Goal: Navigation & Orientation: Find specific page/section

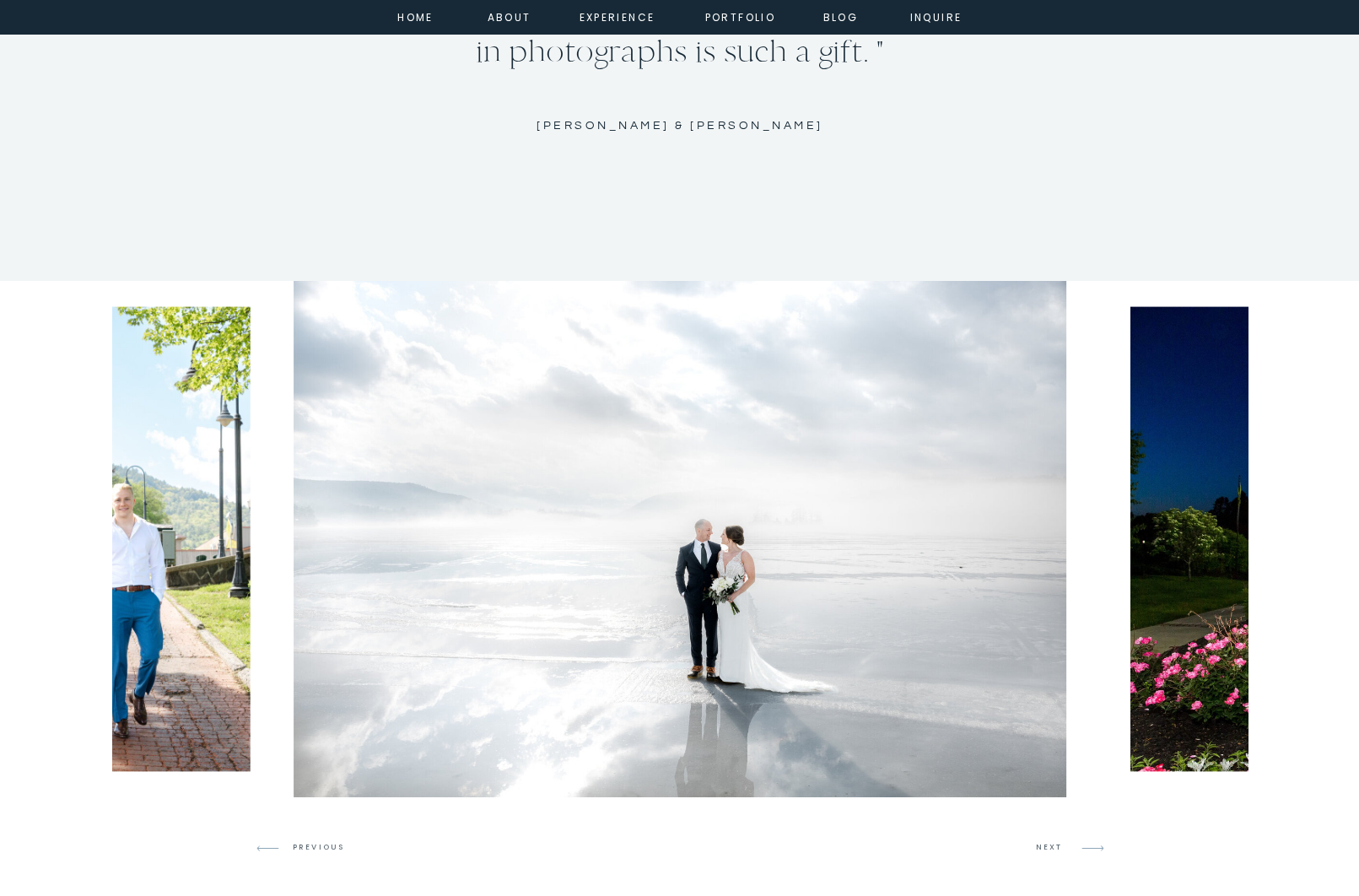
scroll to position [4008, 0]
click at [1077, 841] on icon at bounding box center [1093, 847] width 40 height 40
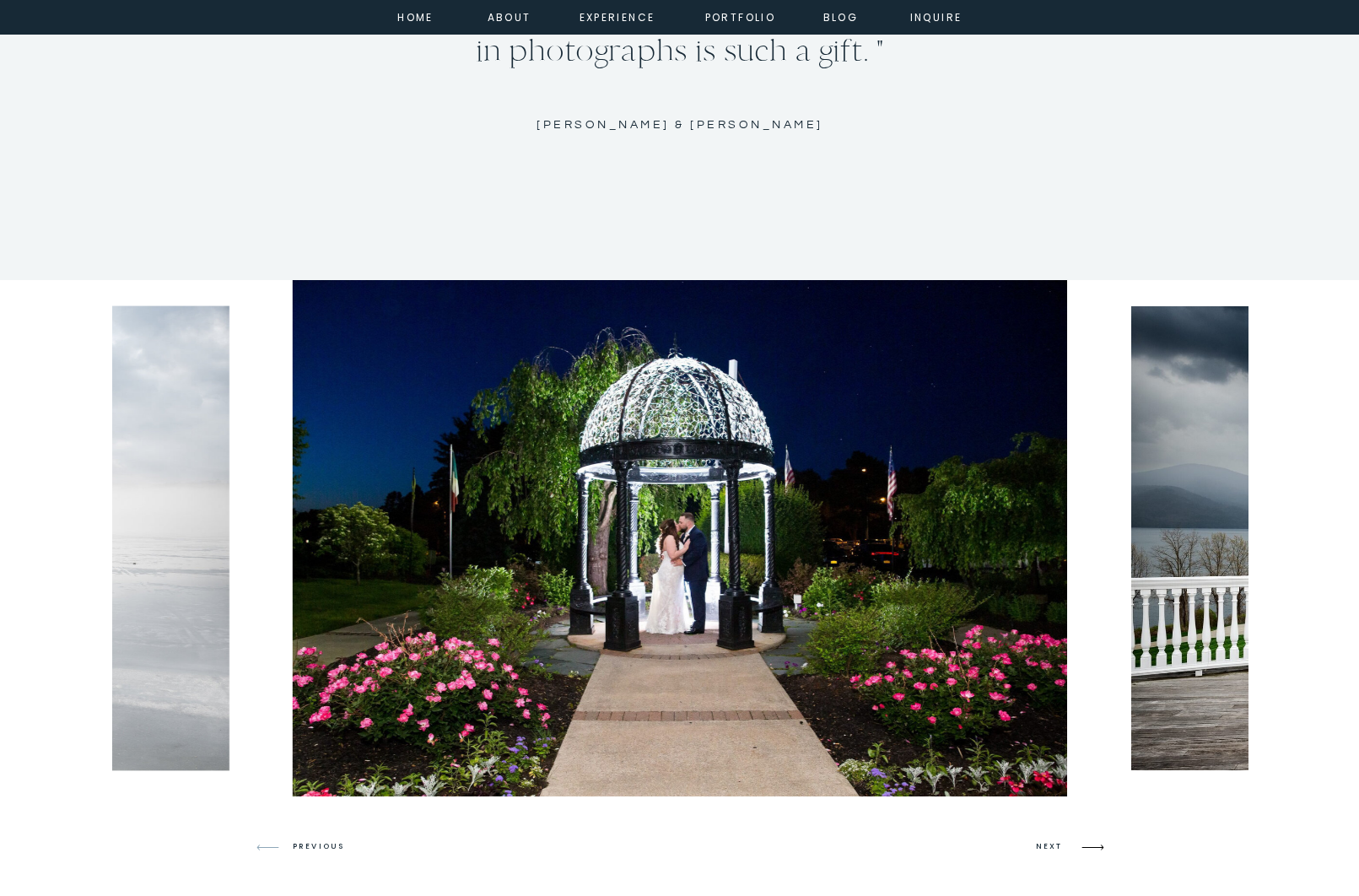
click at [1077, 841] on icon at bounding box center [1093, 847] width 40 height 40
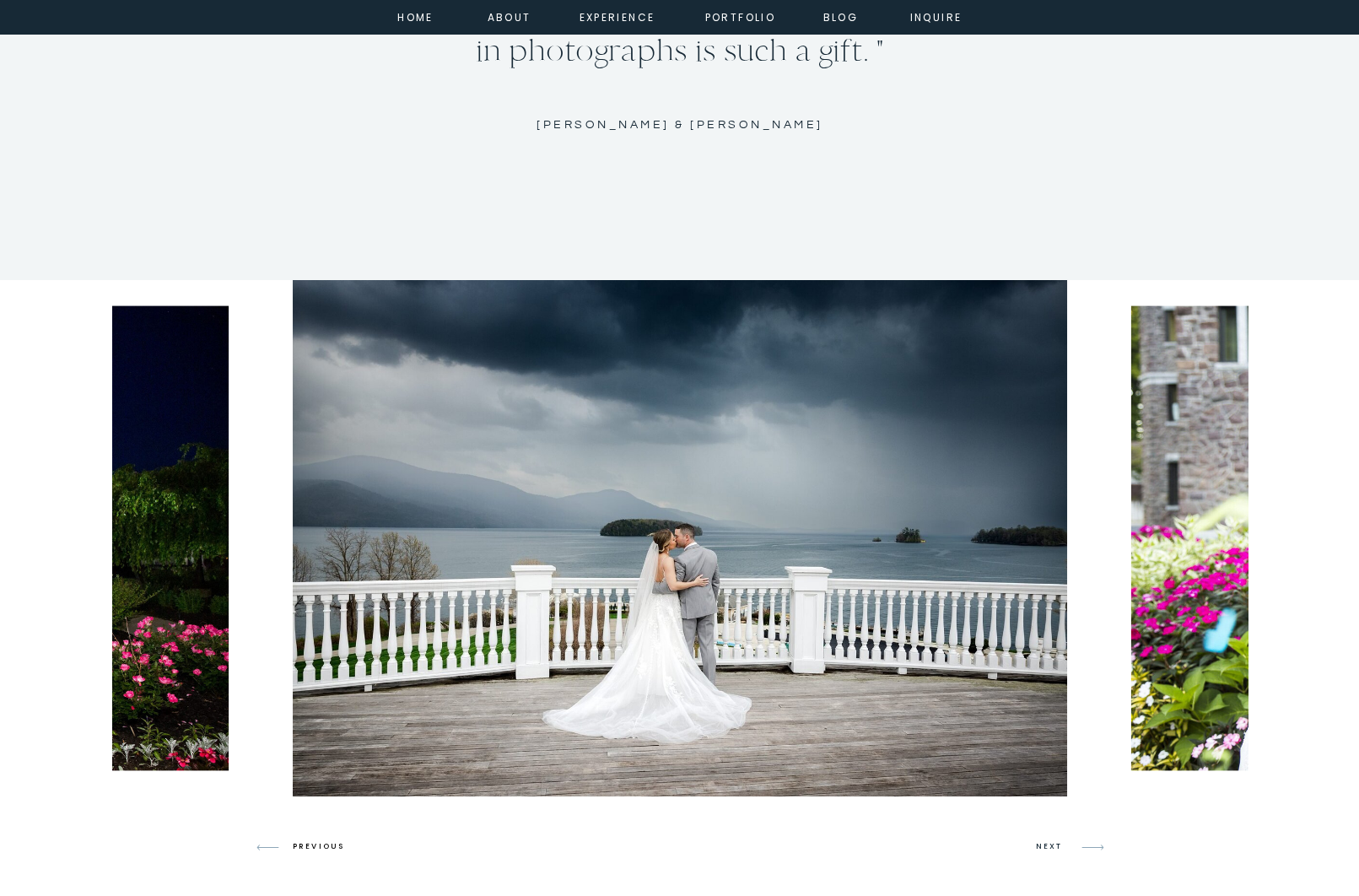
click at [325, 851] on h3 "PREVIOUS" at bounding box center [325, 846] width 65 height 15
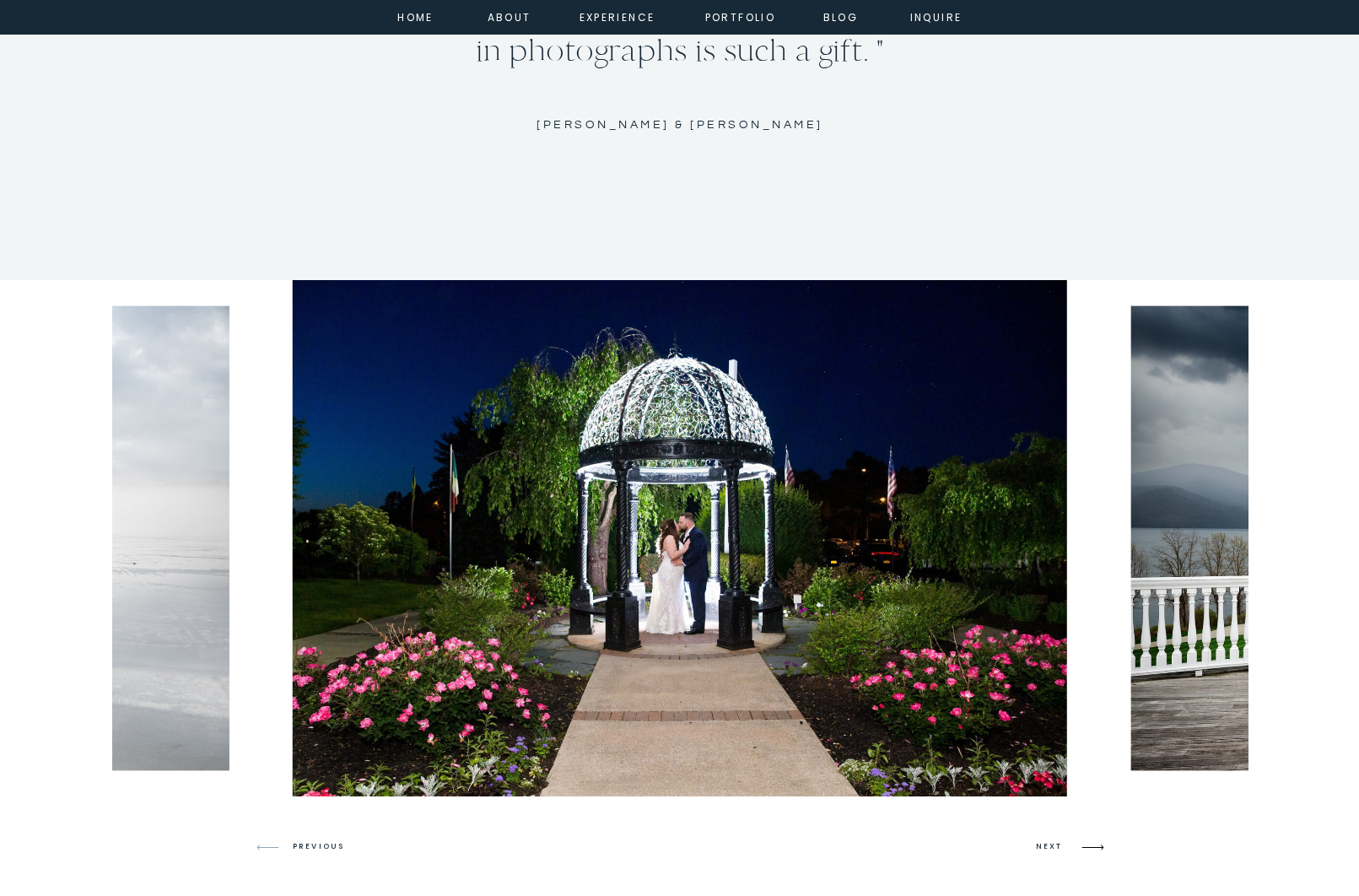
click at [1077, 845] on icon at bounding box center [1093, 847] width 40 height 40
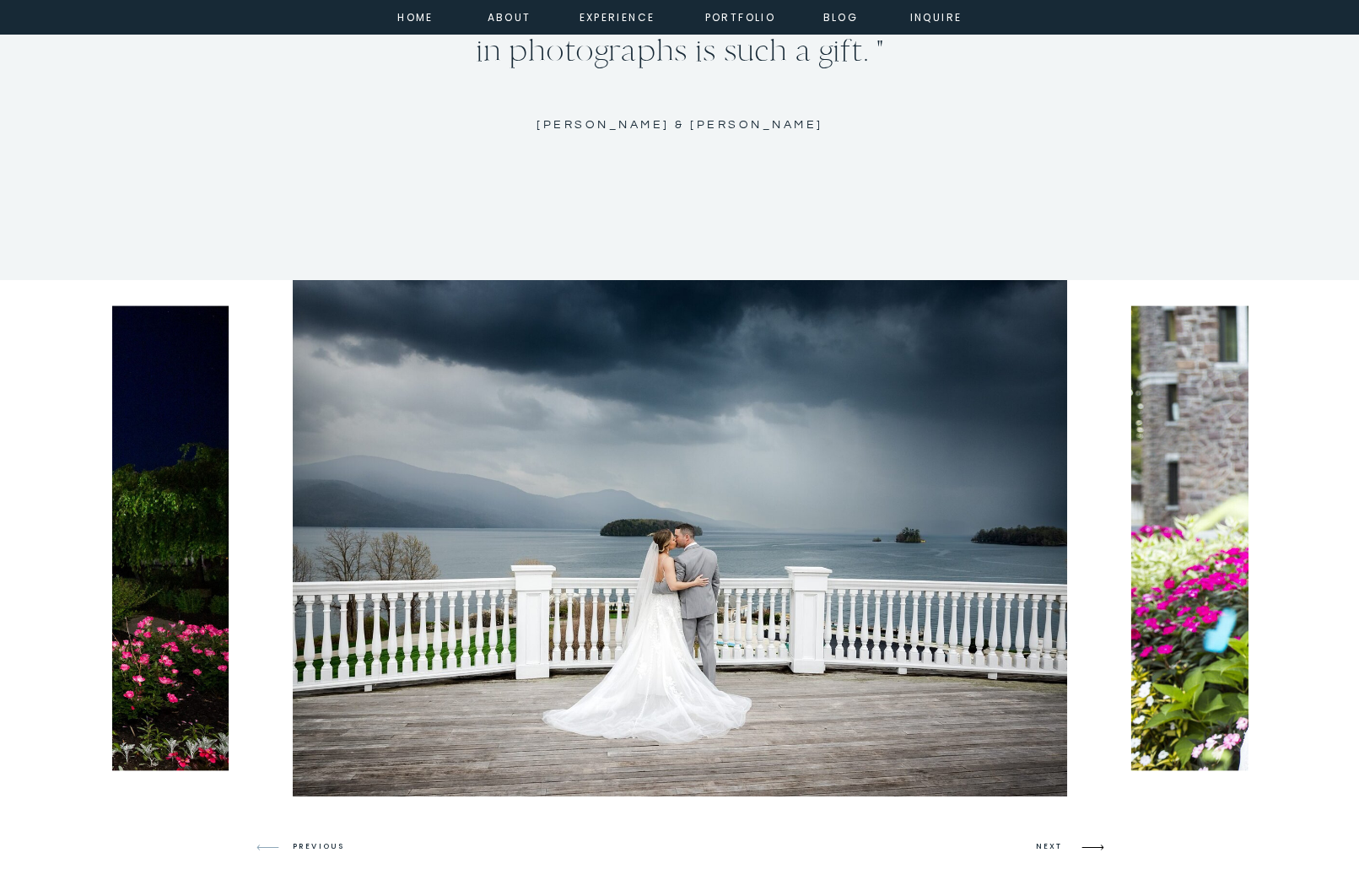
click at [1077, 845] on icon at bounding box center [1093, 847] width 40 height 40
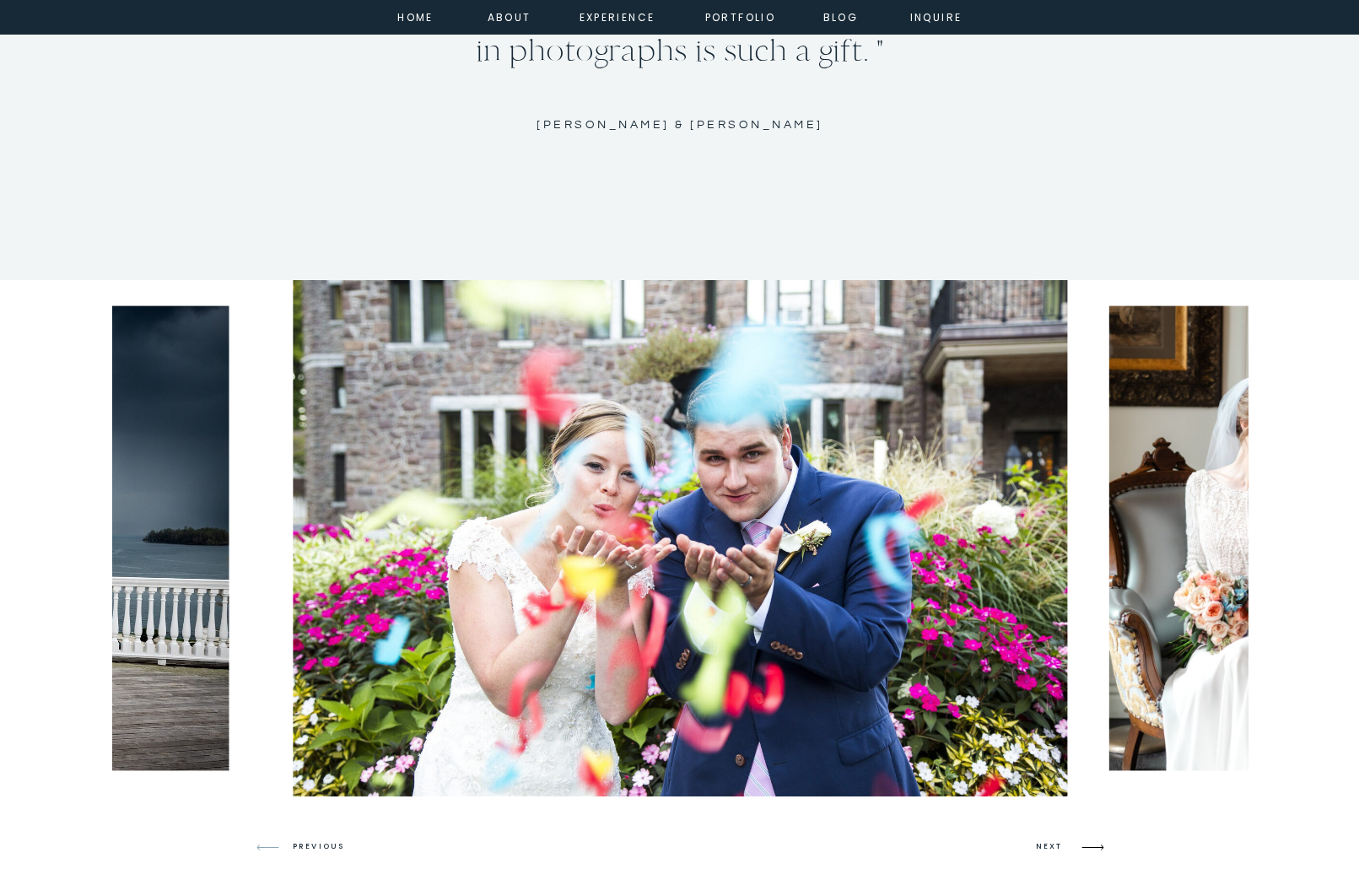
click at [1077, 845] on icon at bounding box center [1093, 847] width 40 height 40
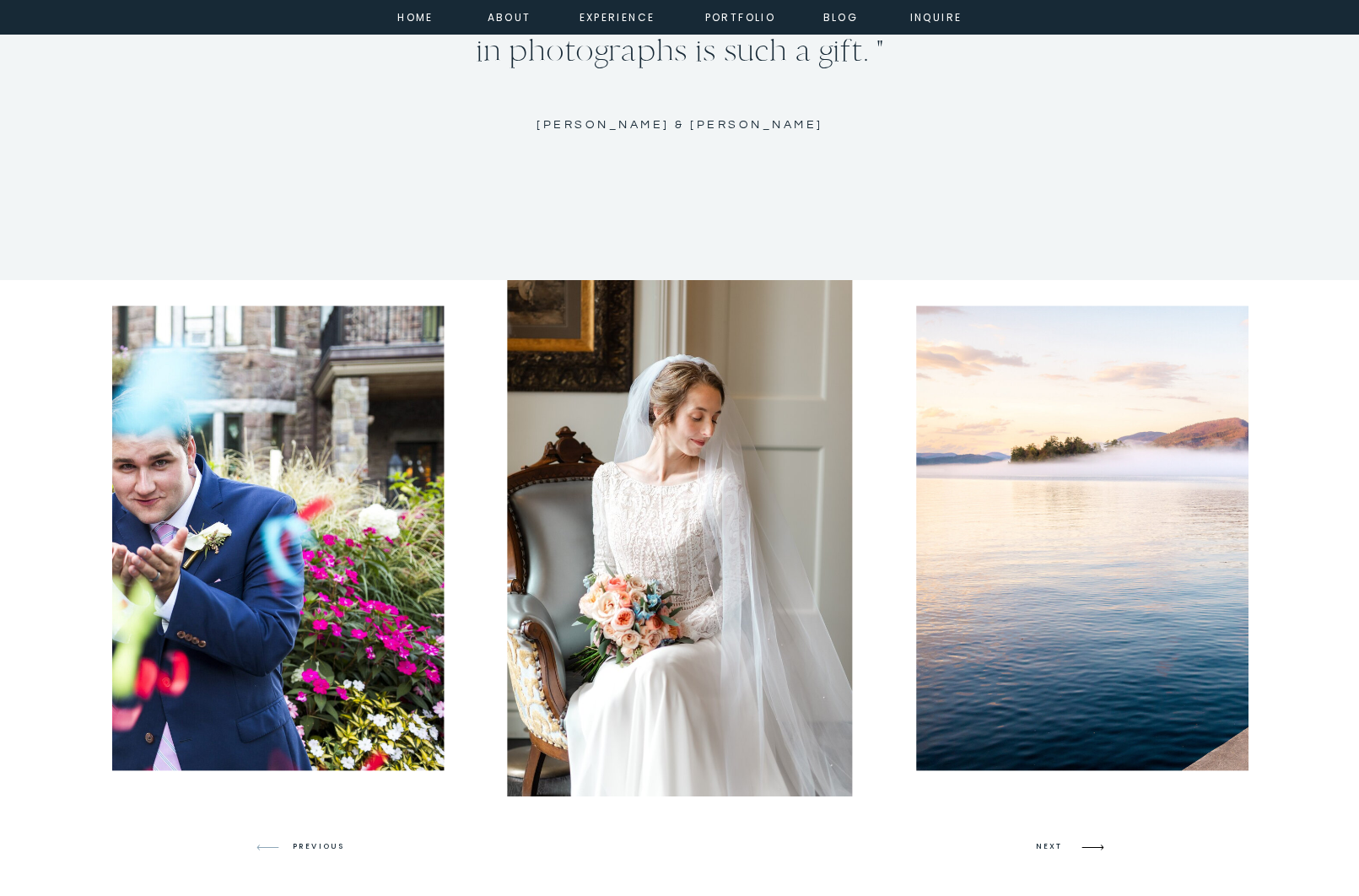
click at [1077, 845] on icon at bounding box center [1093, 847] width 40 height 40
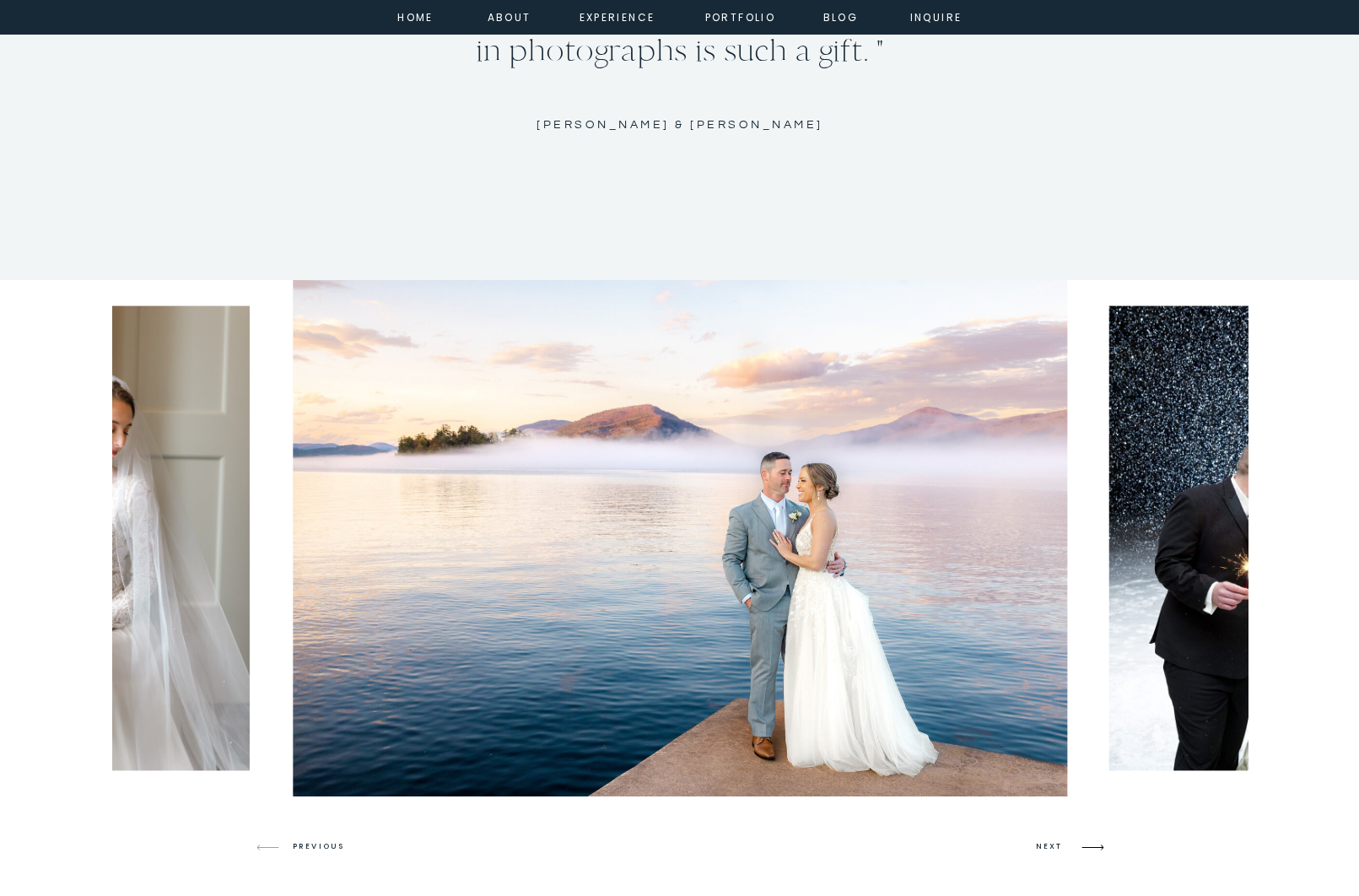
click at [1077, 845] on icon at bounding box center [1093, 847] width 40 height 40
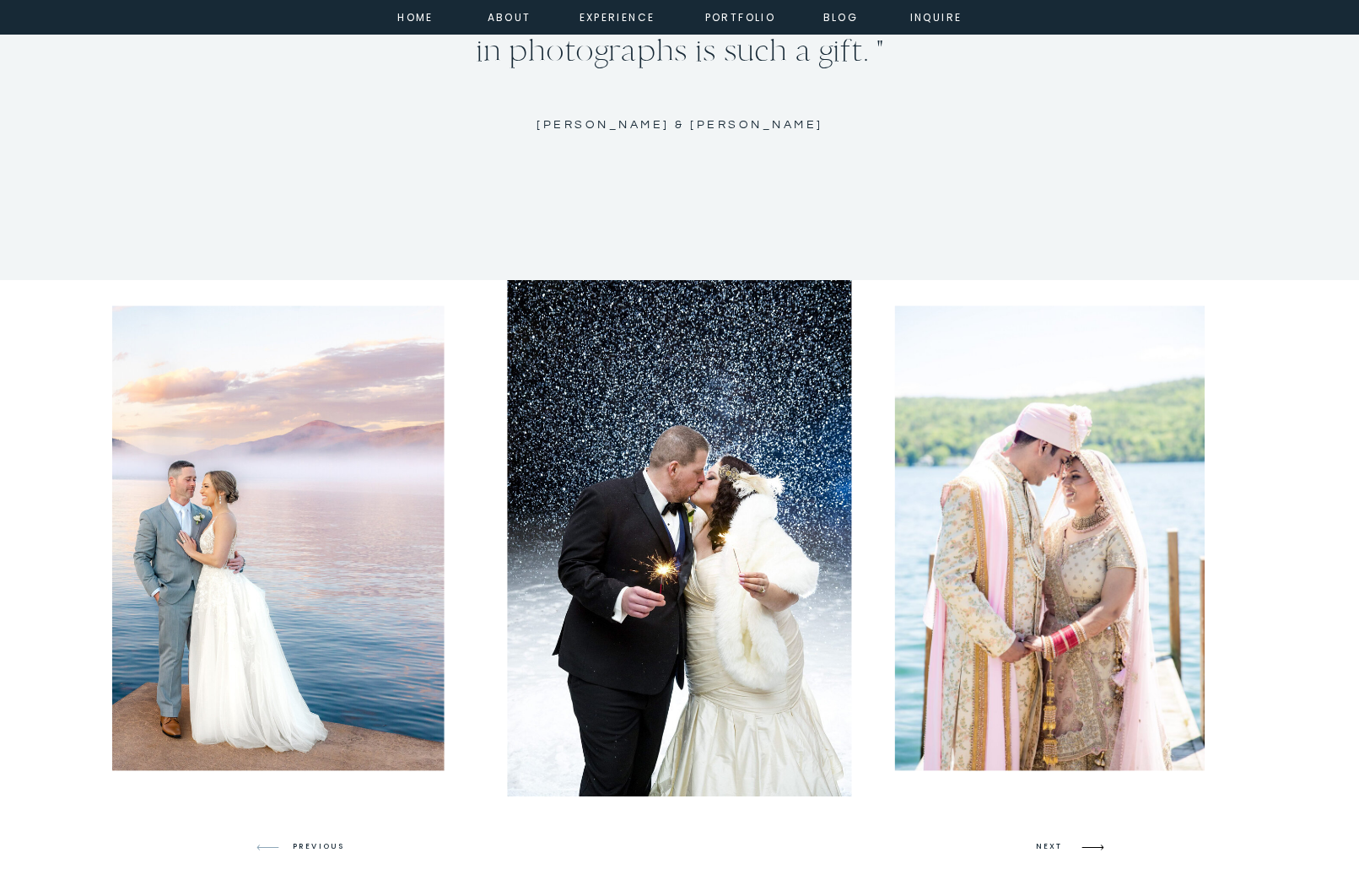
click at [1077, 845] on icon at bounding box center [1093, 847] width 40 height 40
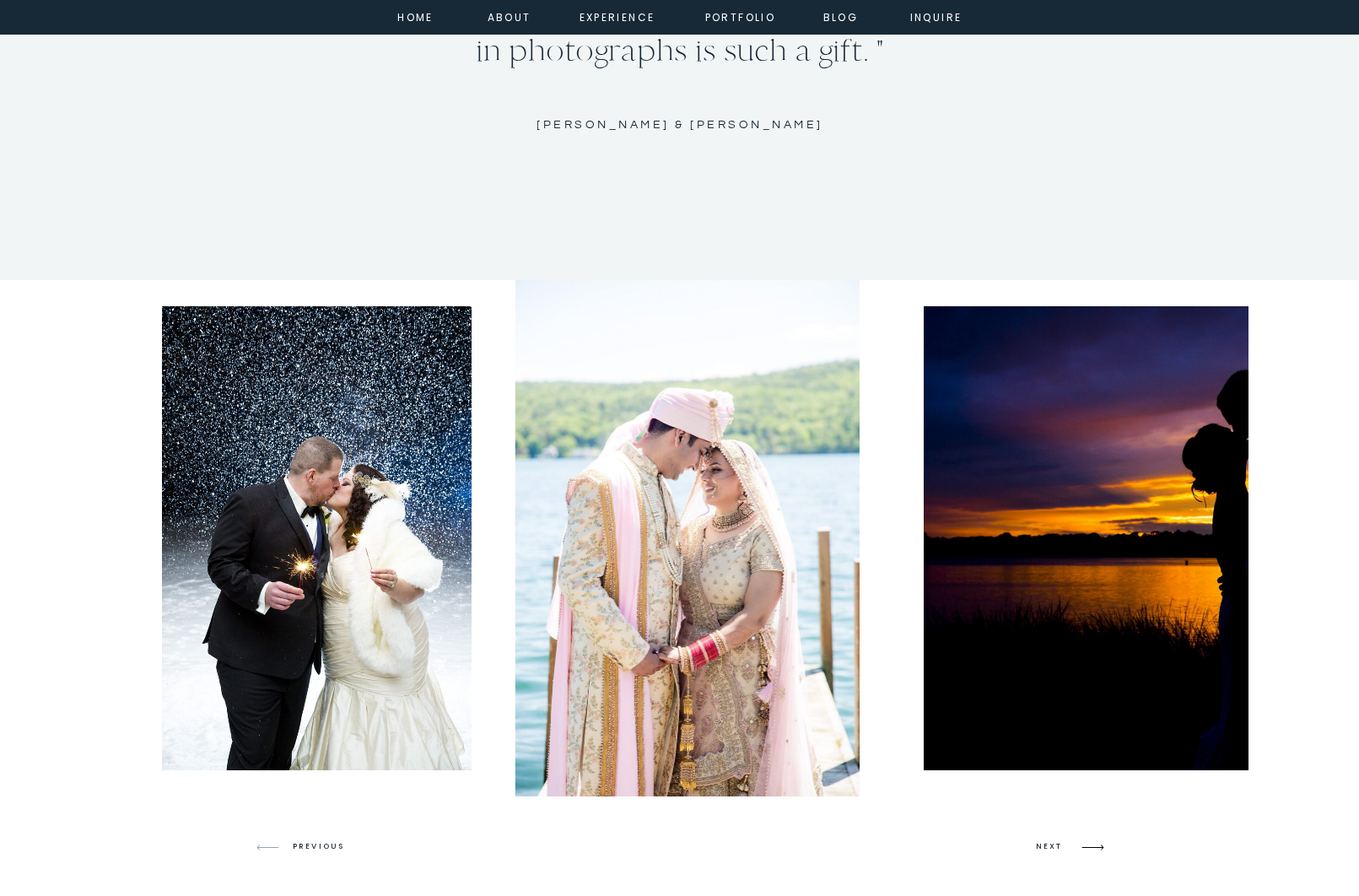
click at [1077, 845] on icon at bounding box center [1093, 847] width 40 height 40
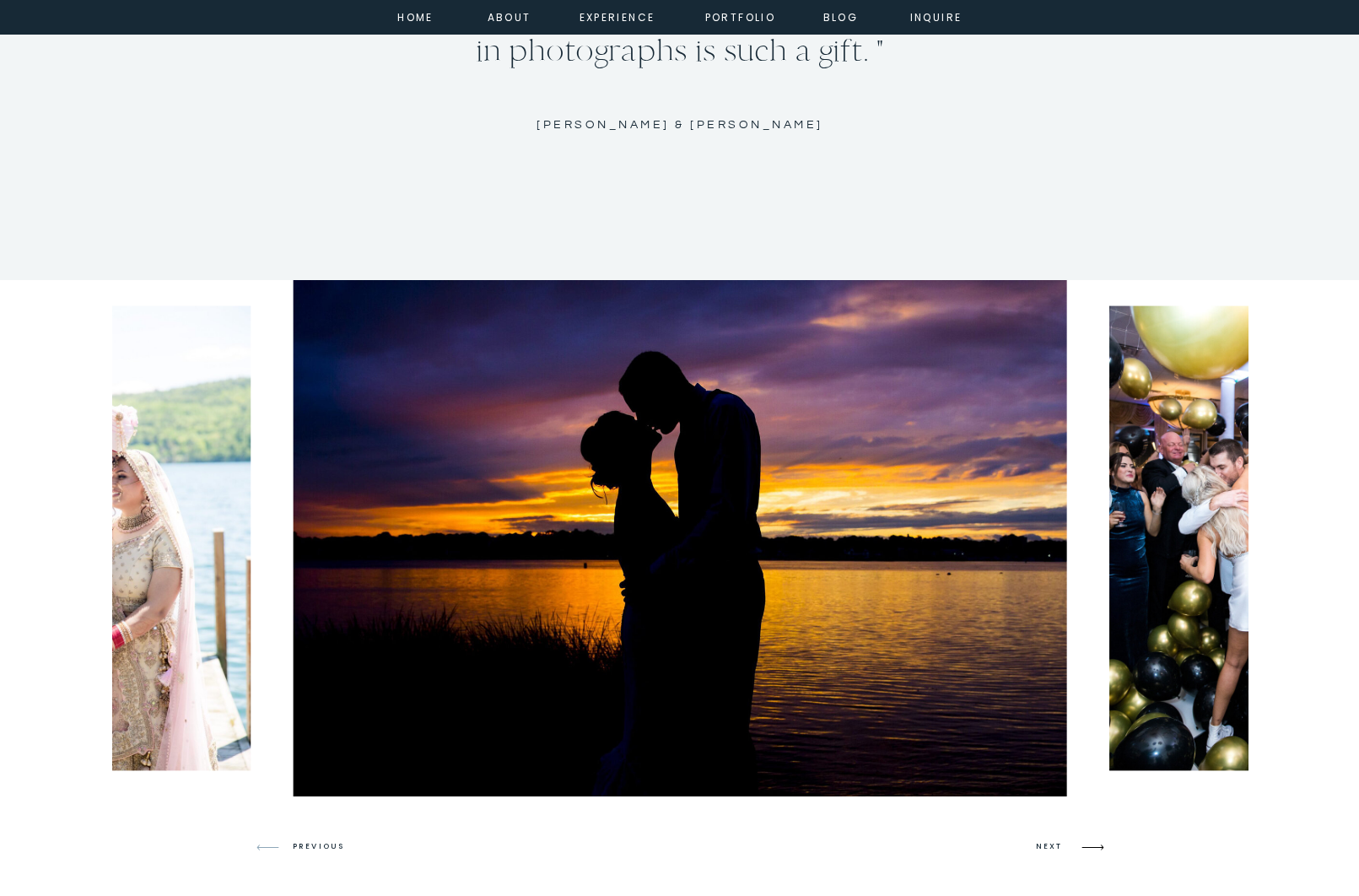
click at [1077, 845] on icon at bounding box center [1093, 847] width 40 height 40
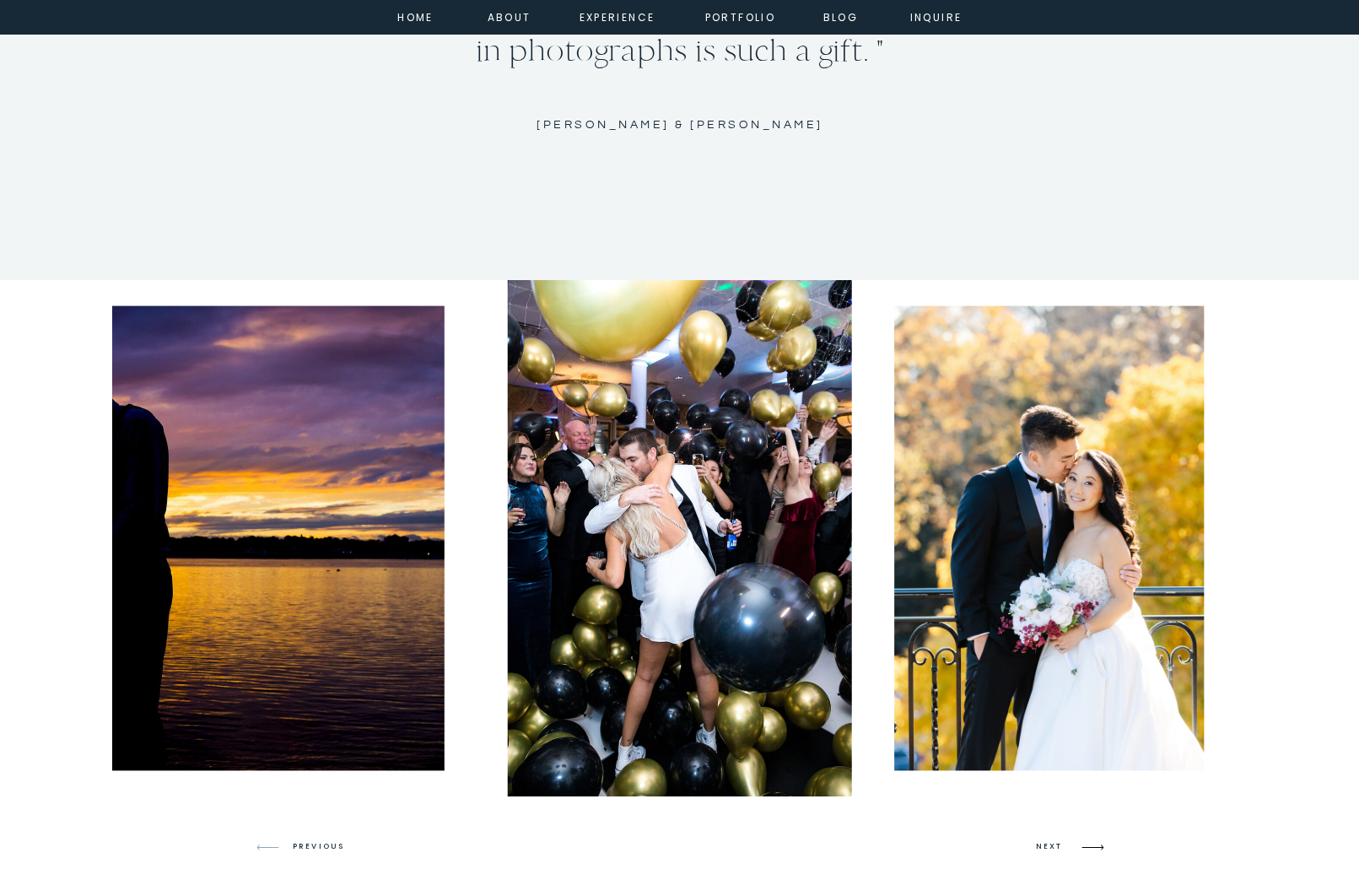
click at [1077, 845] on icon at bounding box center [1093, 847] width 40 height 40
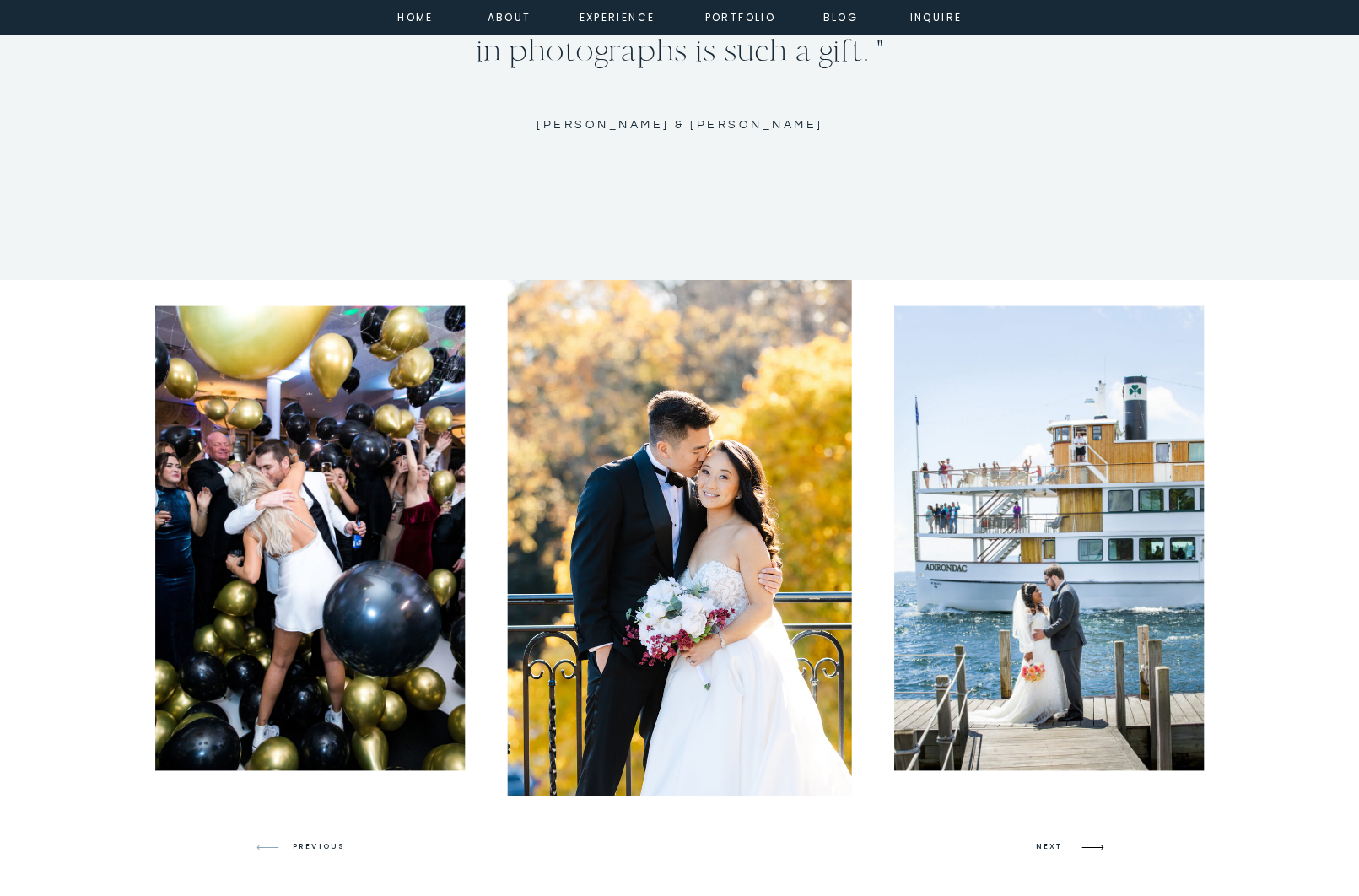
click at [1077, 845] on icon at bounding box center [1093, 847] width 40 height 40
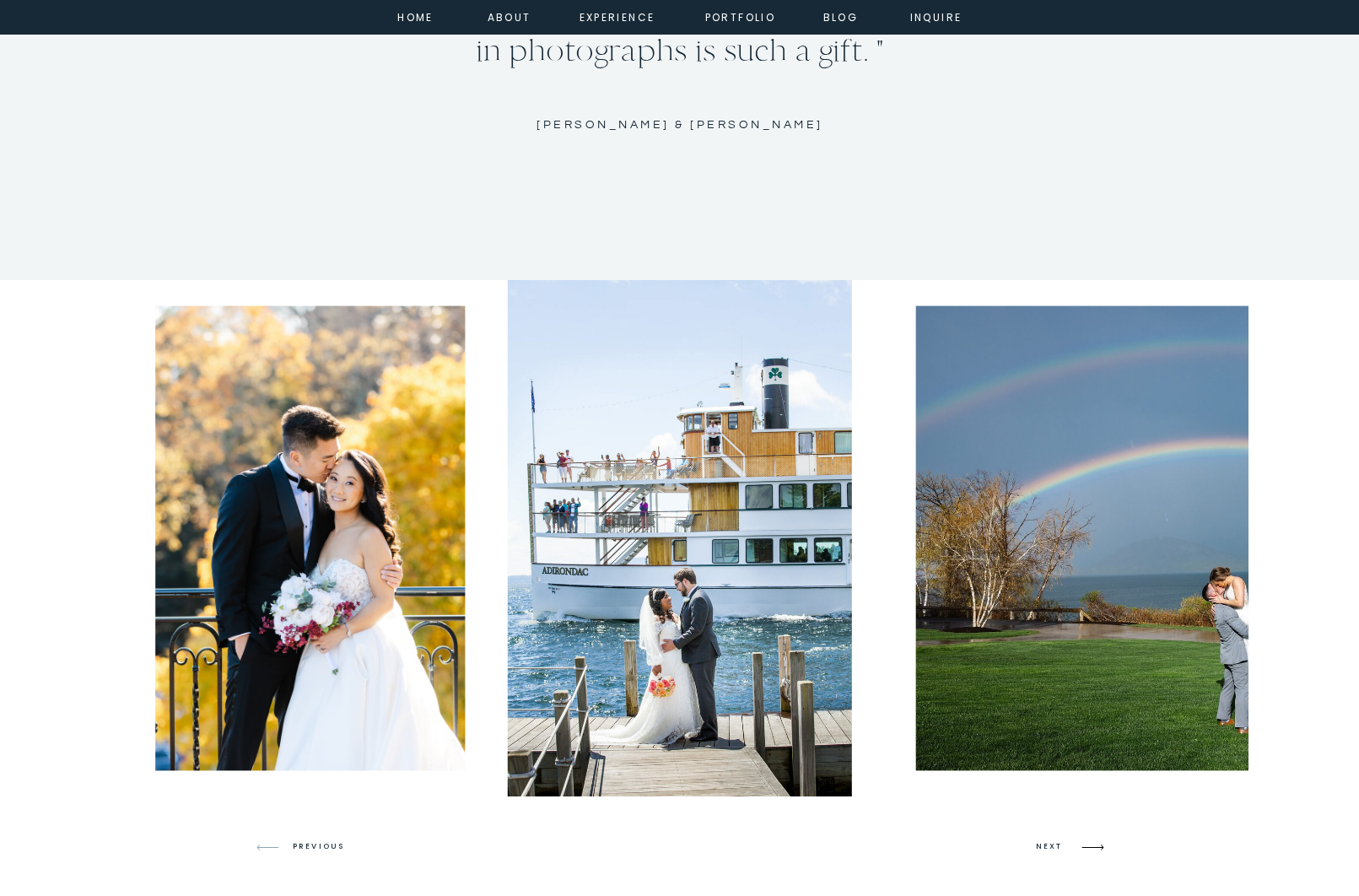
click at [1077, 845] on icon at bounding box center [1093, 847] width 40 height 40
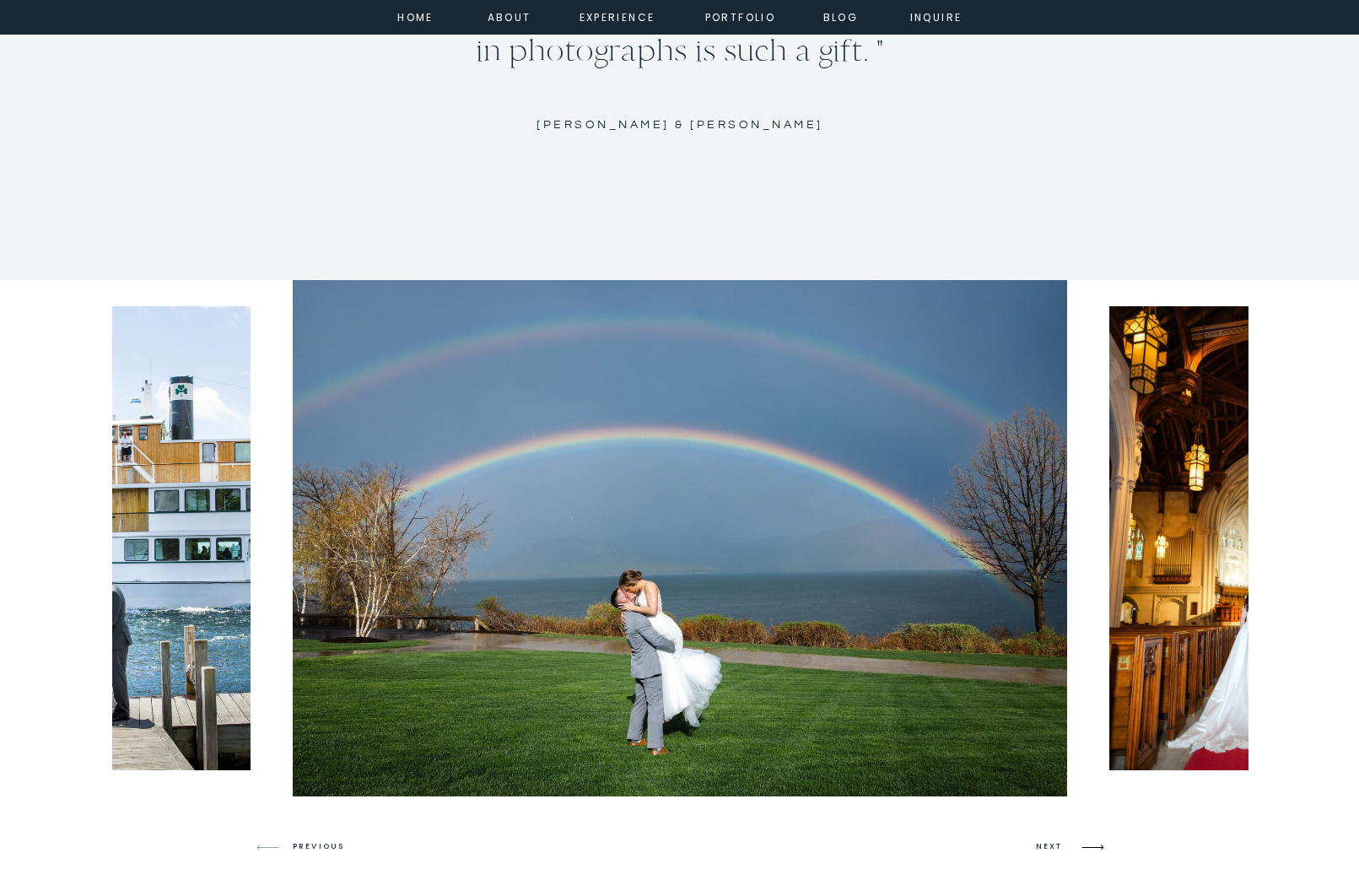
click at [1077, 845] on icon at bounding box center [1093, 847] width 40 height 40
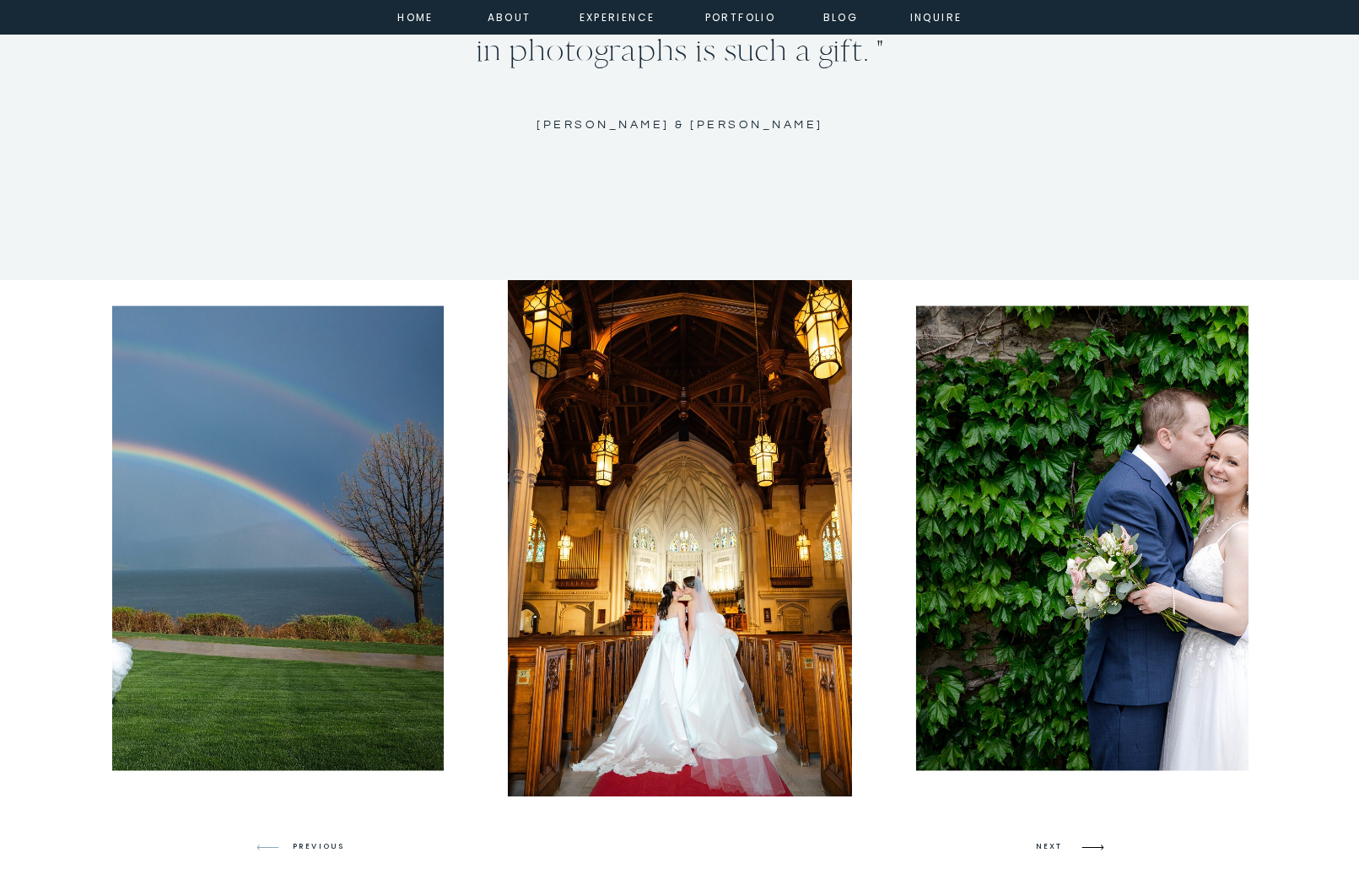
click at [1077, 845] on icon at bounding box center [1093, 847] width 40 height 40
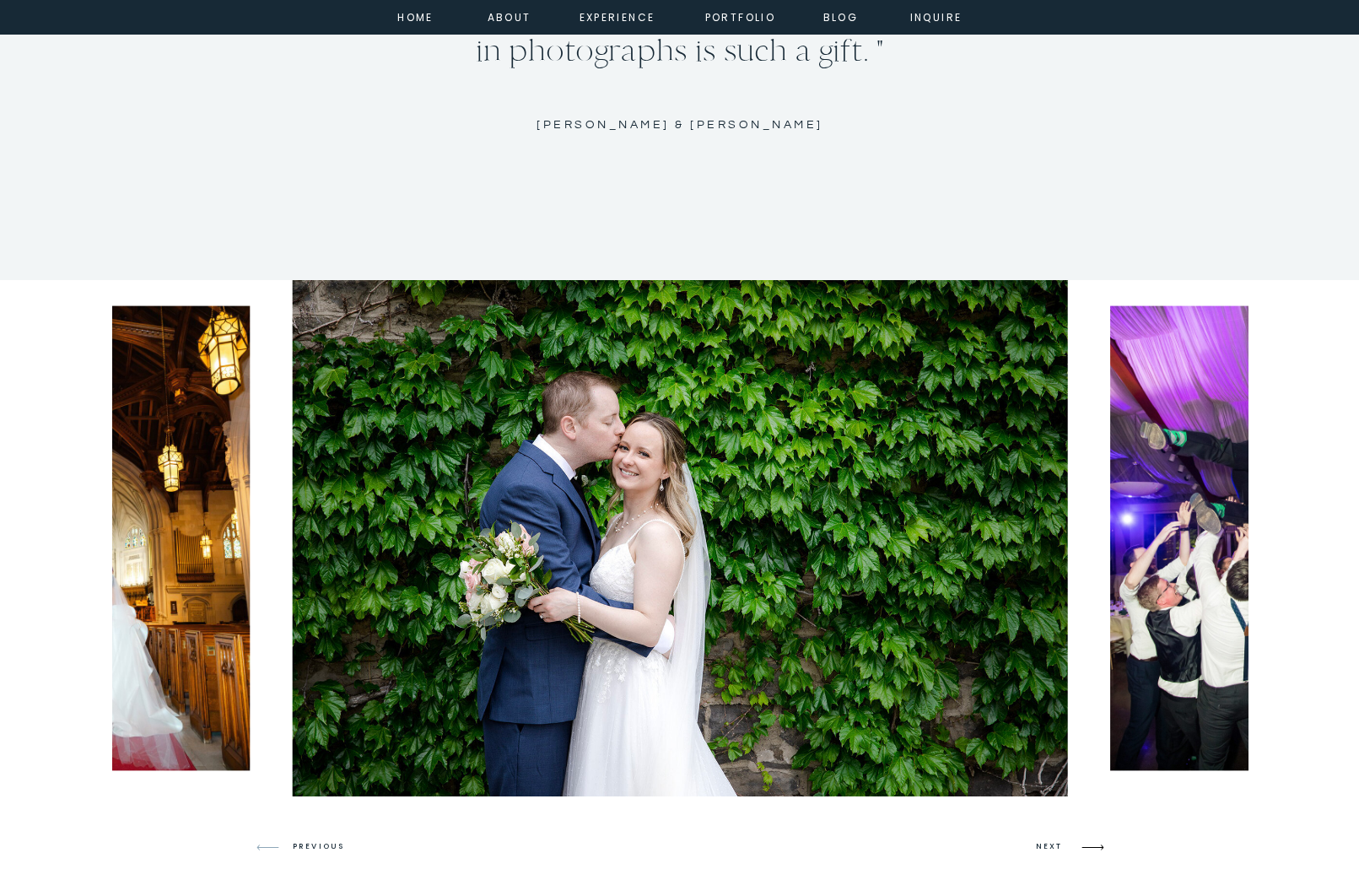
click at [1077, 845] on icon at bounding box center [1093, 847] width 40 height 40
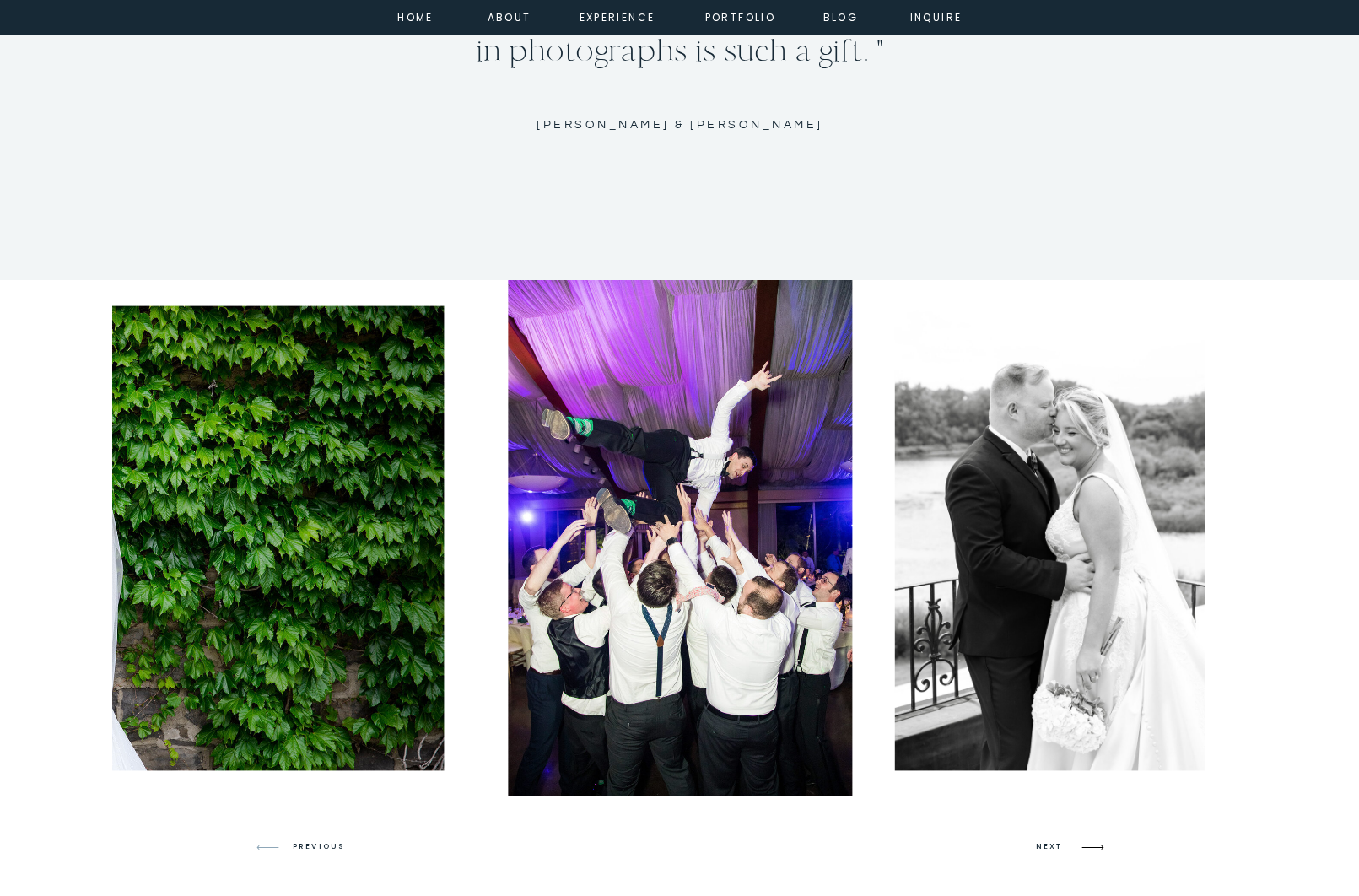
click at [1077, 845] on icon at bounding box center [1093, 847] width 40 height 40
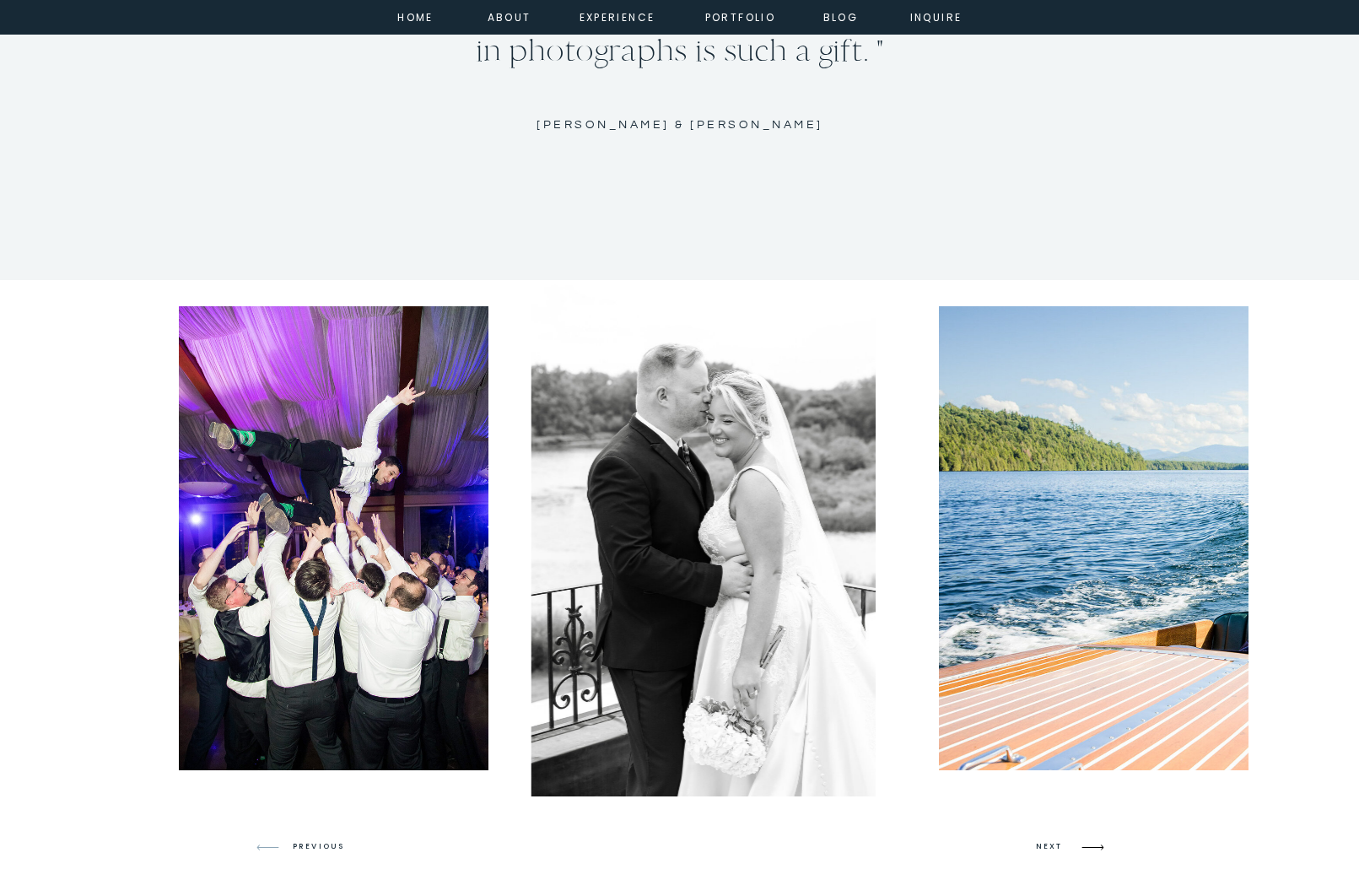
click at [1077, 845] on icon at bounding box center [1093, 847] width 40 height 40
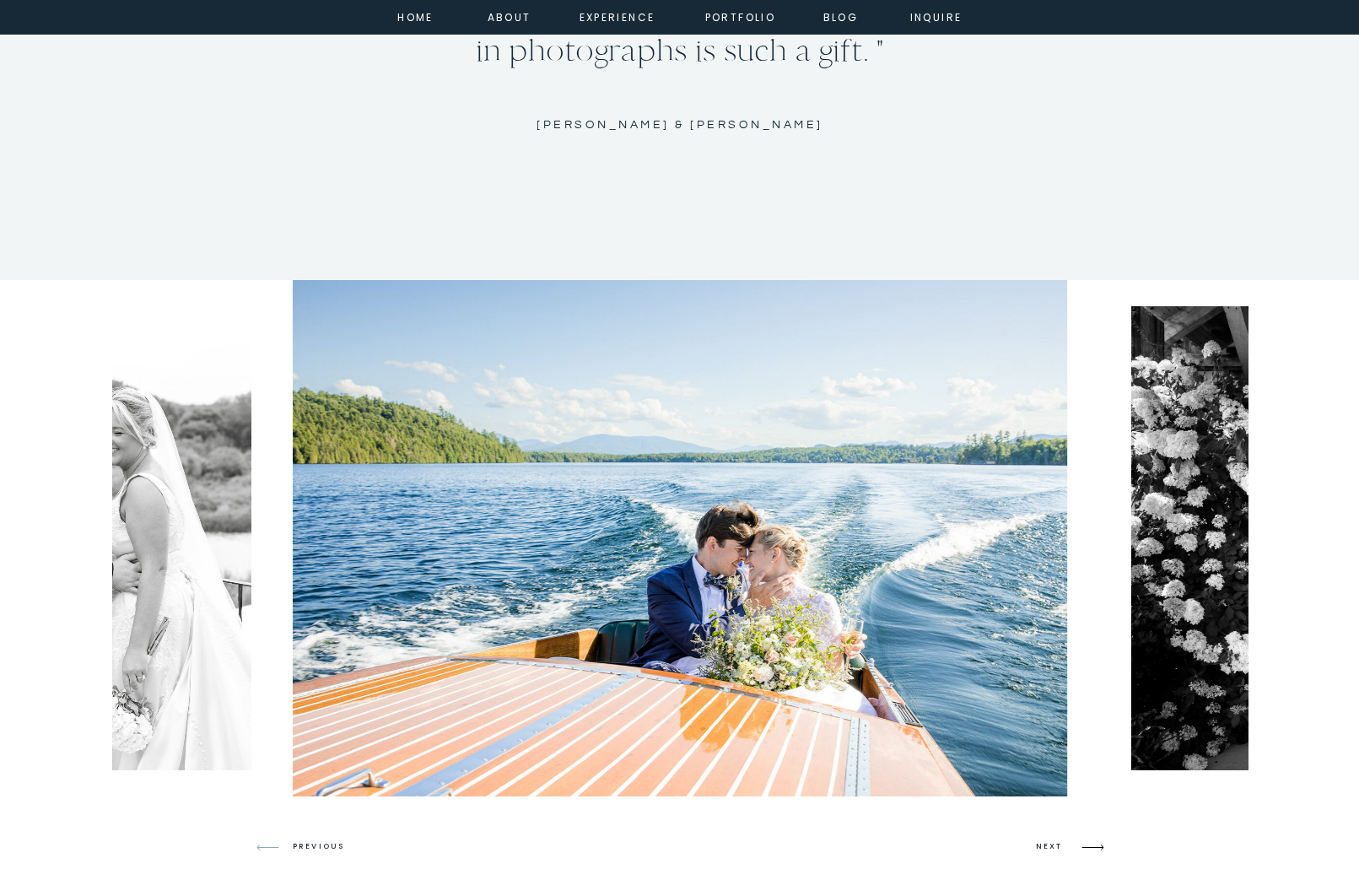
click at [1077, 845] on icon at bounding box center [1093, 847] width 40 height 40
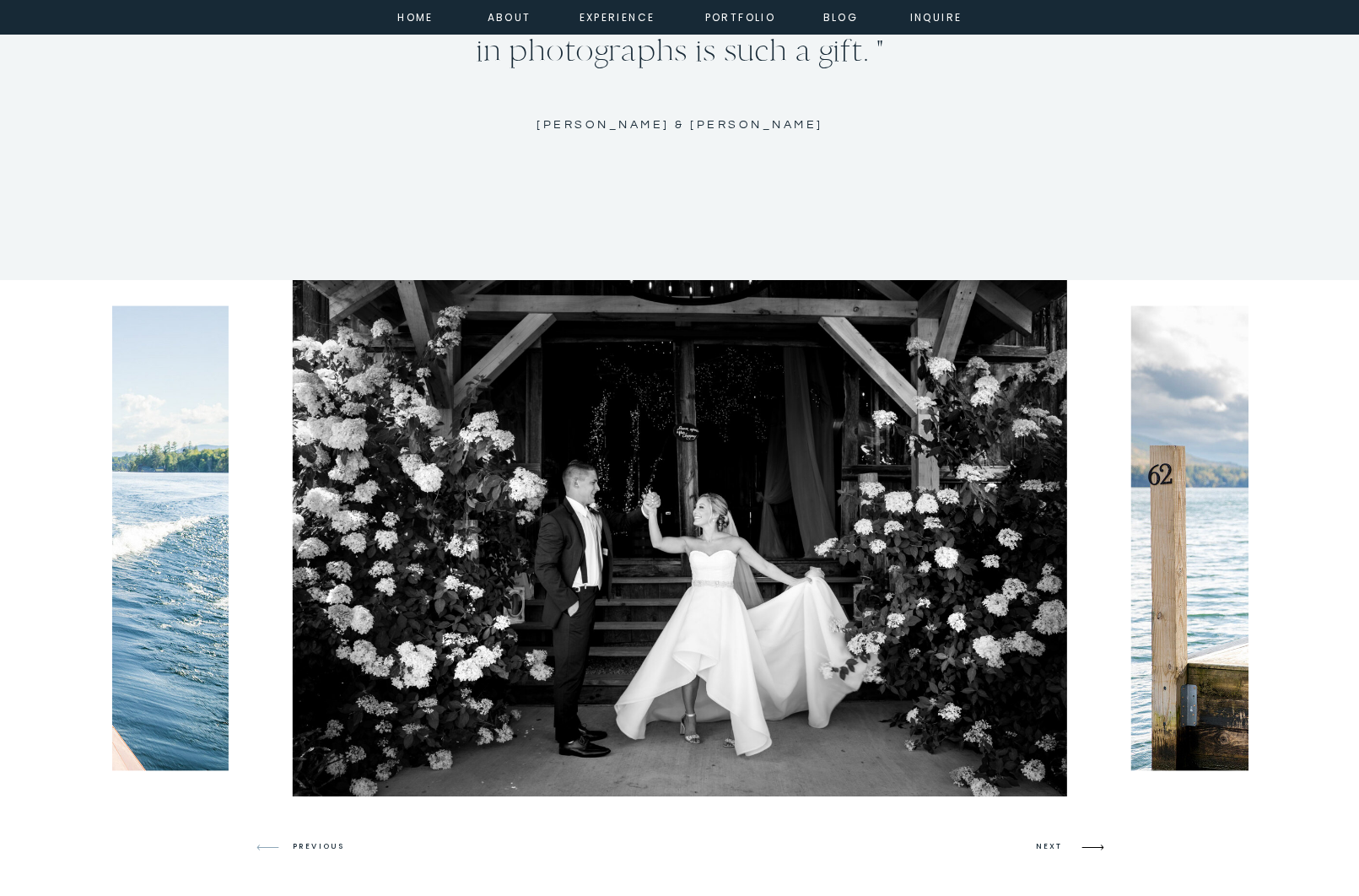
click at [1077, 845] on icon at bounding box center [1093, 847] width 40 height 40
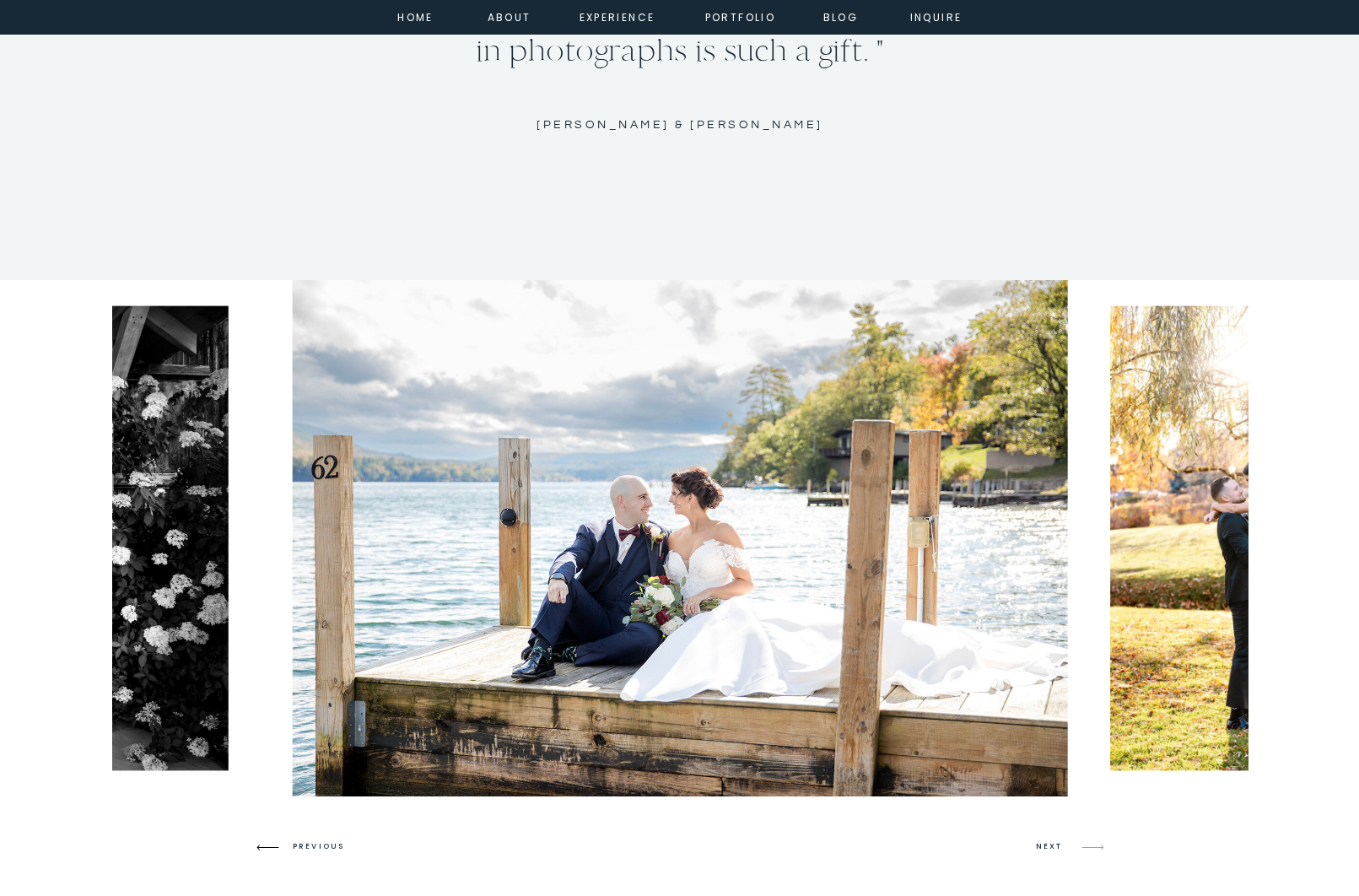
click at [287, 844] on icon at bounding box center [268, 847] width 40 height 40
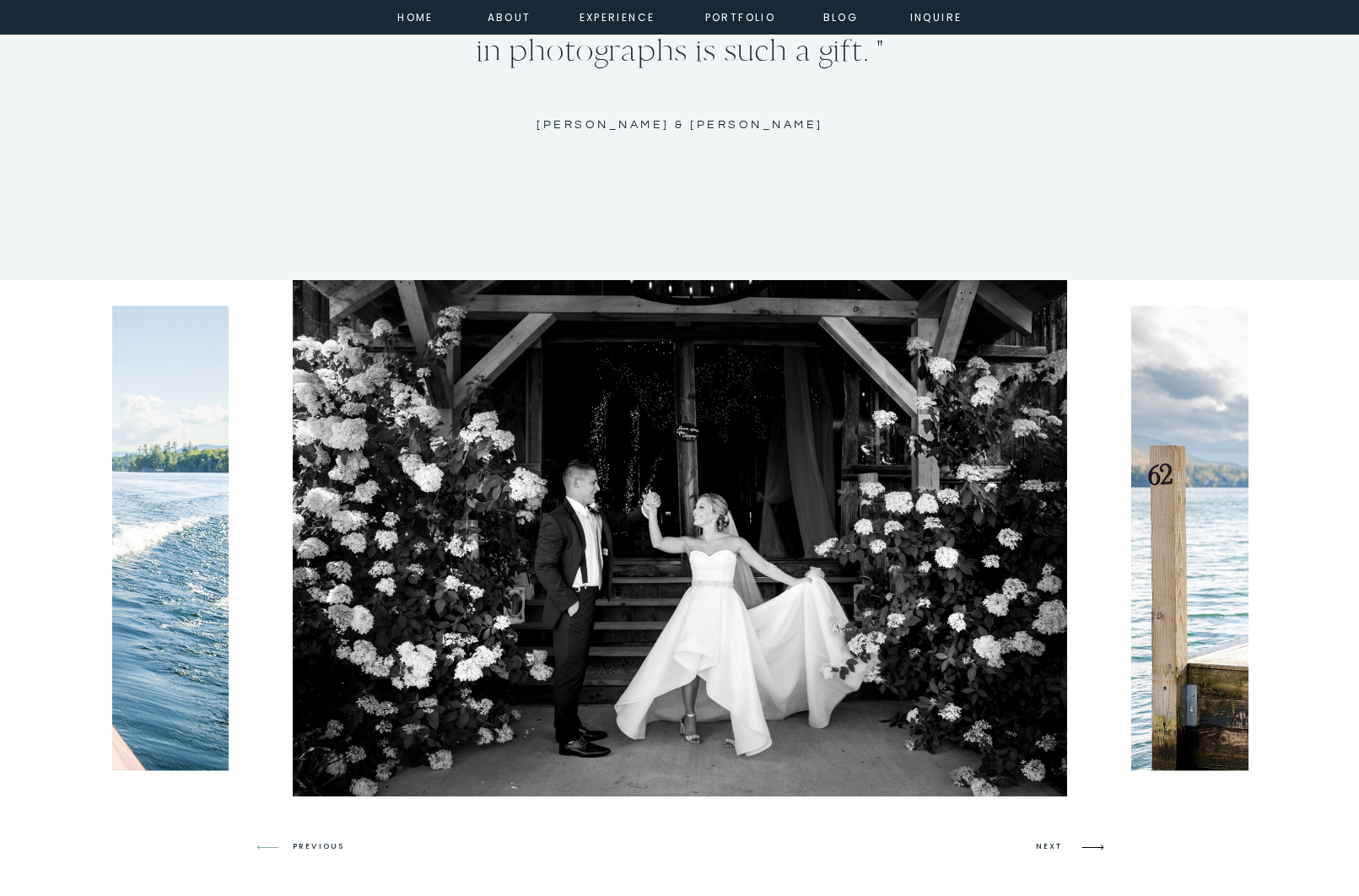
click at [1078, 843] on icon at bounding box center [1093, 847] width 40 height 40
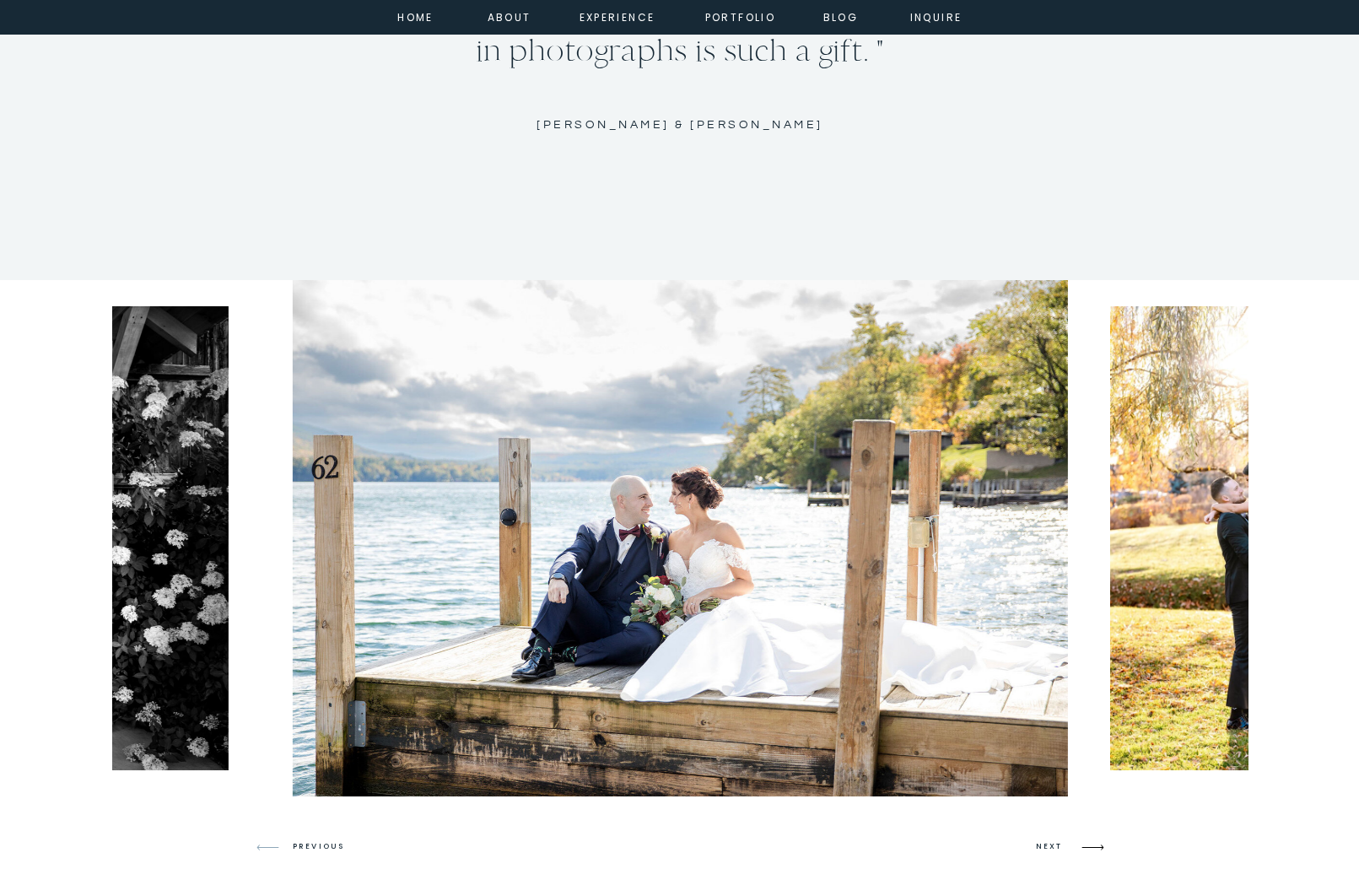
click at [1078, 843] on icon at bounding box center [1093, 847] width 40 height 40
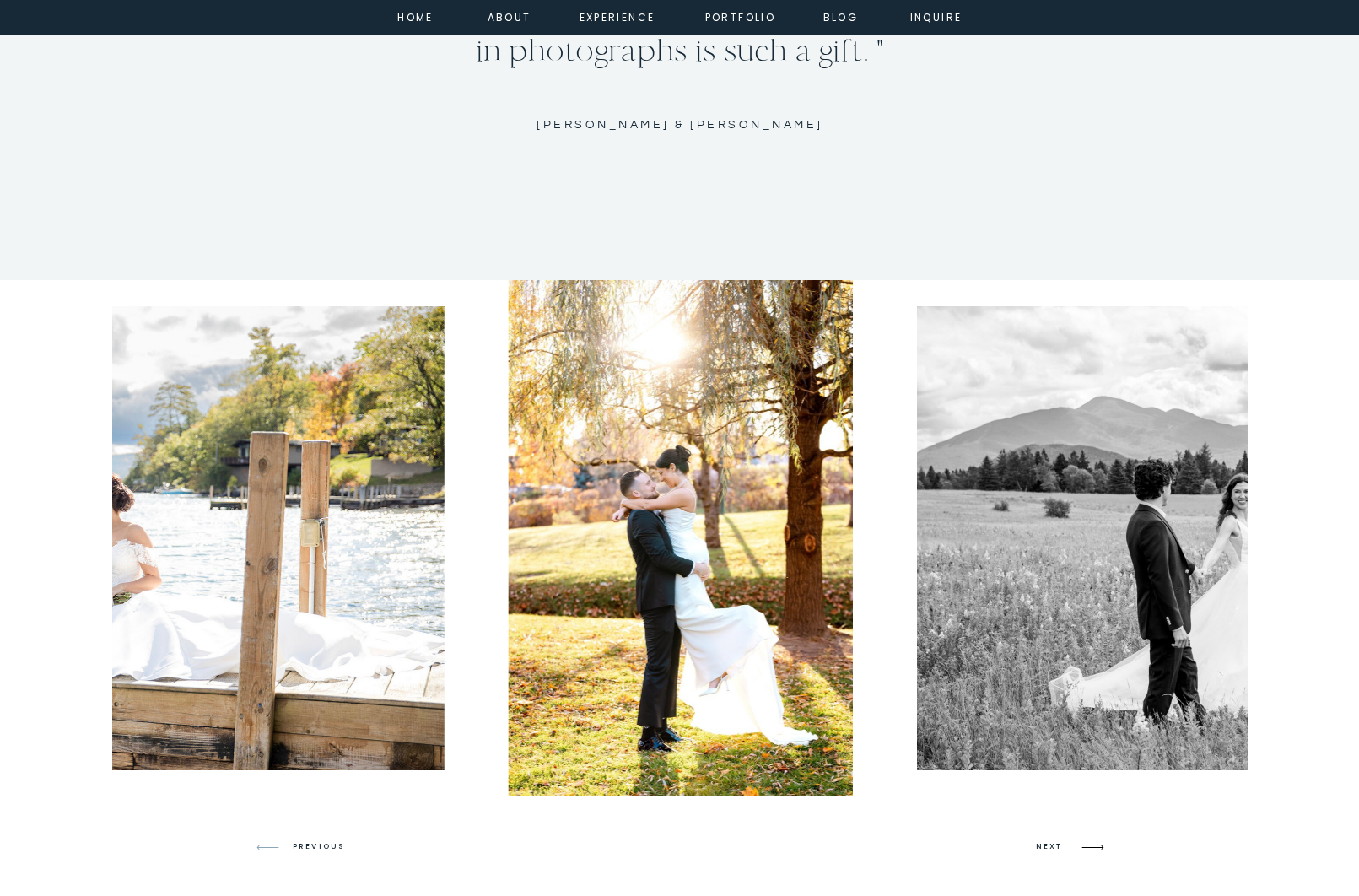
click at [1078, 843] on icon at bounding box center [1093, 847] width 40 height 40
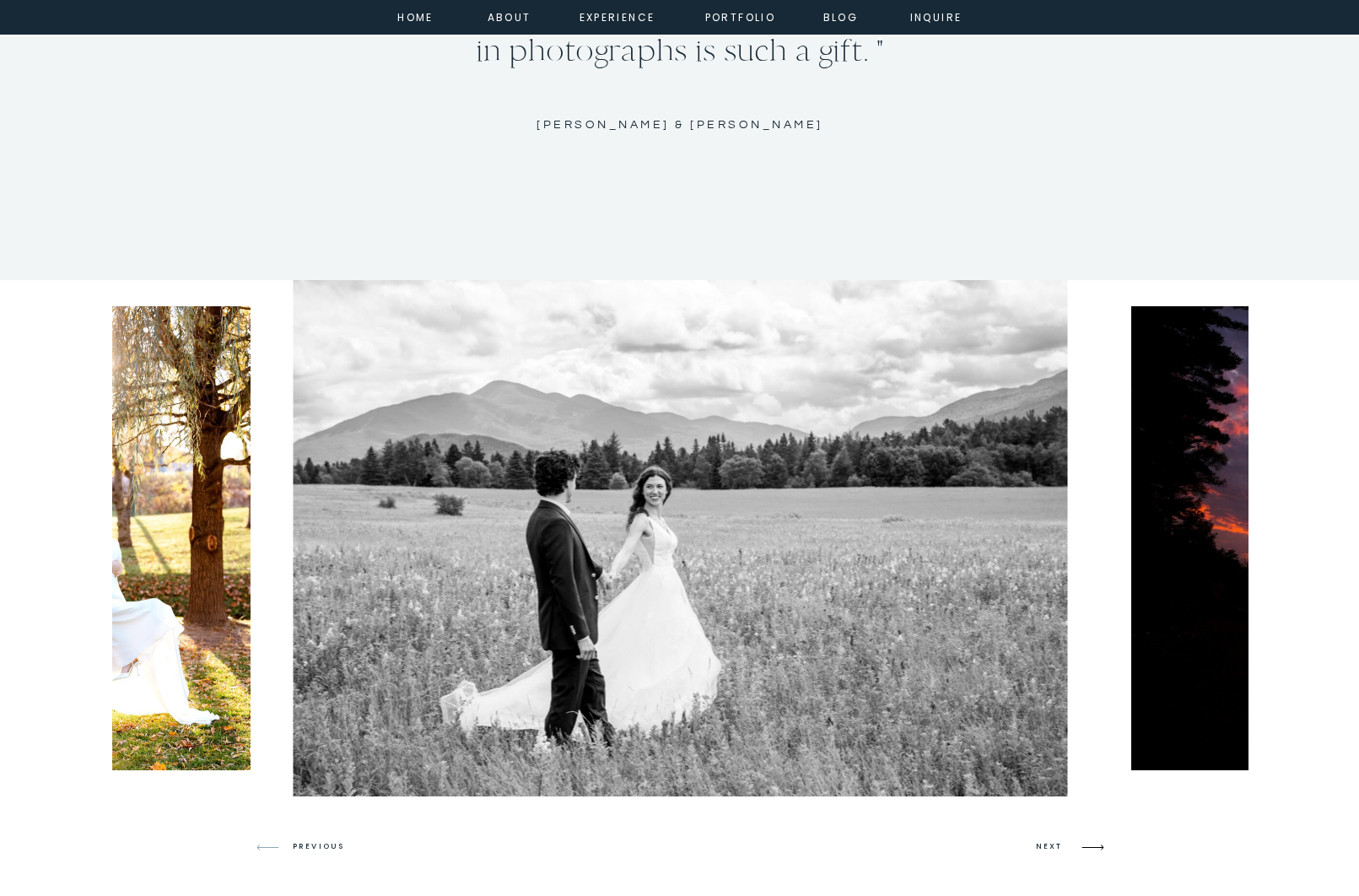
click at [1078, 843] on icon at bounding box center [1093, 847] width 40 height 40
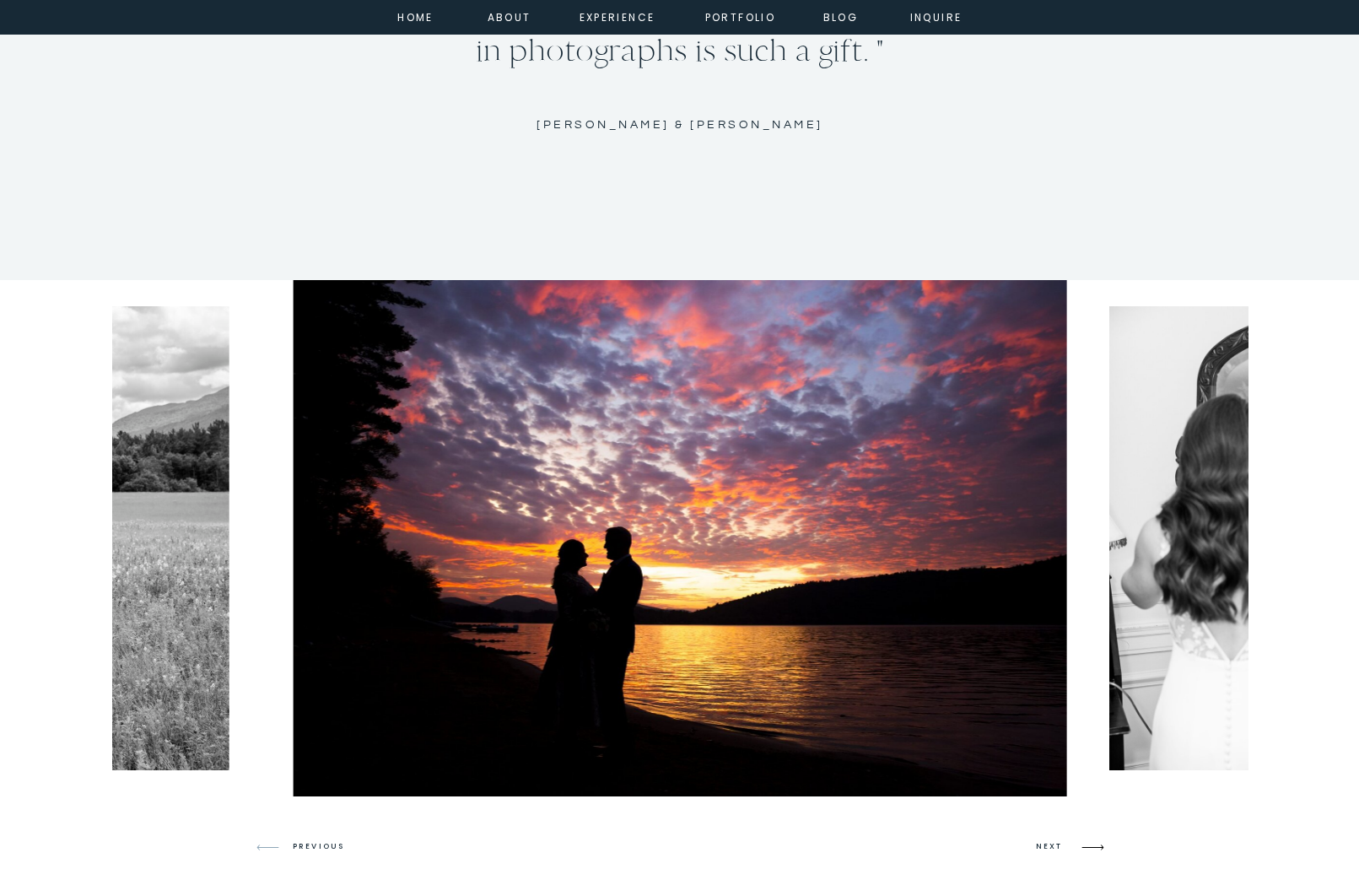
click at [1078, 843] on icon at bounding box center [1093, 847] width 40 height 40
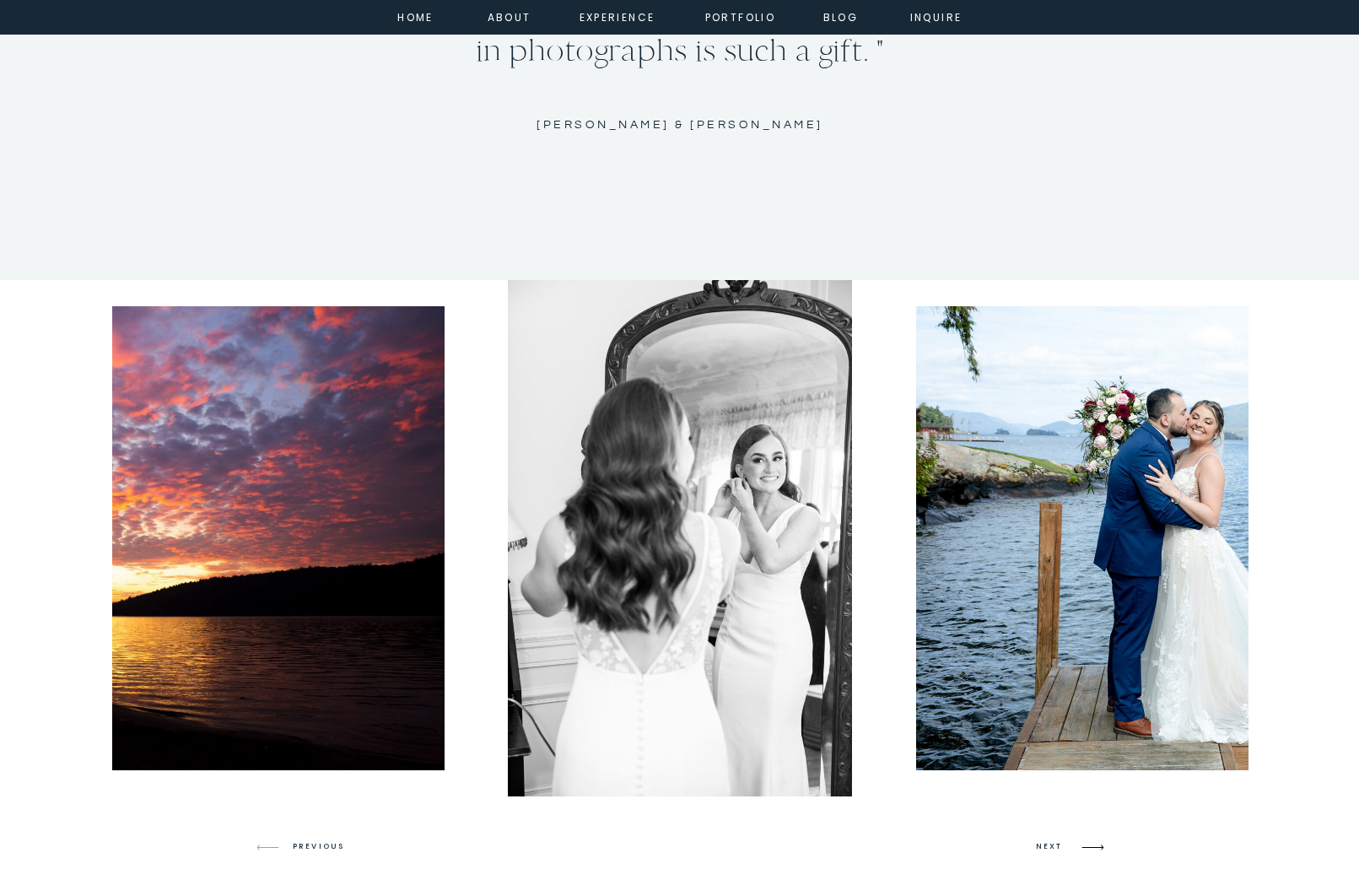
click at [1078, 843] on icon at bounding box center [1093, 847] width 40 height 40
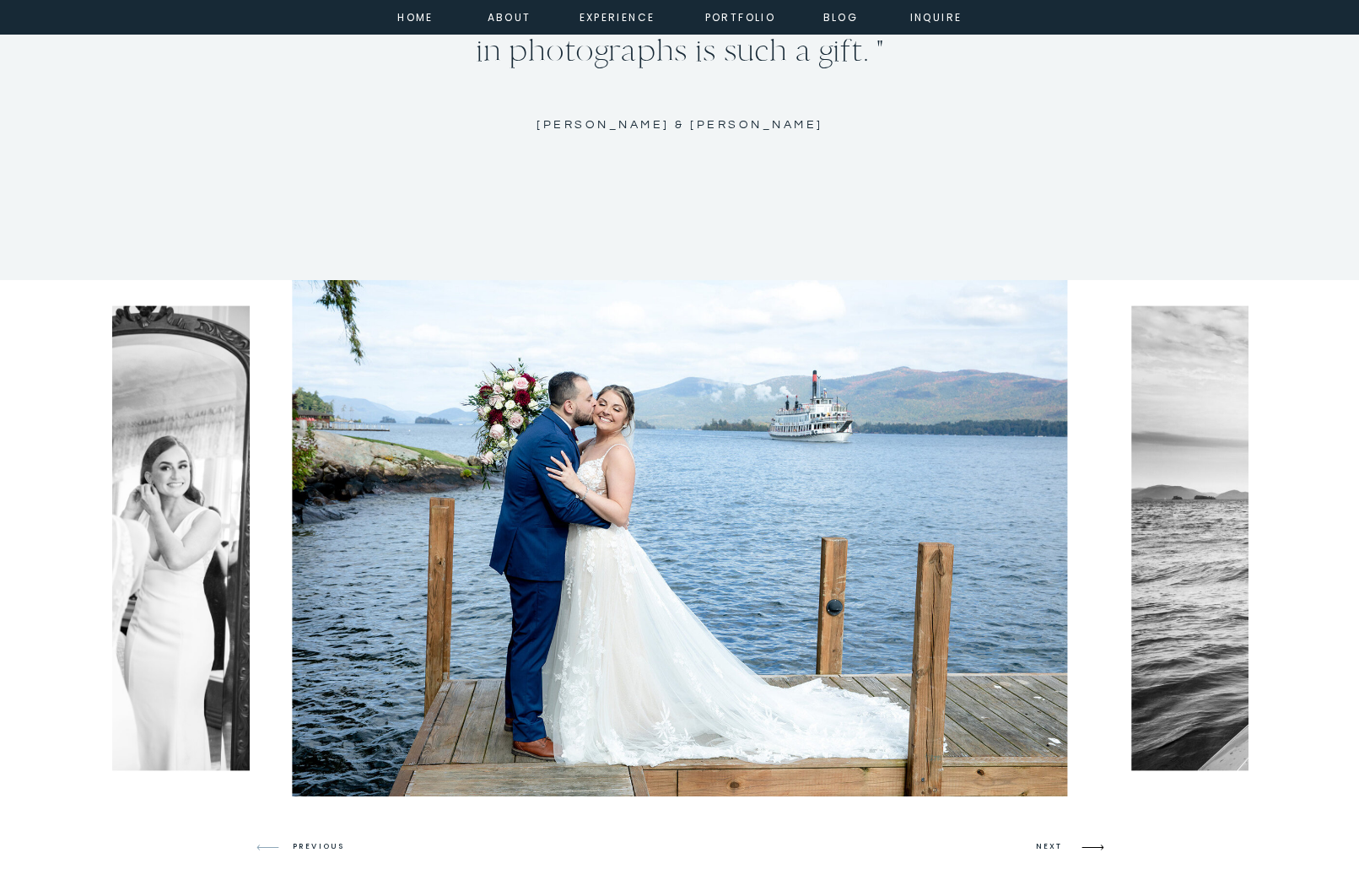
click at [1078, 843] on icon at bounding box center [1093, 847] width 40 height 40
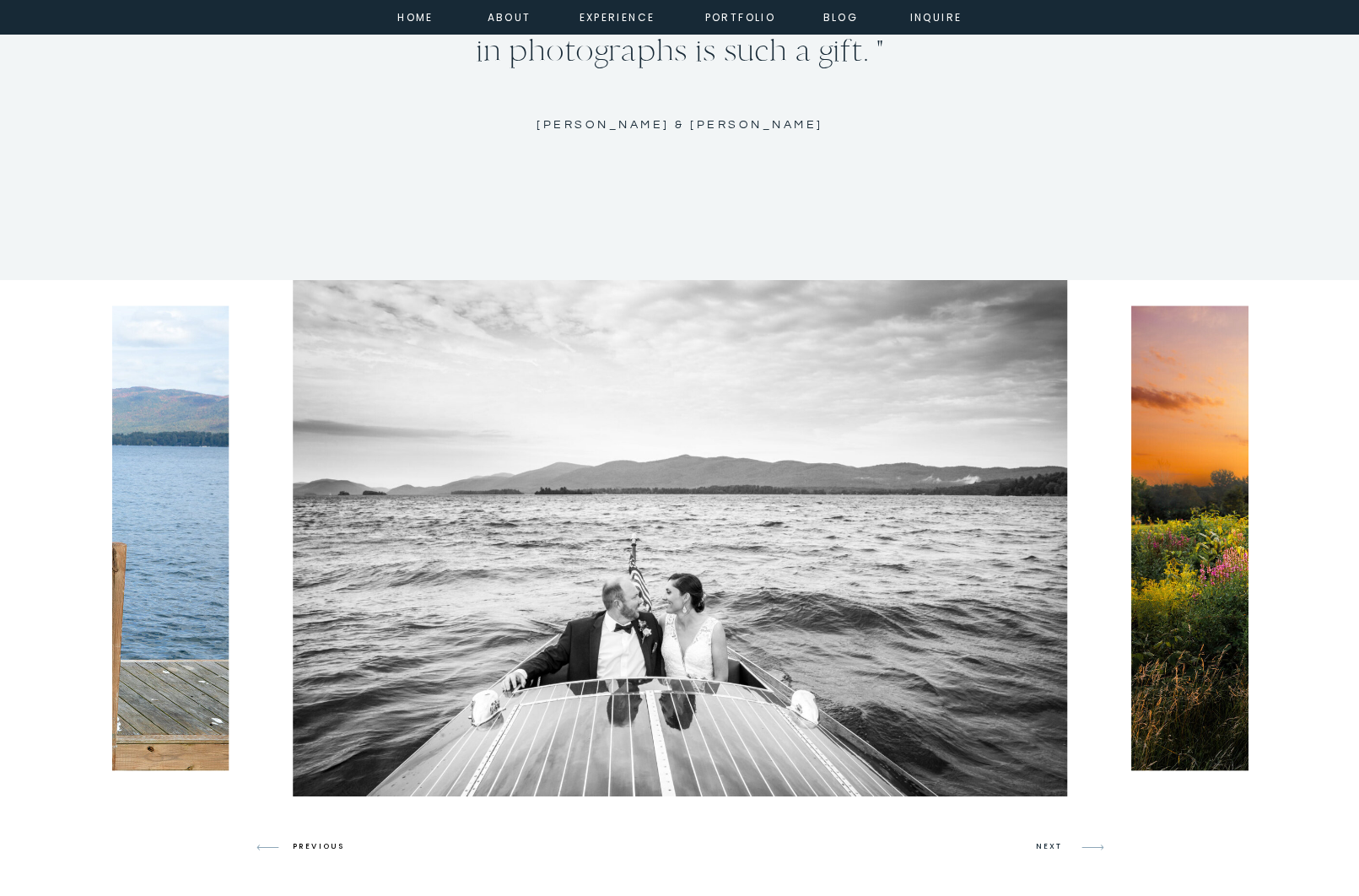
click at [312, 841] on h3 "PREVIOUS" at bounding box center [325, 846] width 65 height 15
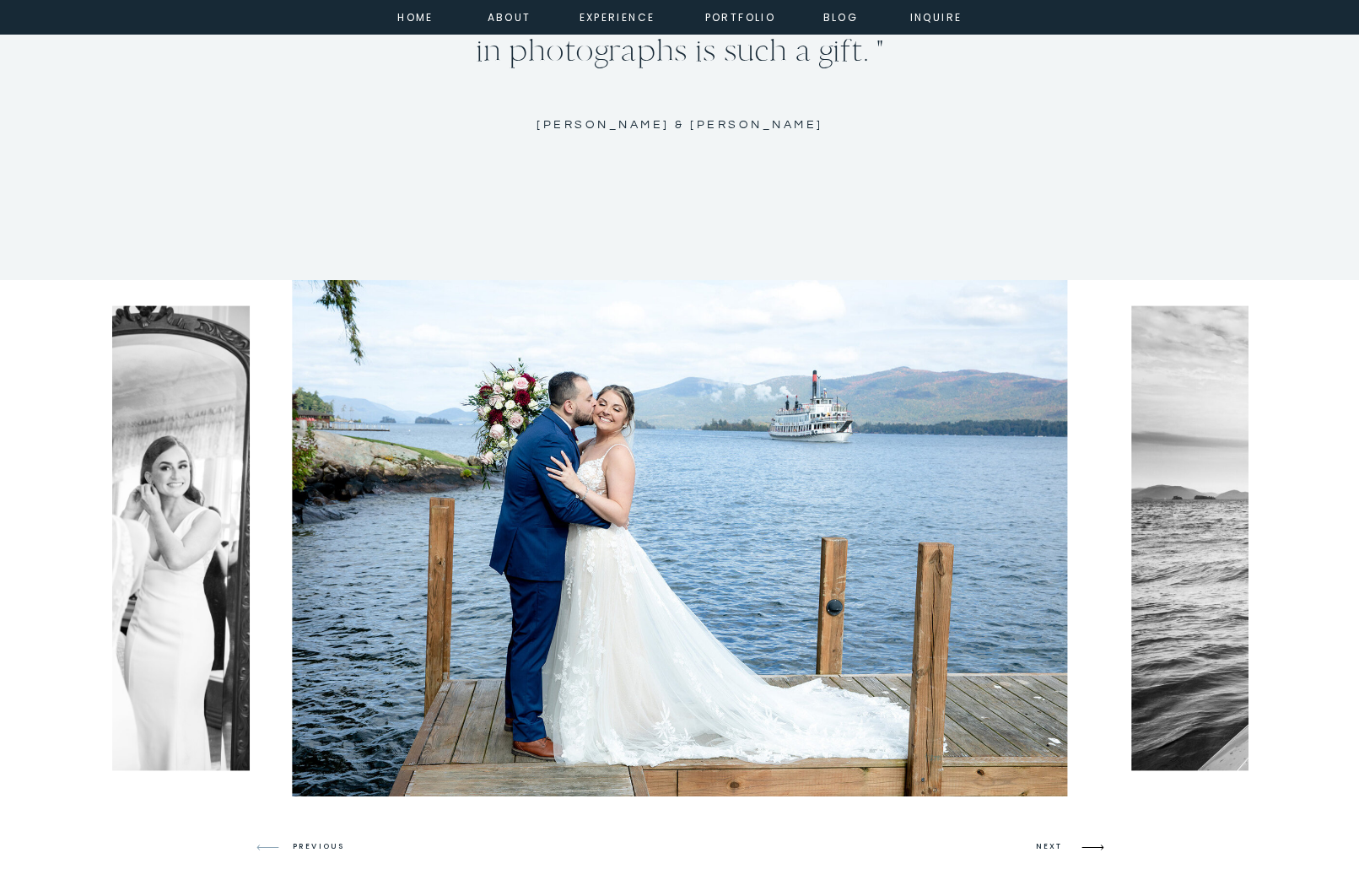
click at [1088, 844] on icon at bounding box center [1093, 847] width 40 height 40
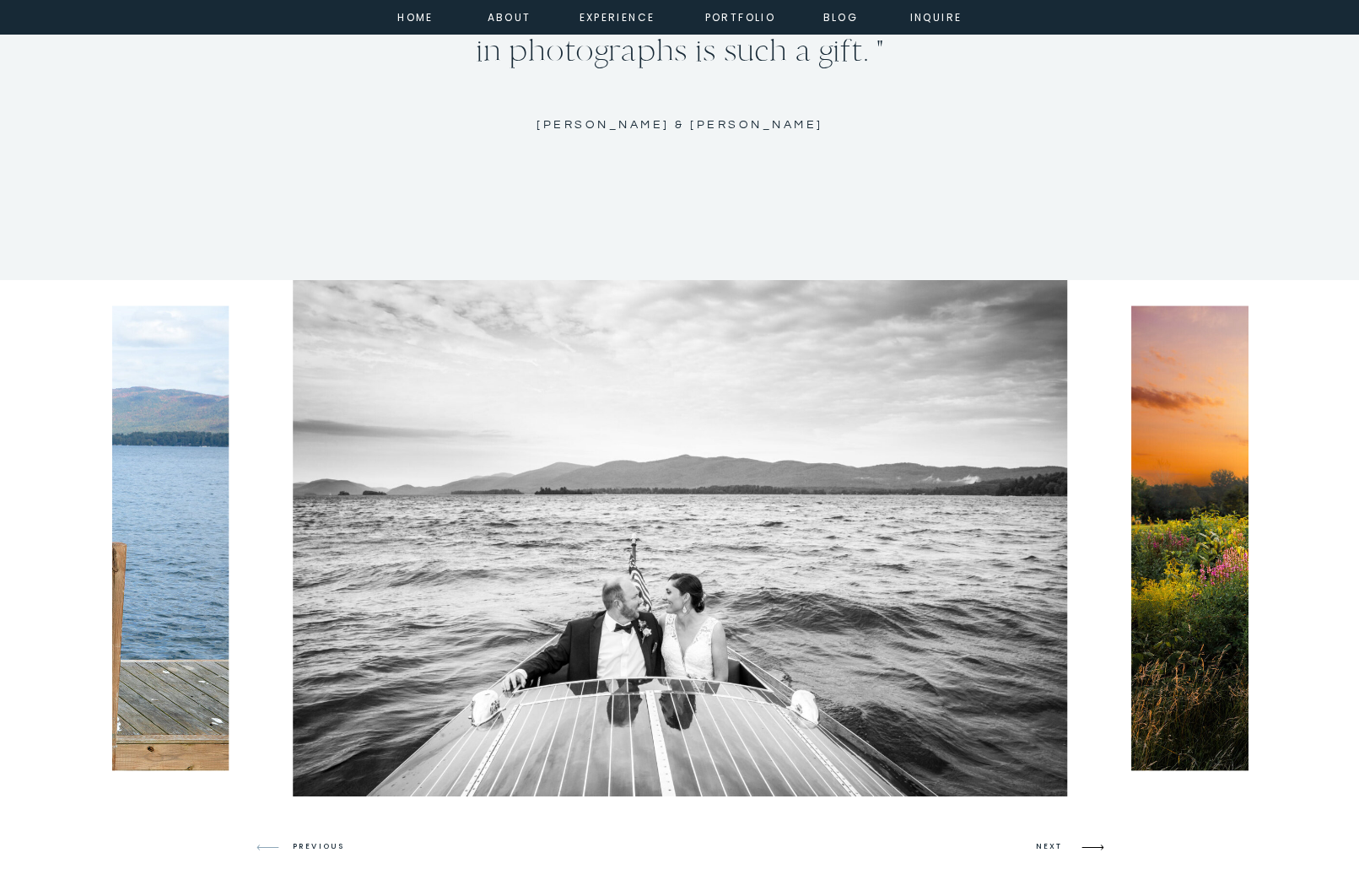
click at [1088, 844] on icon at bounding box center [1093, 847] width 40 height 40
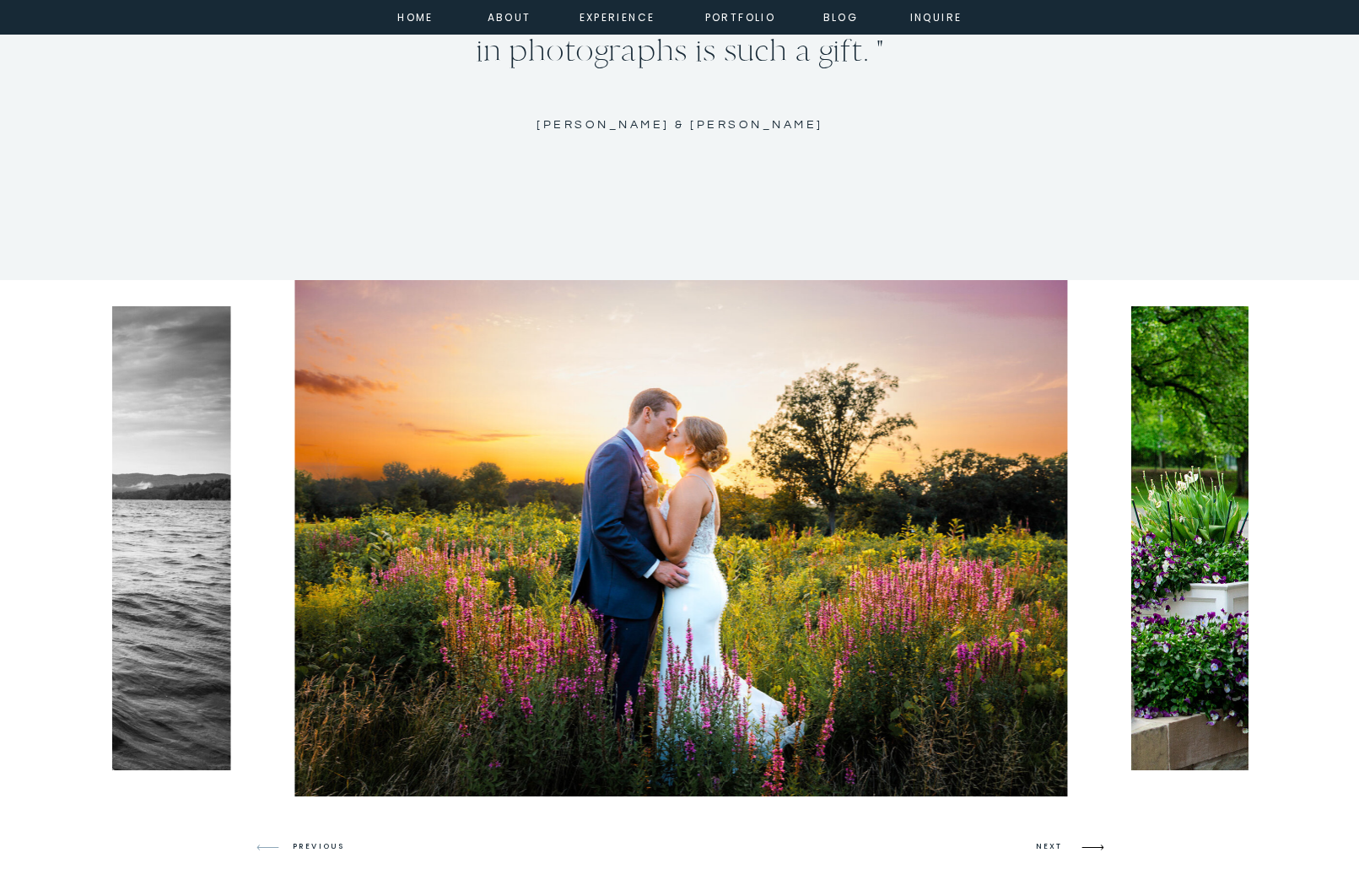
click at [1088, 844] on icon at bounding box center [1093, 847] width 40 height 40
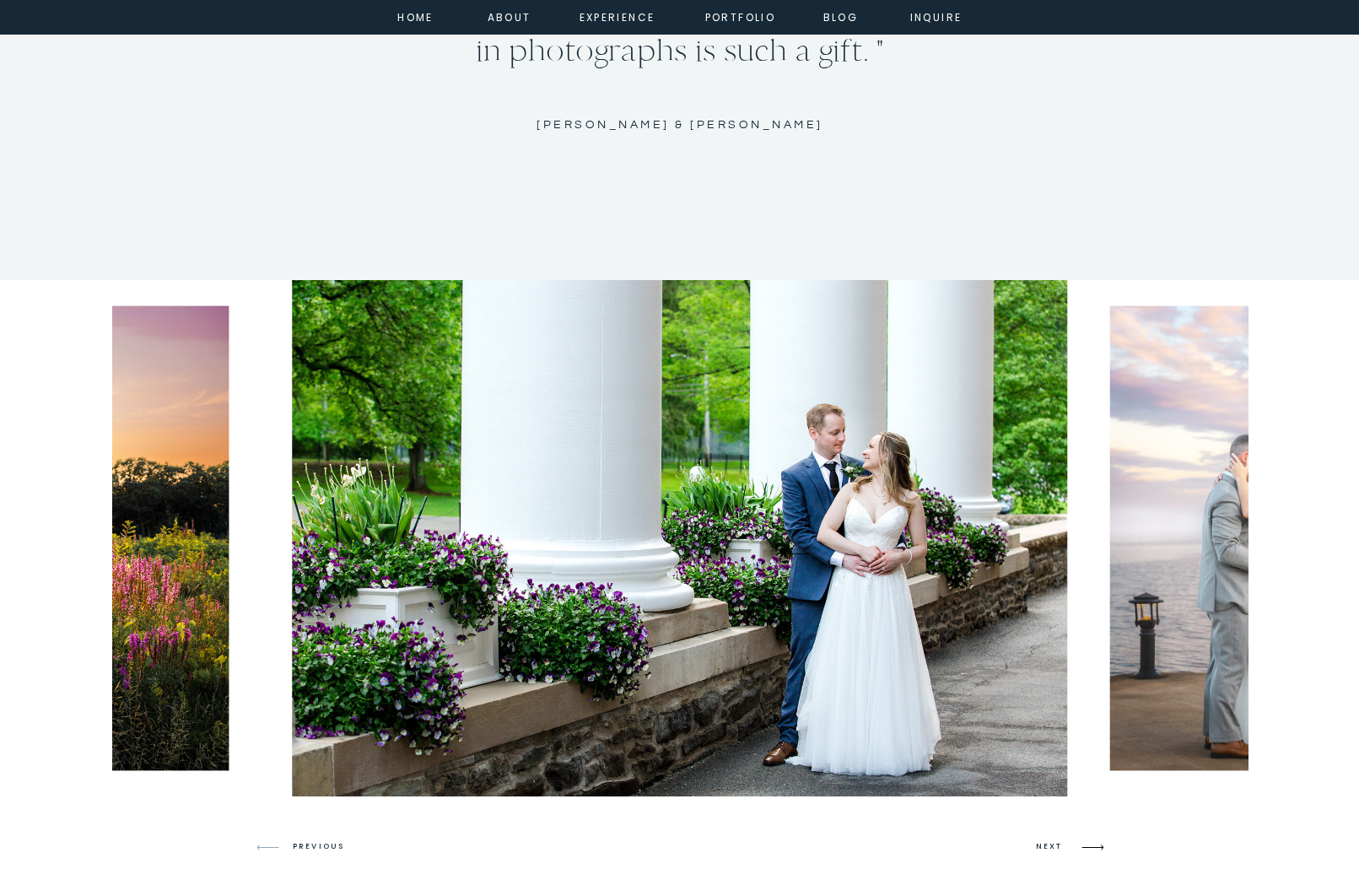
click at [1088, 844] on icon at bounding box center [1093, 847] width 40 height 40
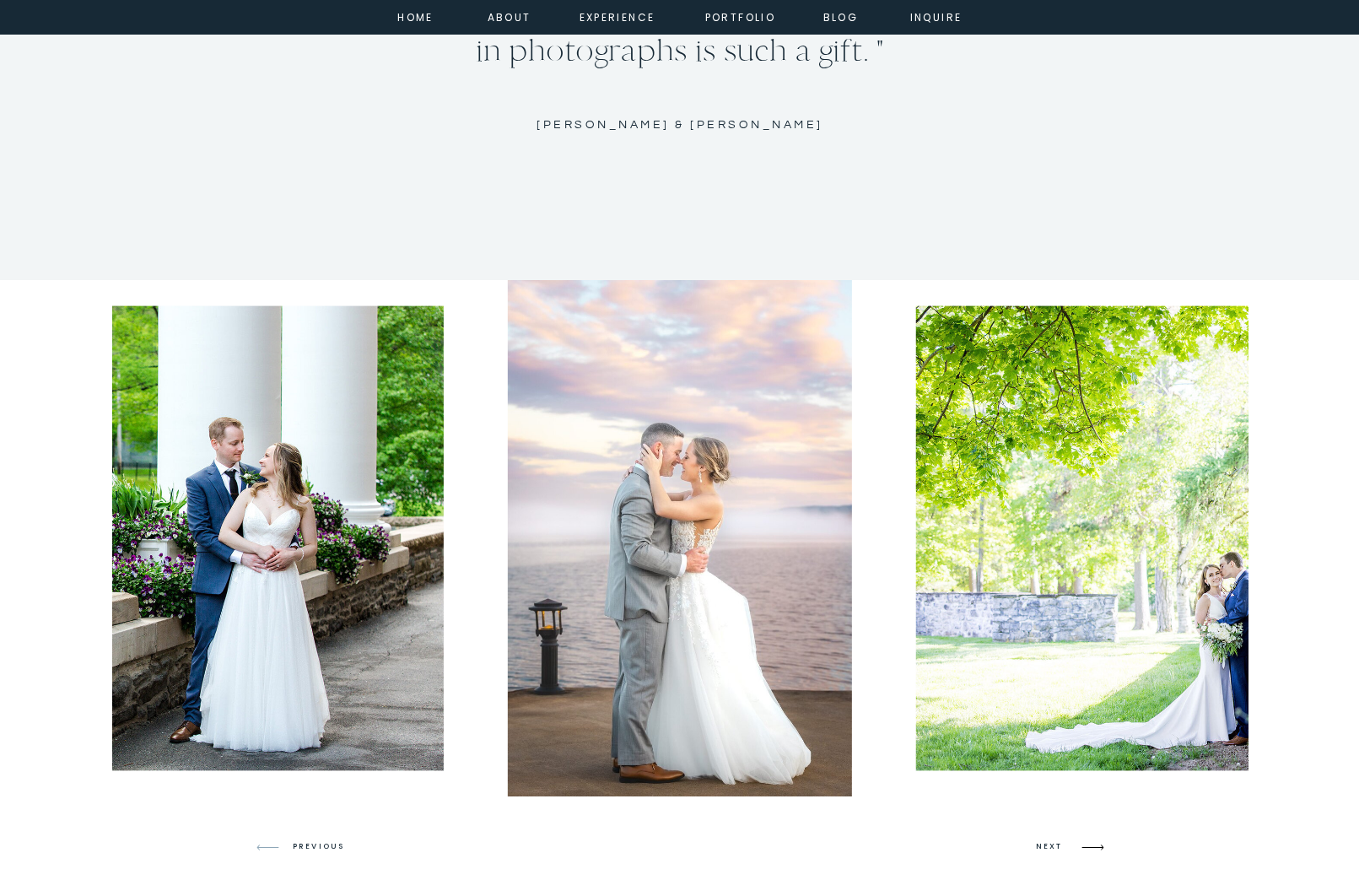
click at [1088, 844] on icon at bounding box center [1093, 847] width 40 height 40
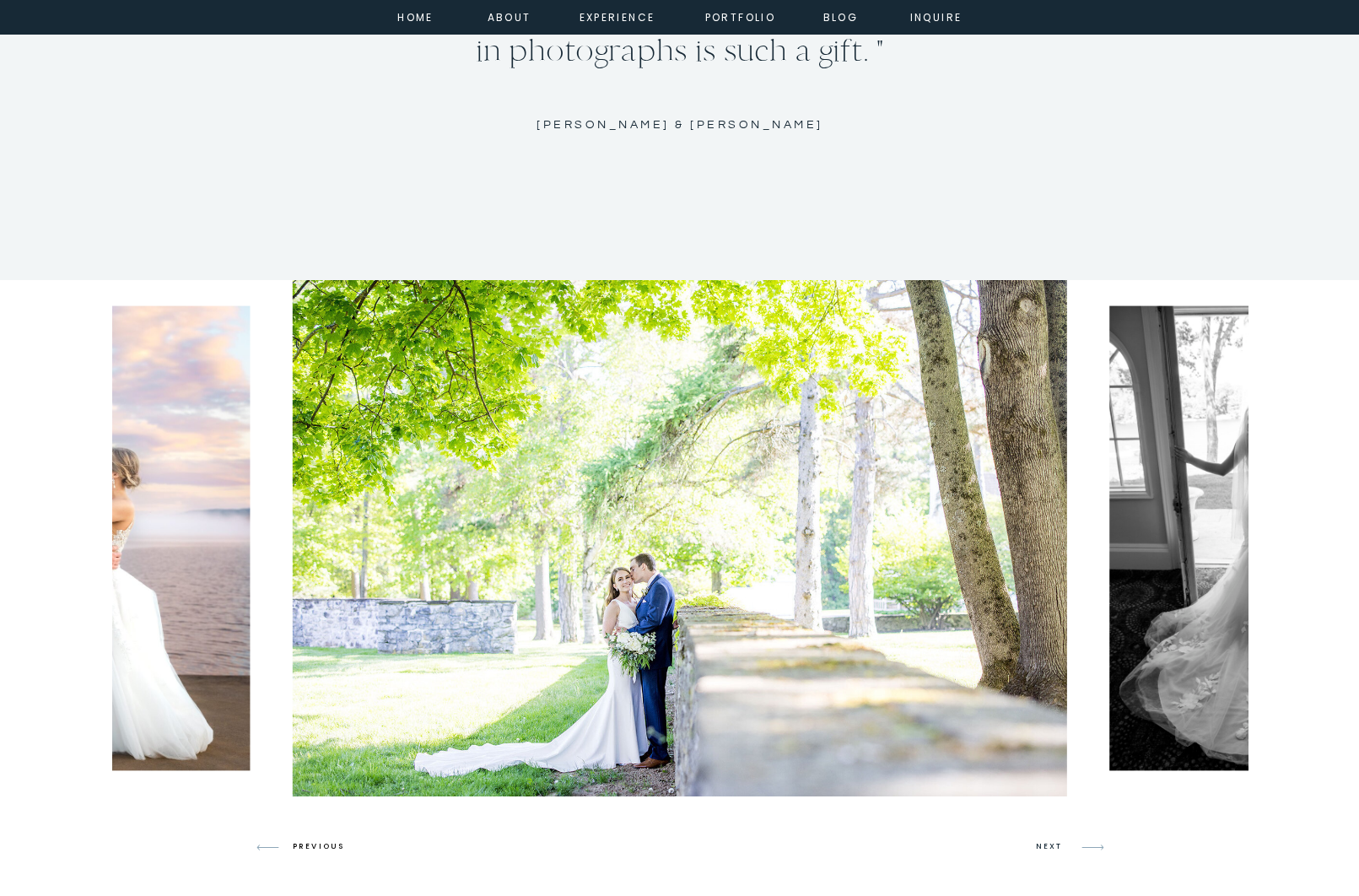
click at [328, 844] on h3 "PREVIOUS" at bounding box center [325, 846] width 65 height 15
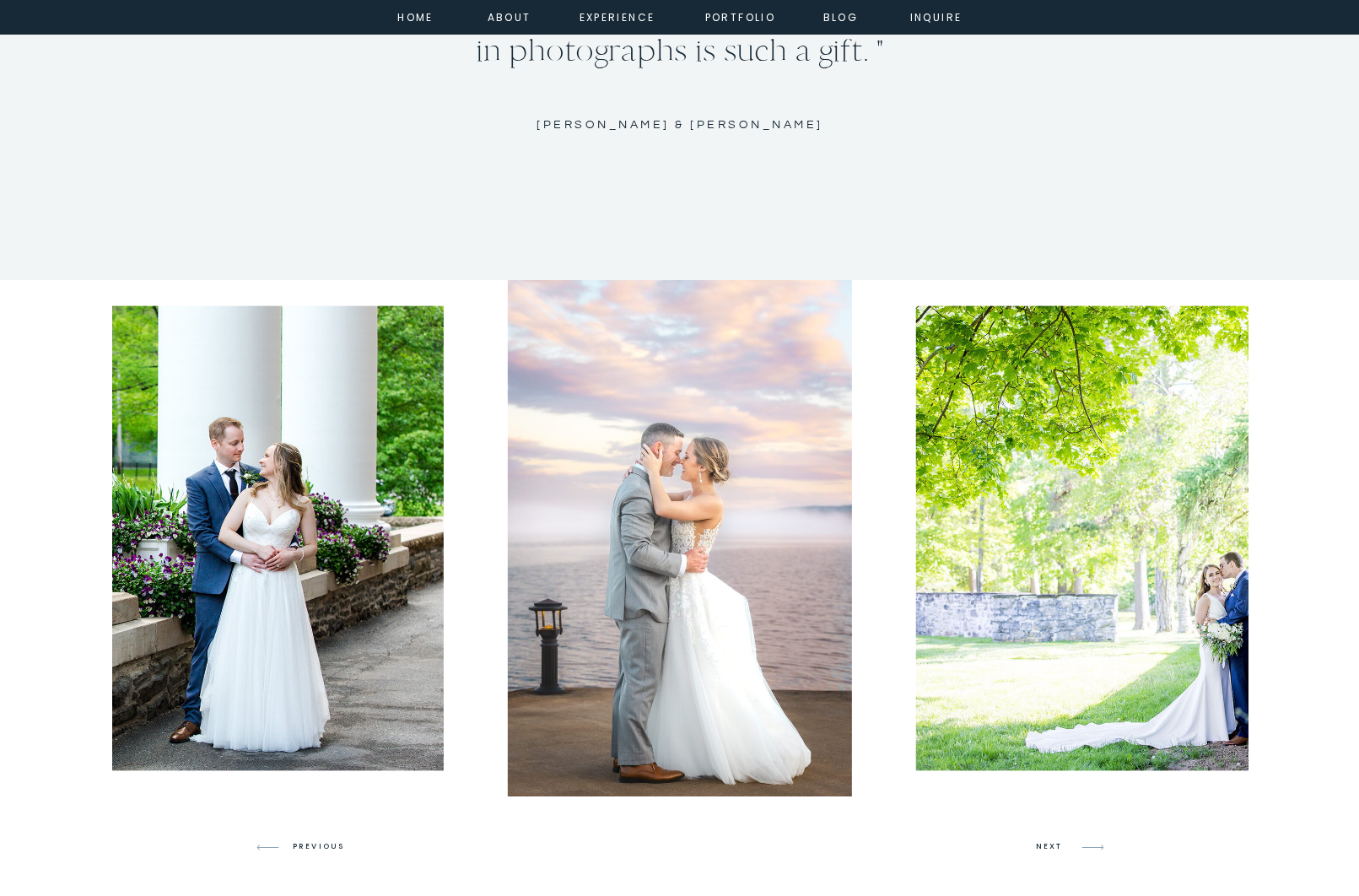
click at [1085, 846] on icon at bounding box center [1093, 847] width 40 height 40
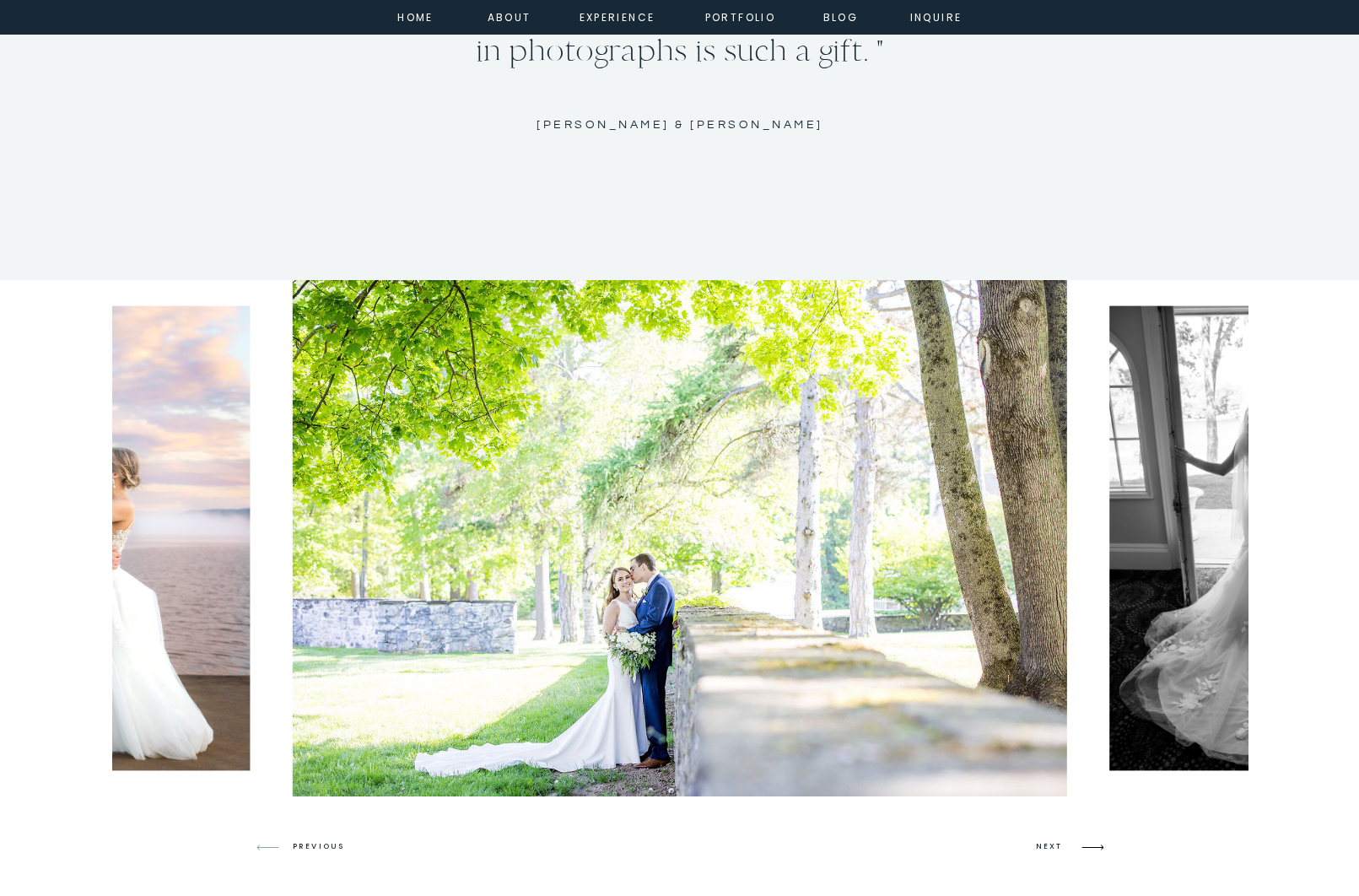
click at [1085, 846] on icon at bounding box center [1093, 847] width 40 height 40
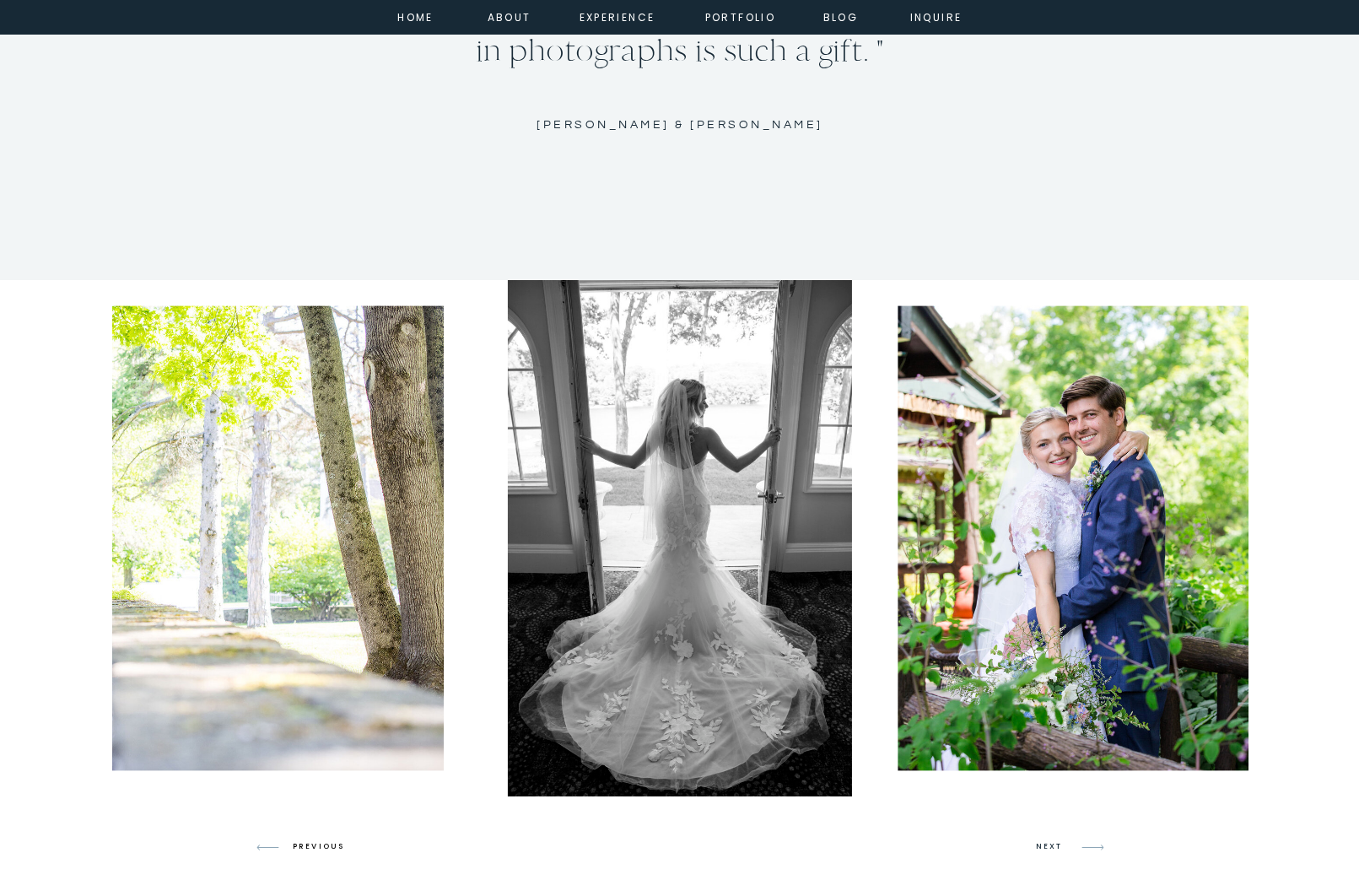
click at [327, 843] on h3 "PREVIOUS" at bounding box center [325, 846] width 65 height 15
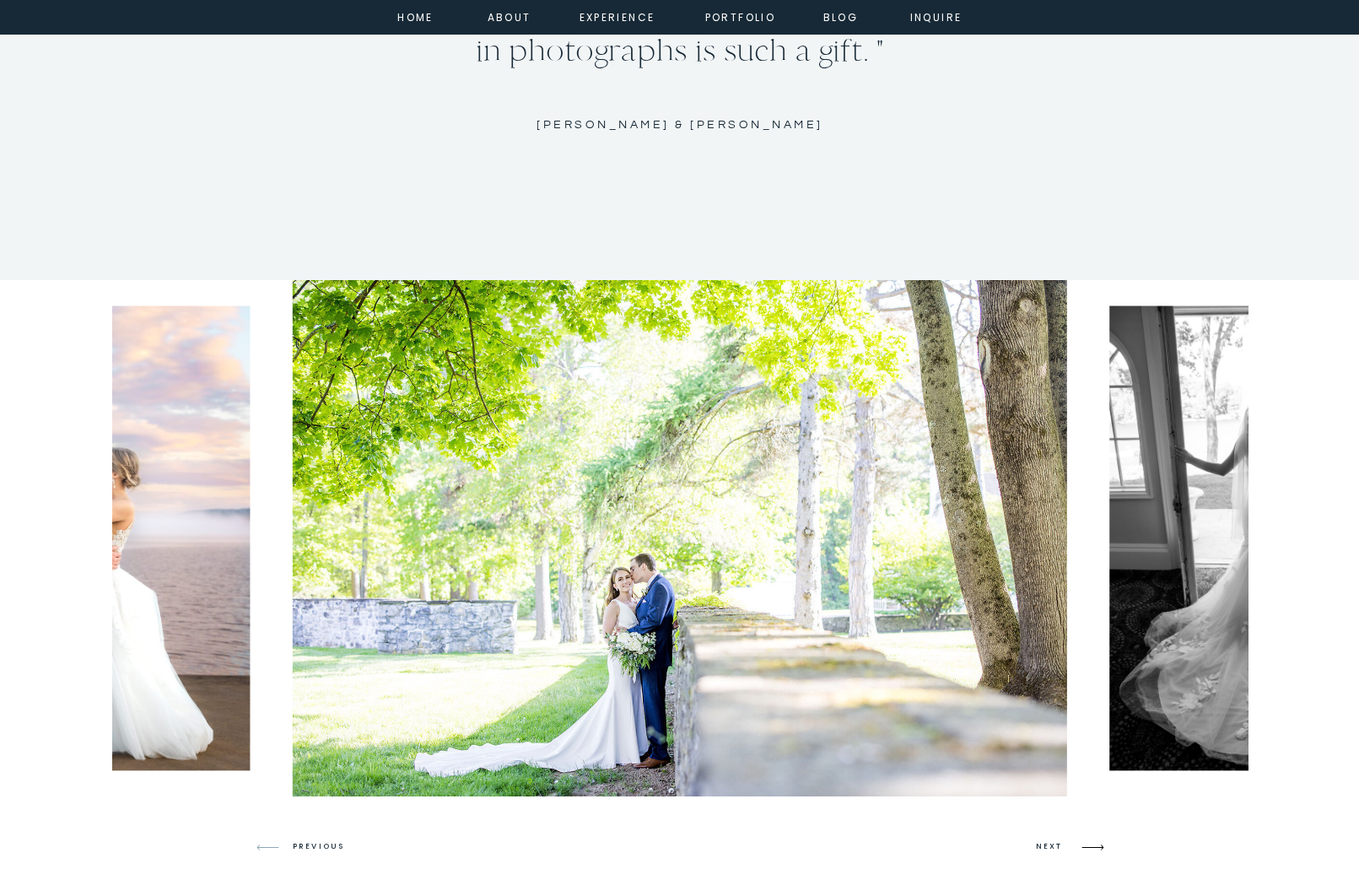
click at [1084, 843] on icon at bounding box center [1093, 847] width 40 height 40
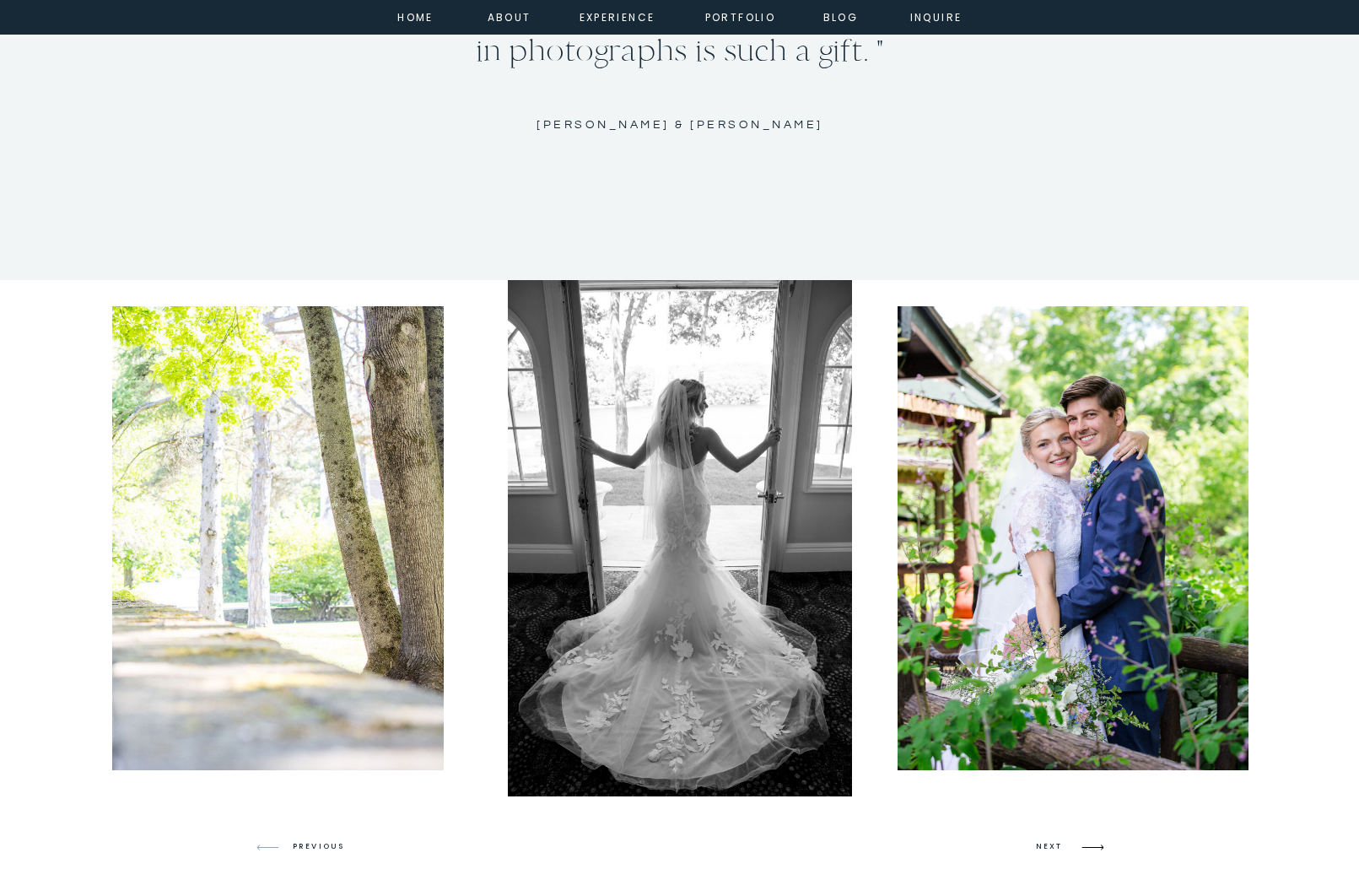
click at [1084, 843] on icon at bounding box center [1093, 847] width 40 height 40
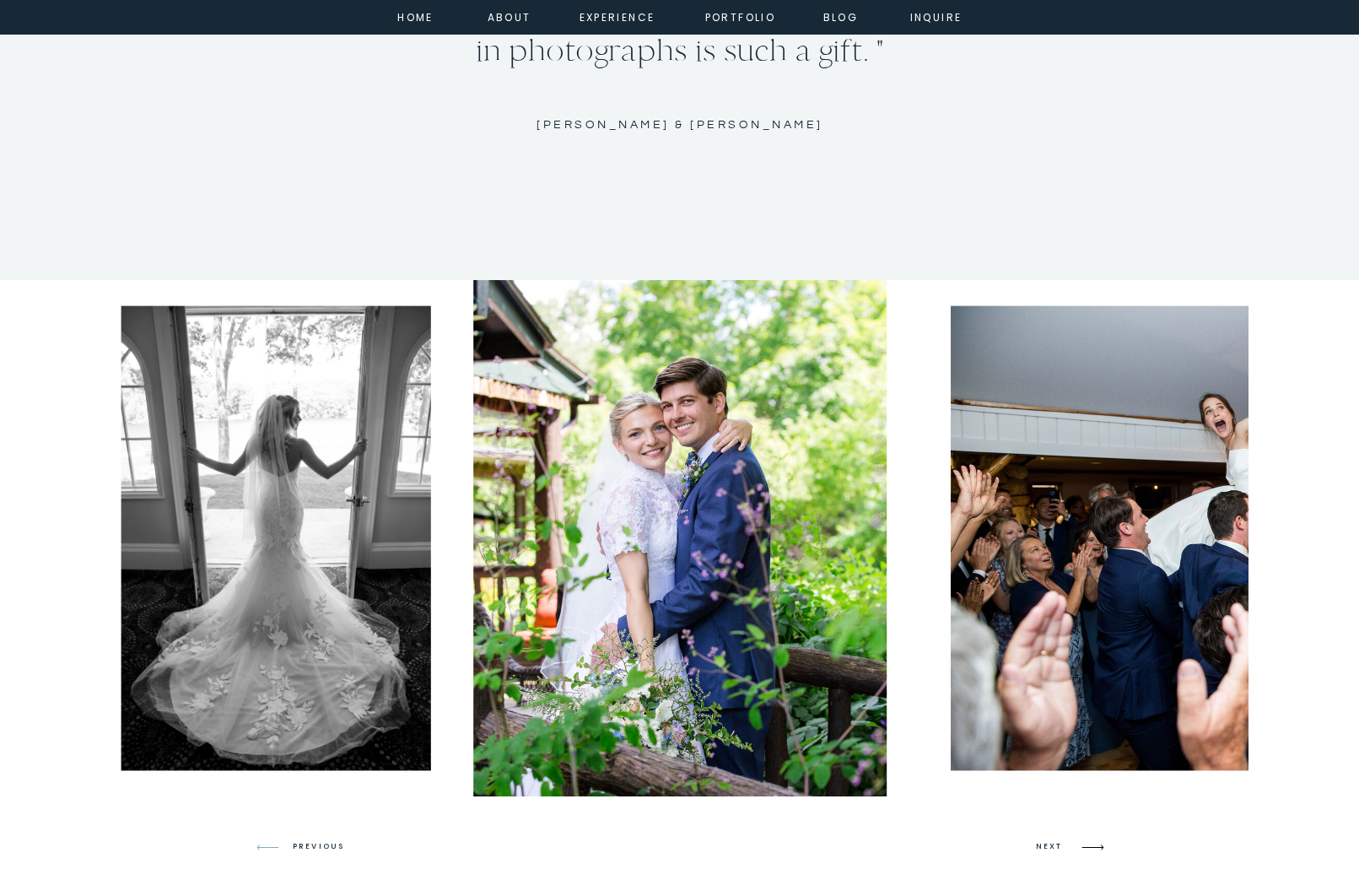
click at [1084, 843] on icon at bounding box center [1093, 847] width 40 height 40
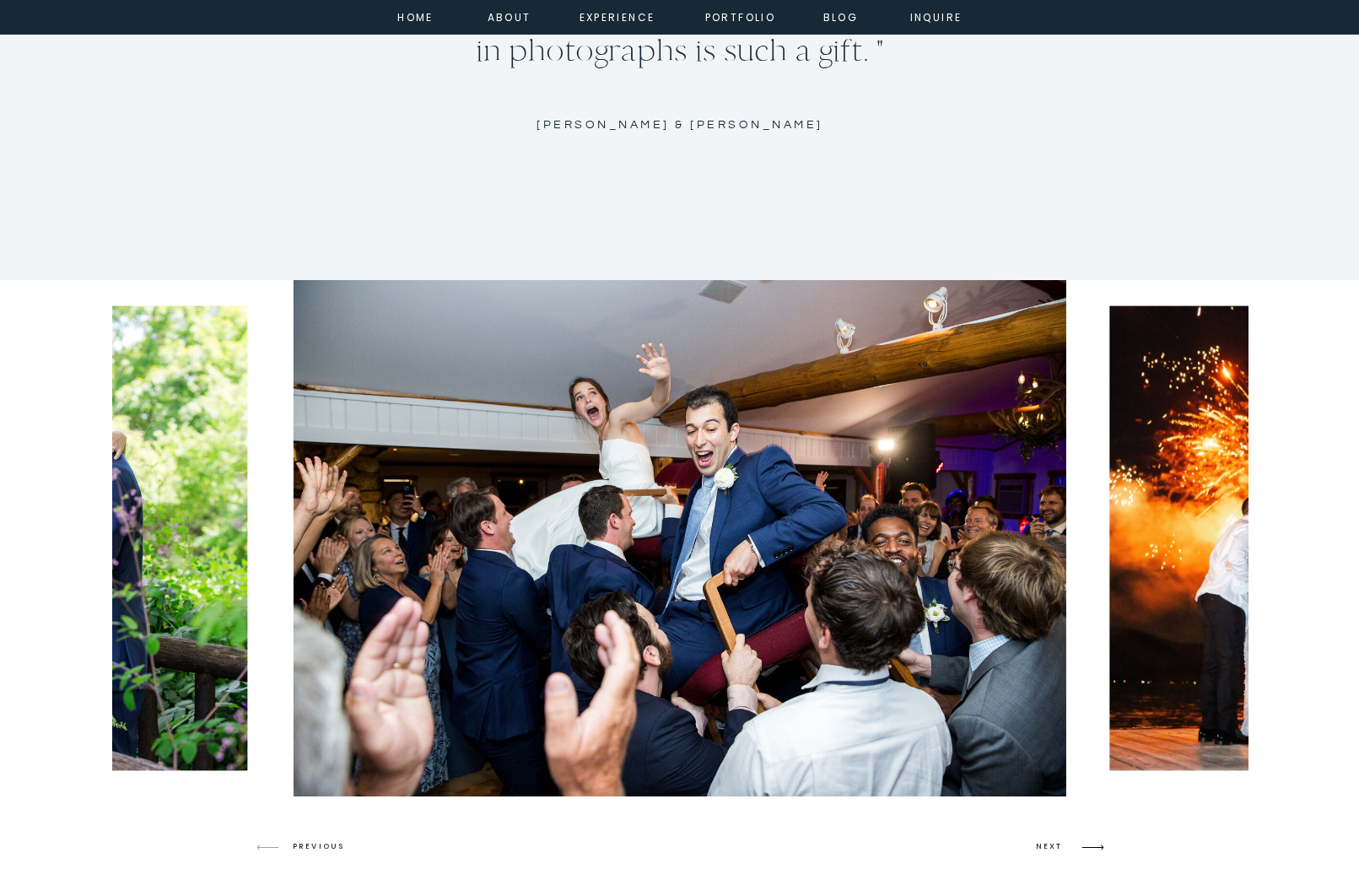
click at [1084, 843] on icon at bounding box center [1093, 847] width 40 height 40
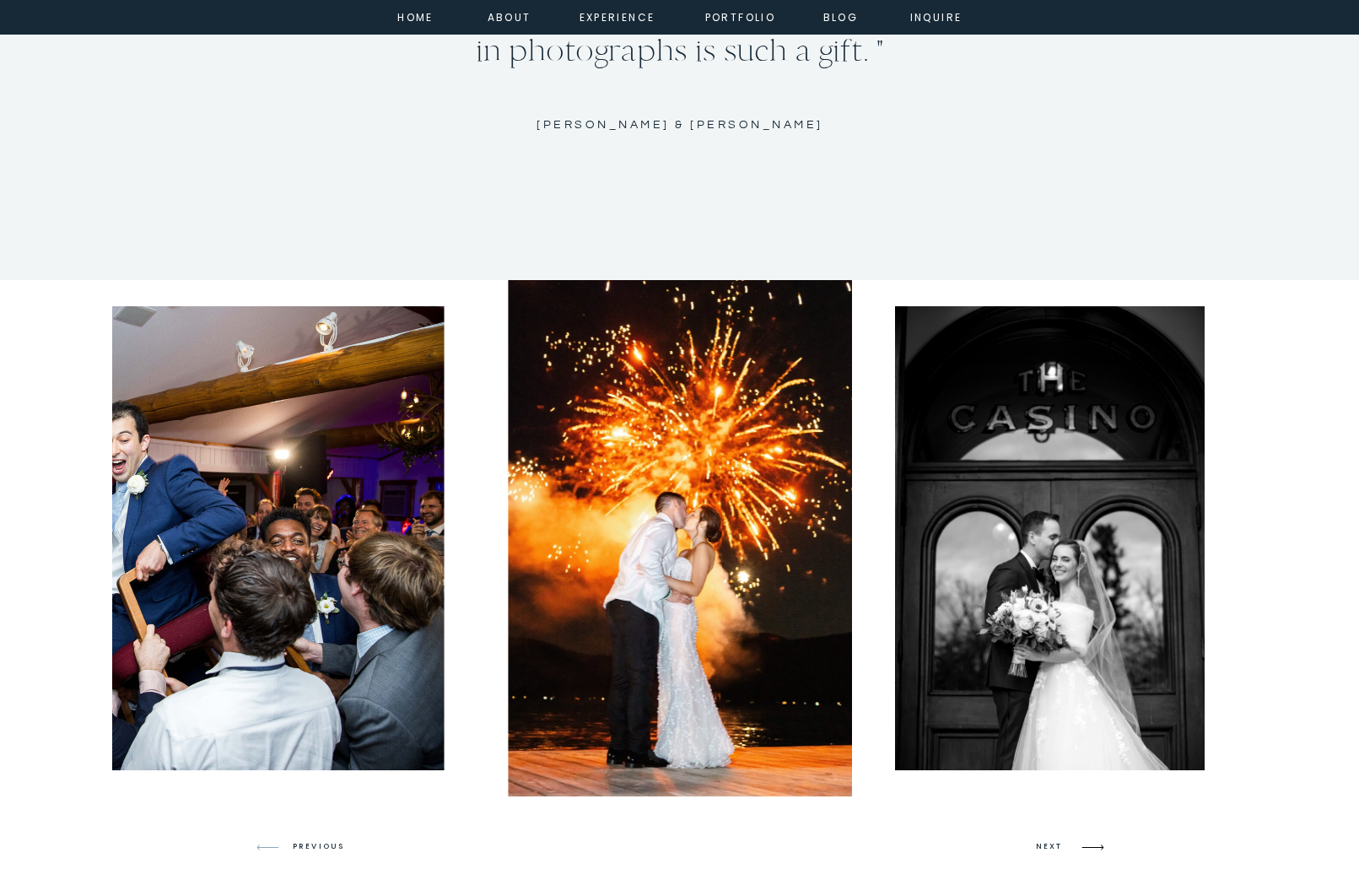
click at [1084, 843] on icon at bounding box center [1093, 847] width 40 height 40
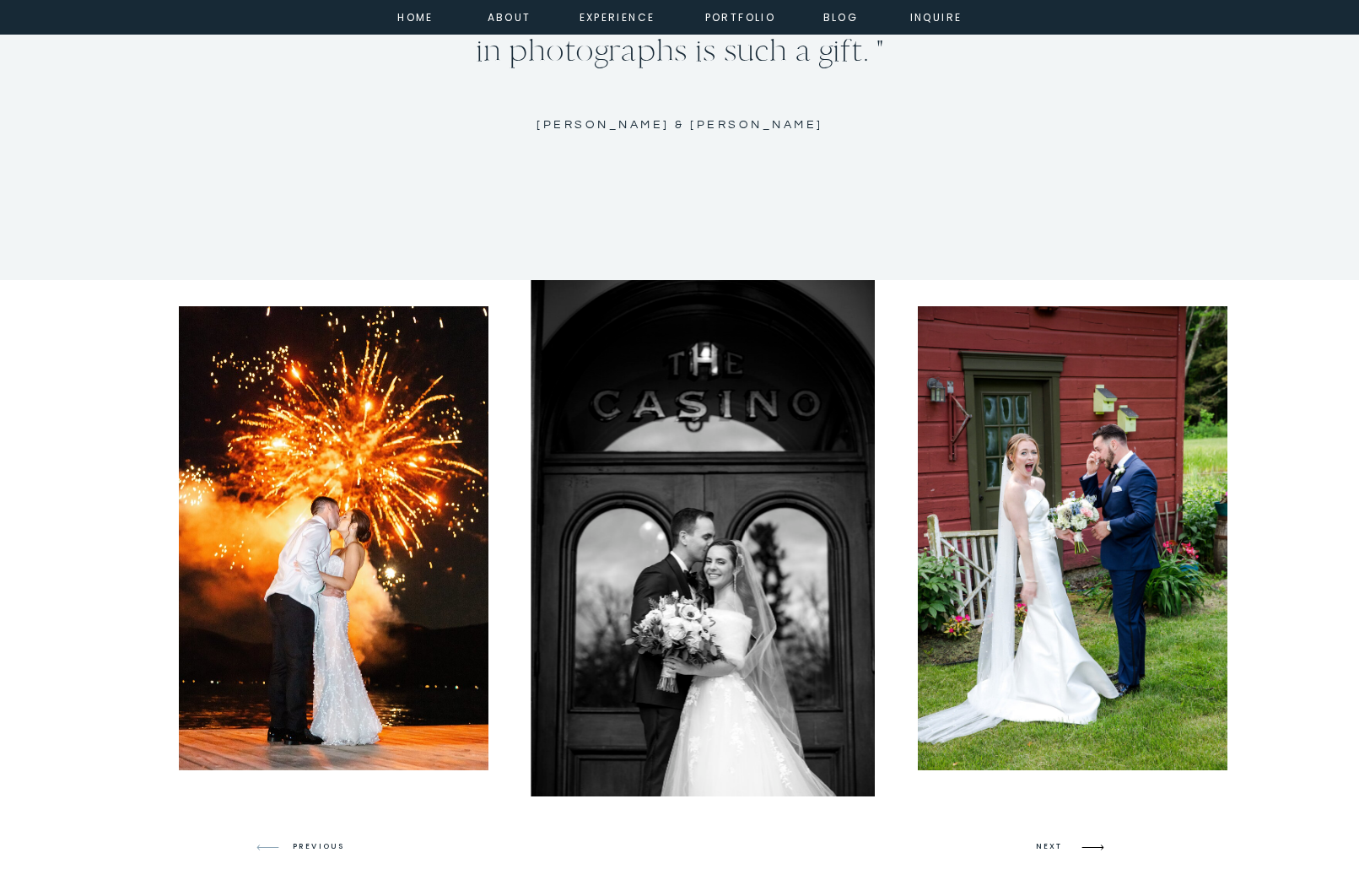
click at [1084, 843] on icon at bounding box center [1093, 847] width 40 height 40
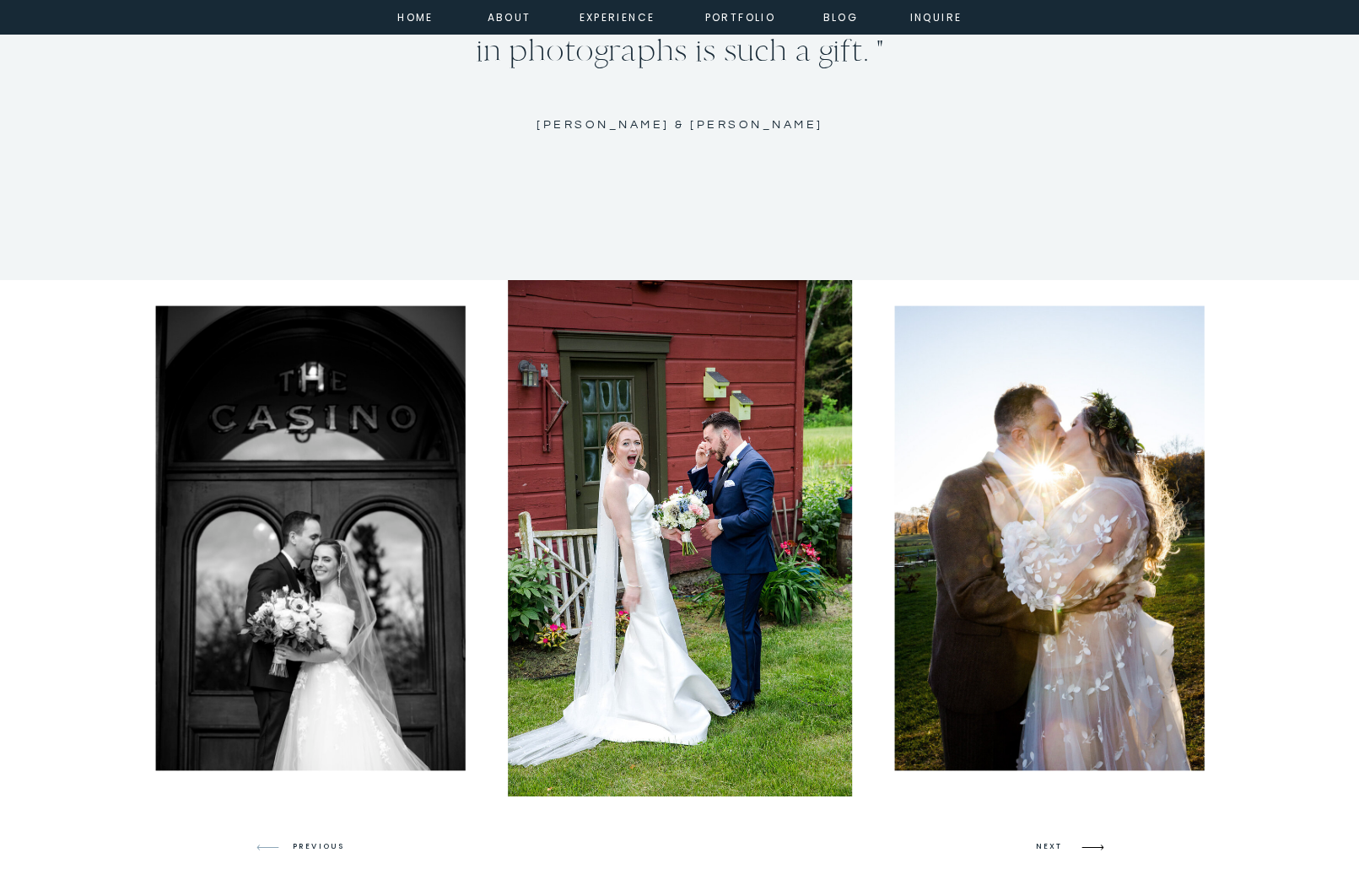
click at [1084, 843] on icon at bounding box center [1093, 847] width 40 height 40
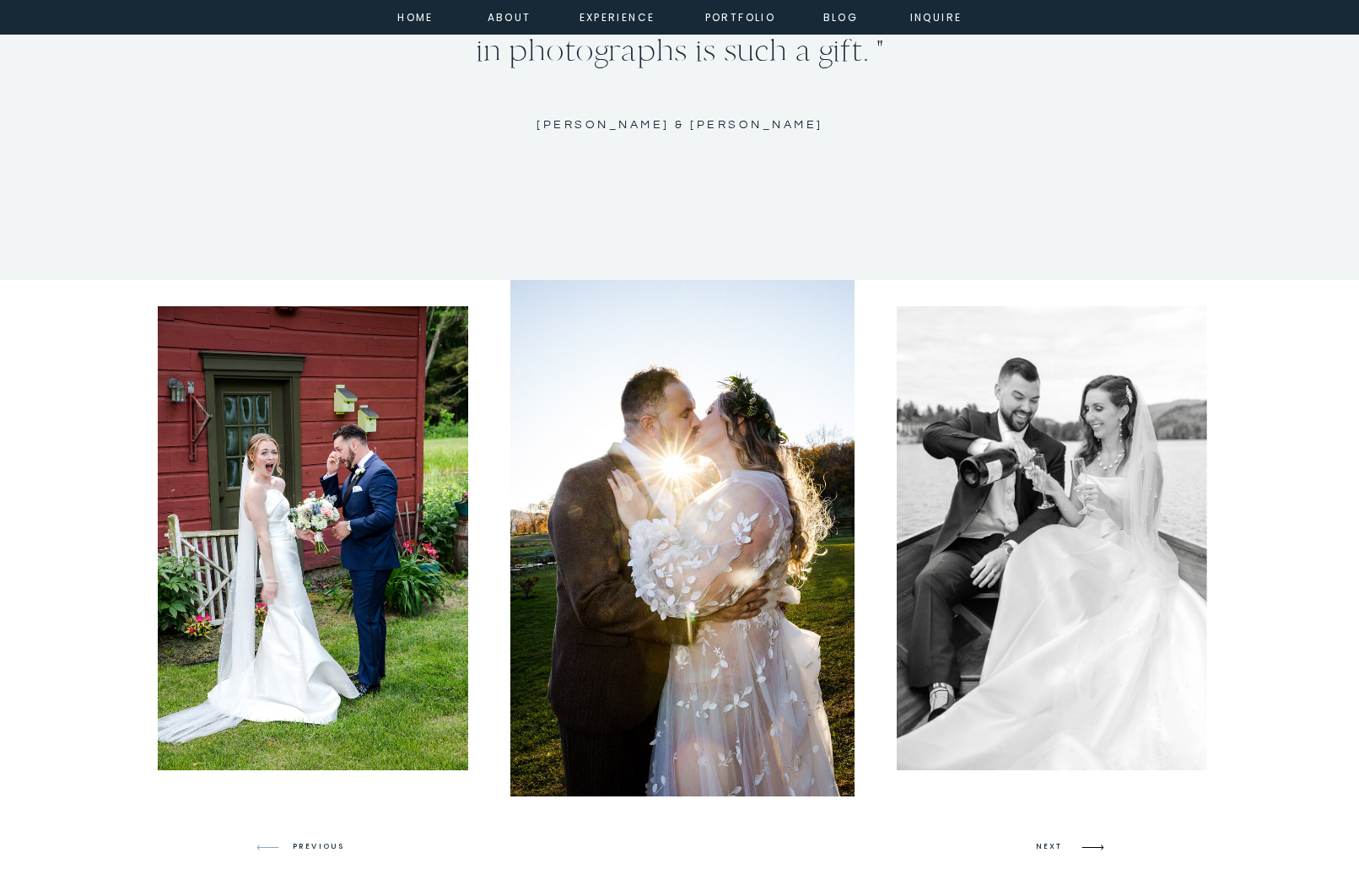
click at [1084, 843] on icon at bounding box center [1093, 847] width 40 height 40
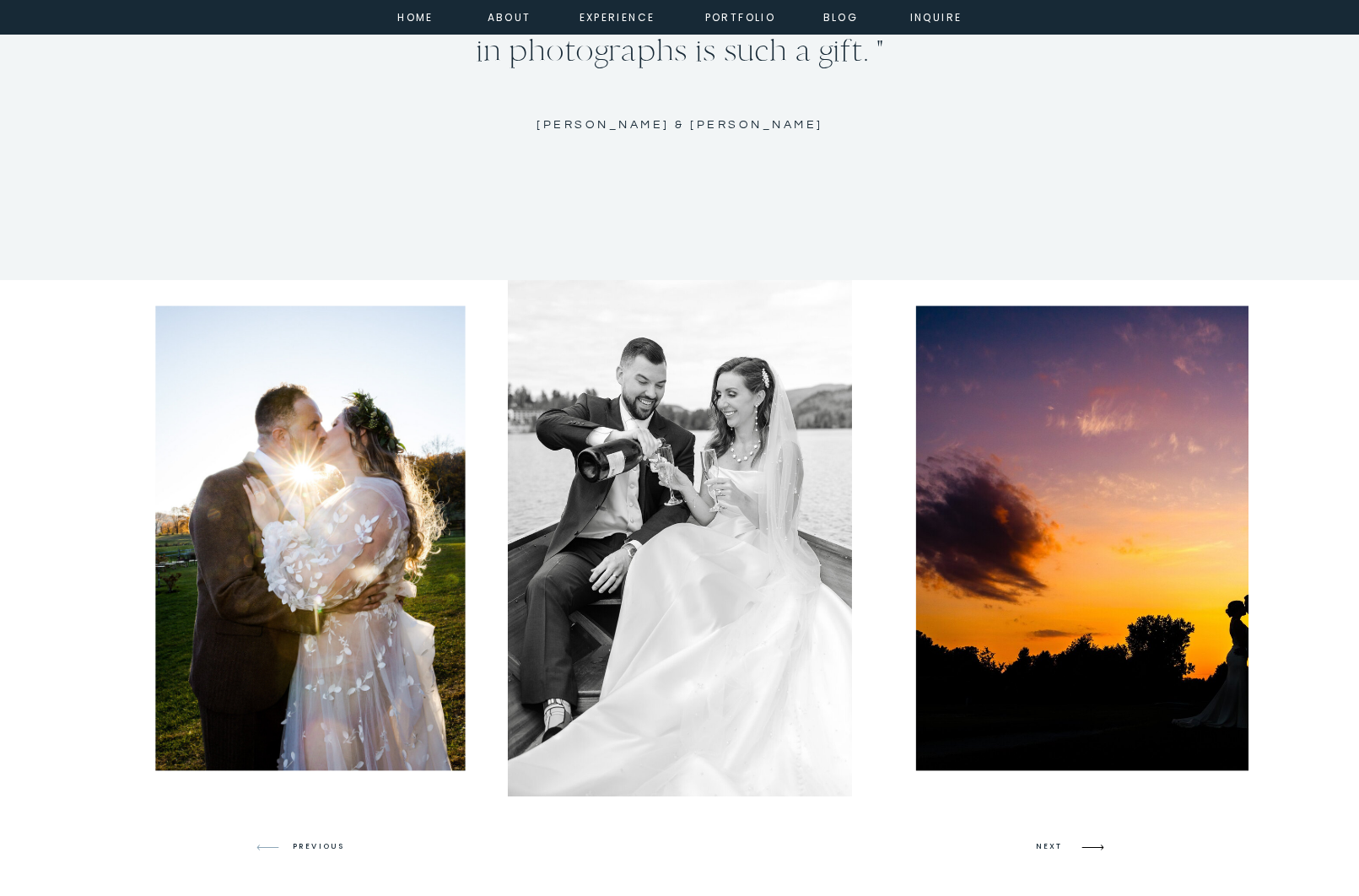
click at [1084, 843] on icon at bounding box center [1093, 847] width 40 height 40
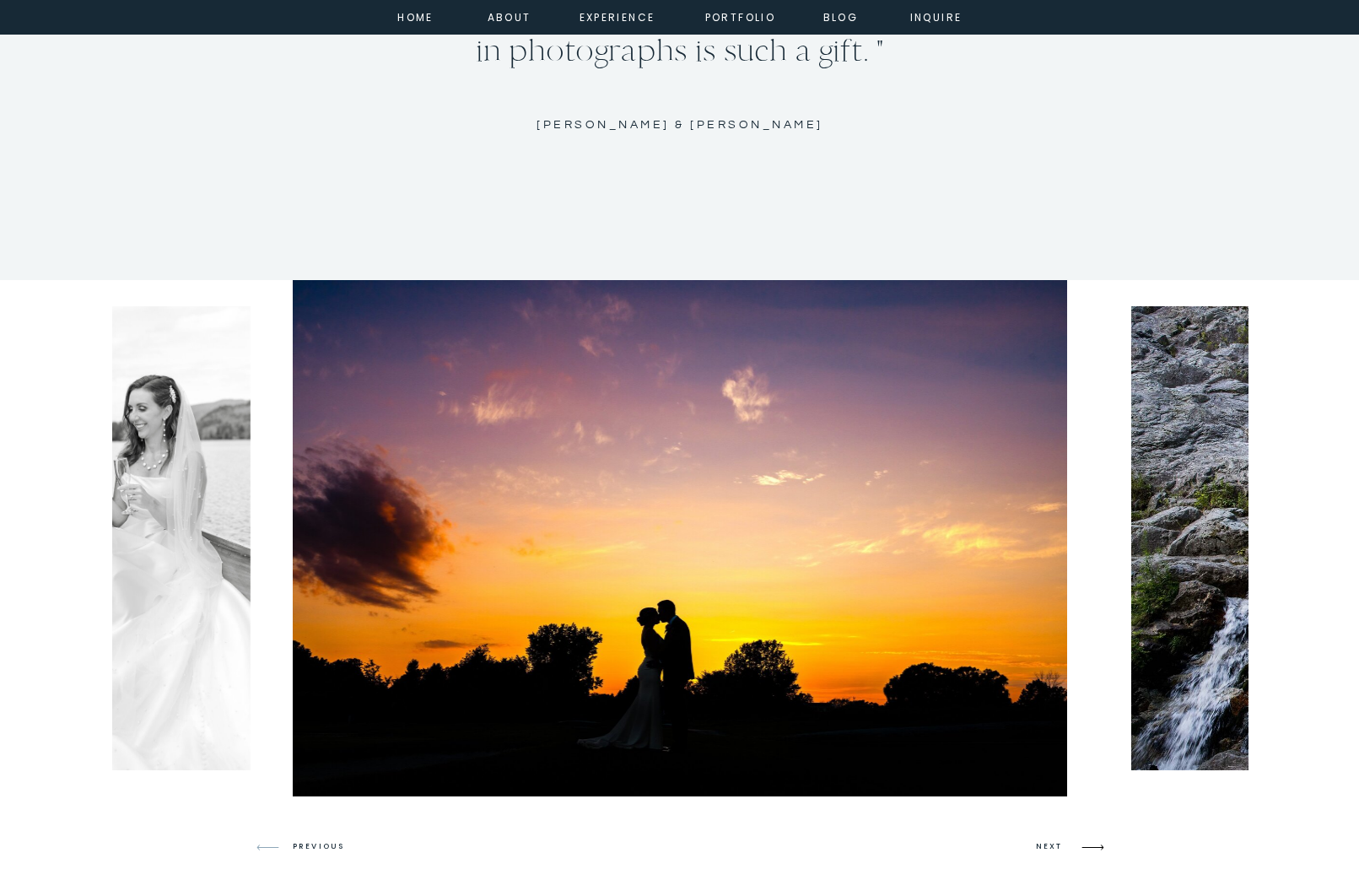
click at [1084, 843] on icon at bounding box center [1093, 847] width 40 height 40
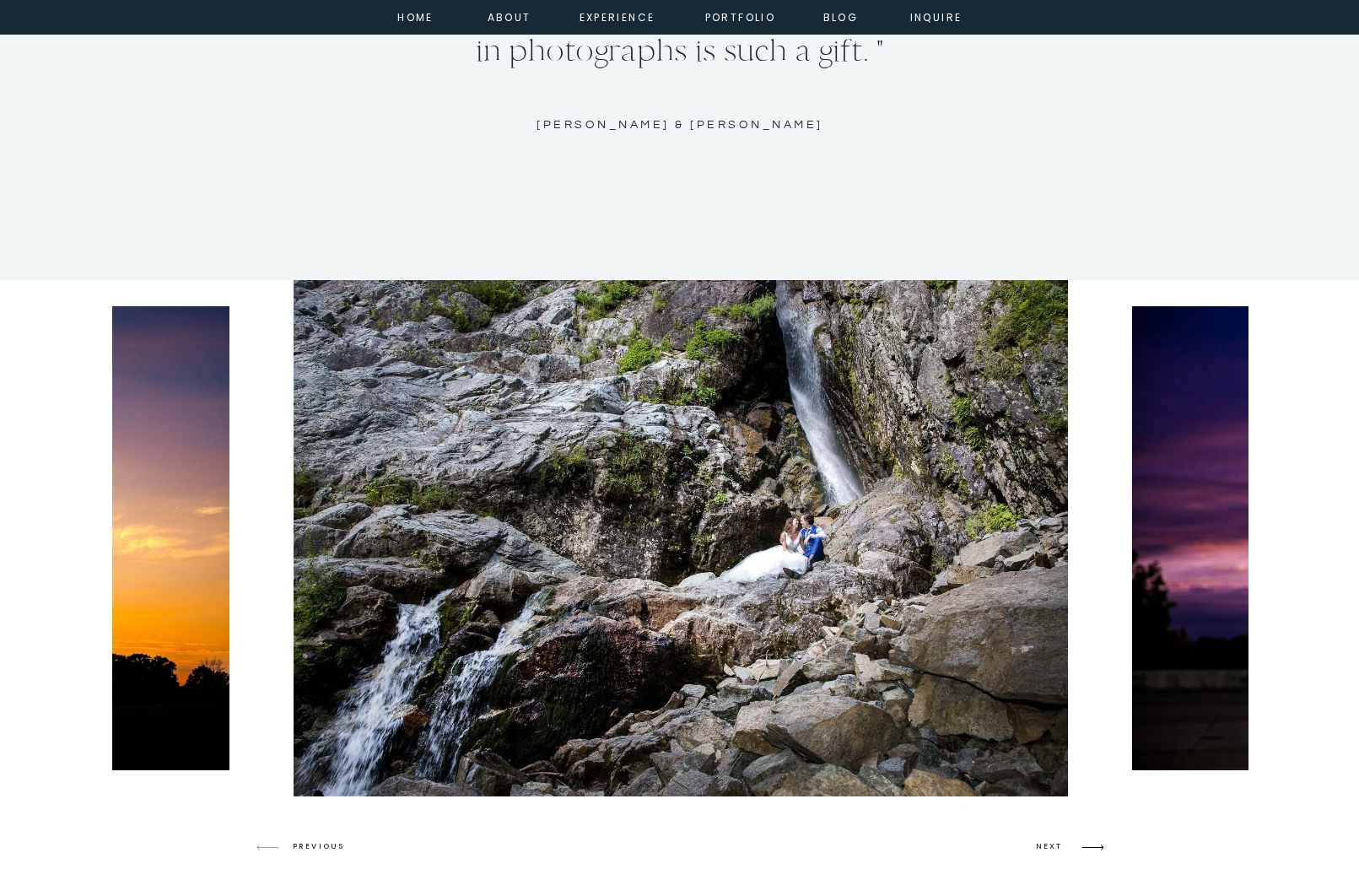
click at [1084, 843] on icon at bounding box center [1093, 847] width 40 height 40
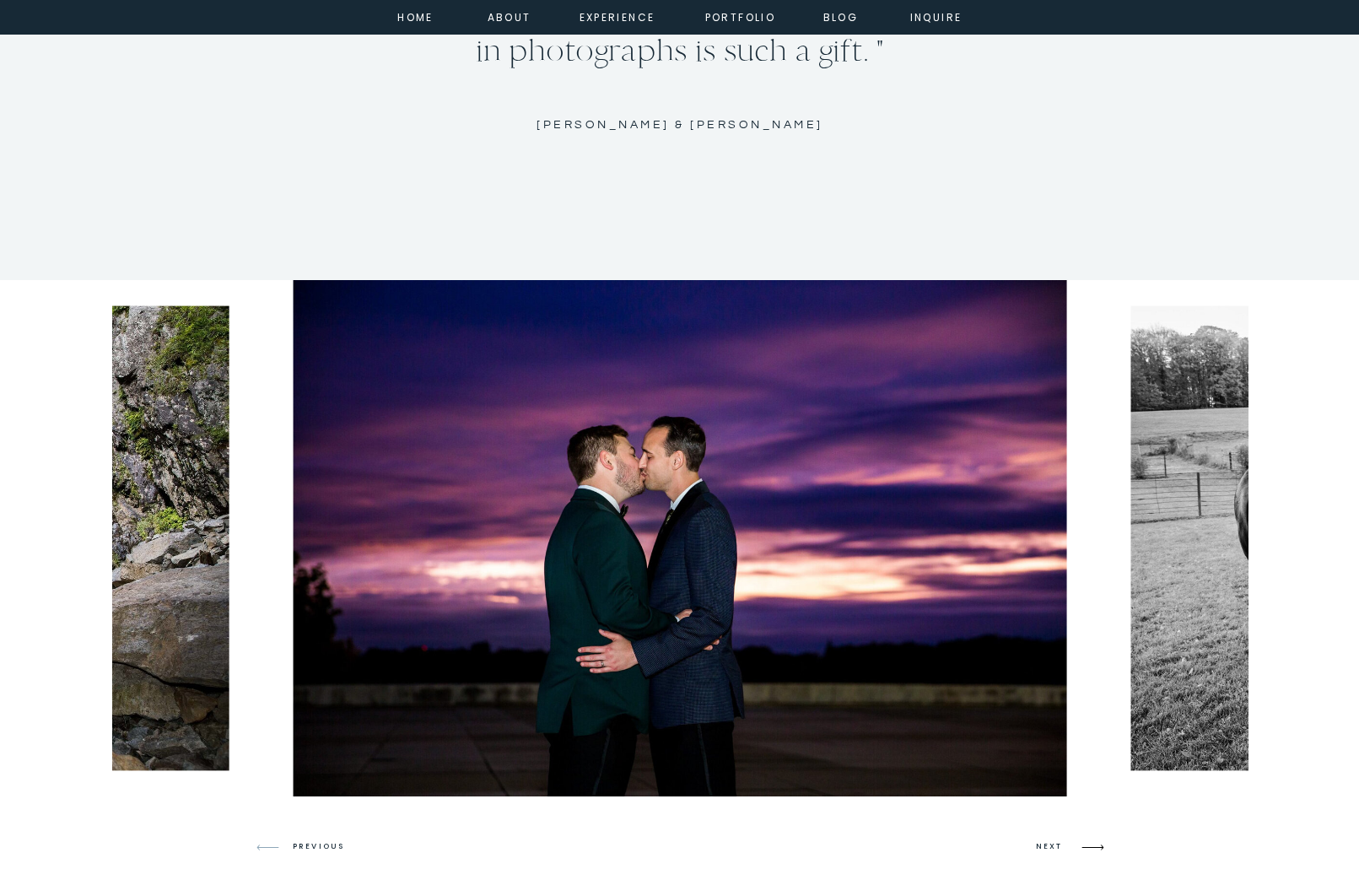
click at [1084, 843] on icon at bounding box center [1093, 847] width 40 height 40
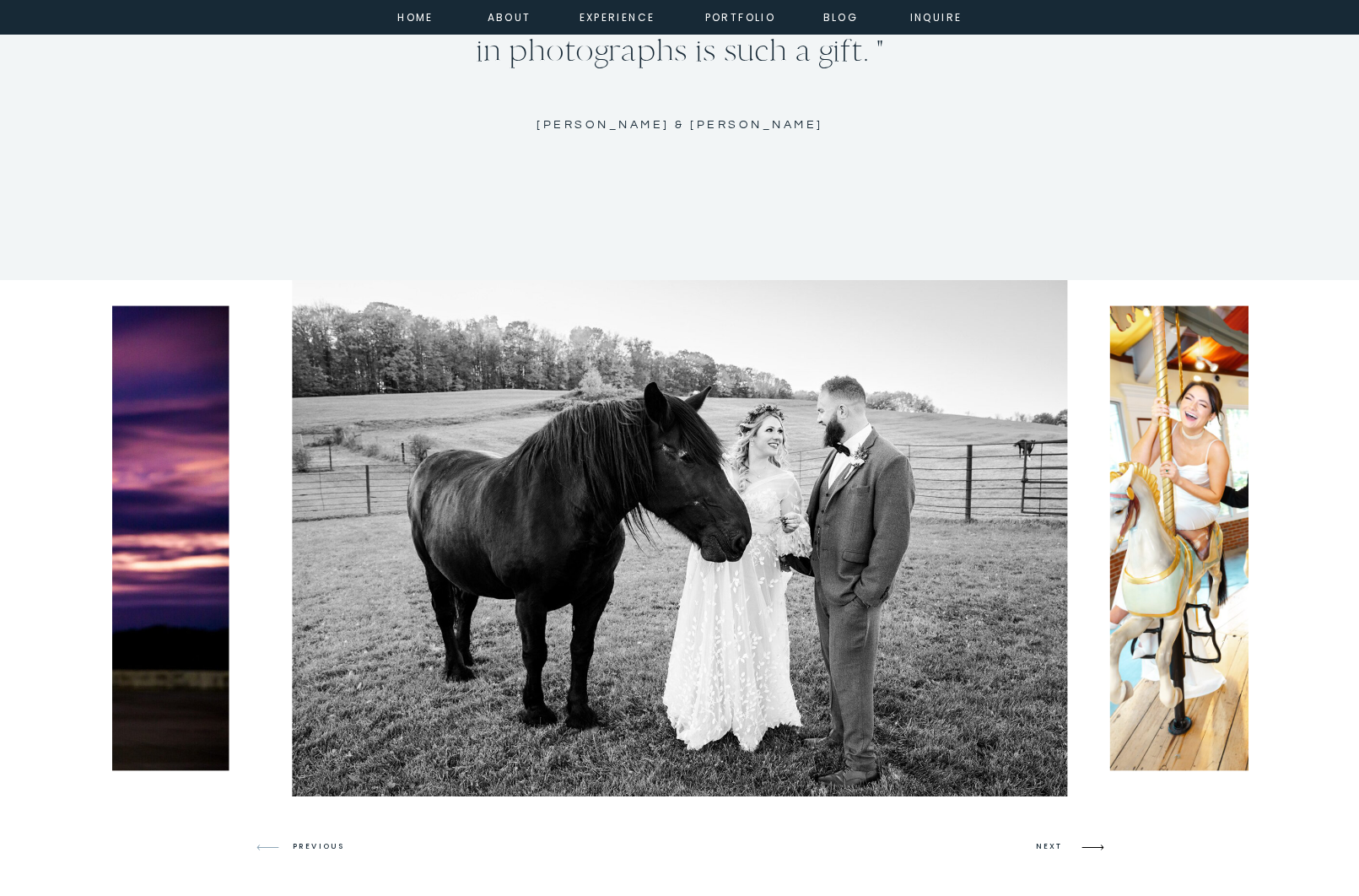
click at [1084, 843] on icon at bounding box center [1093, 847] width 40 height 40
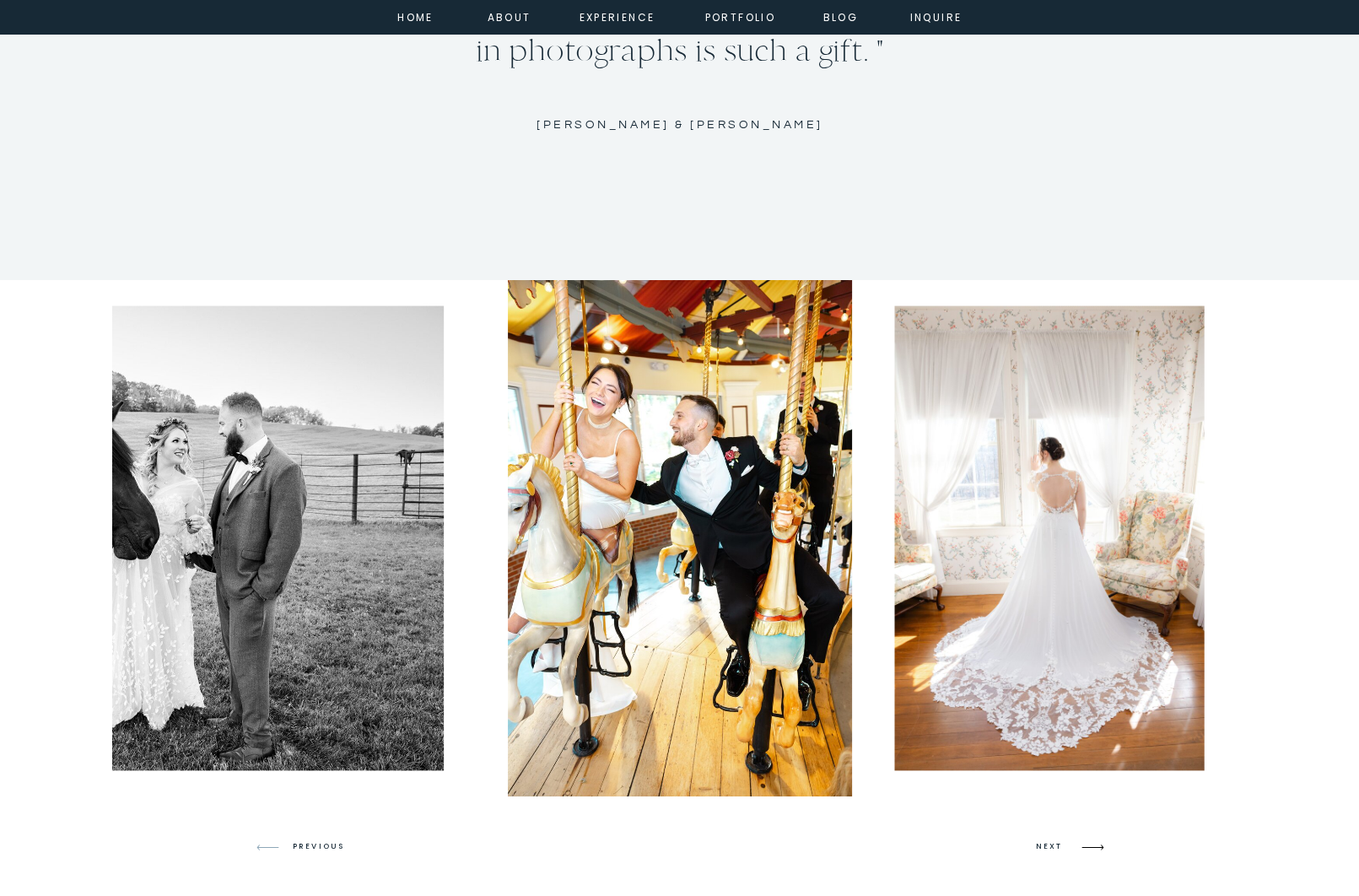
click at [1084, 843] on icon at bounding box center [1093, 847] width 40 height 40
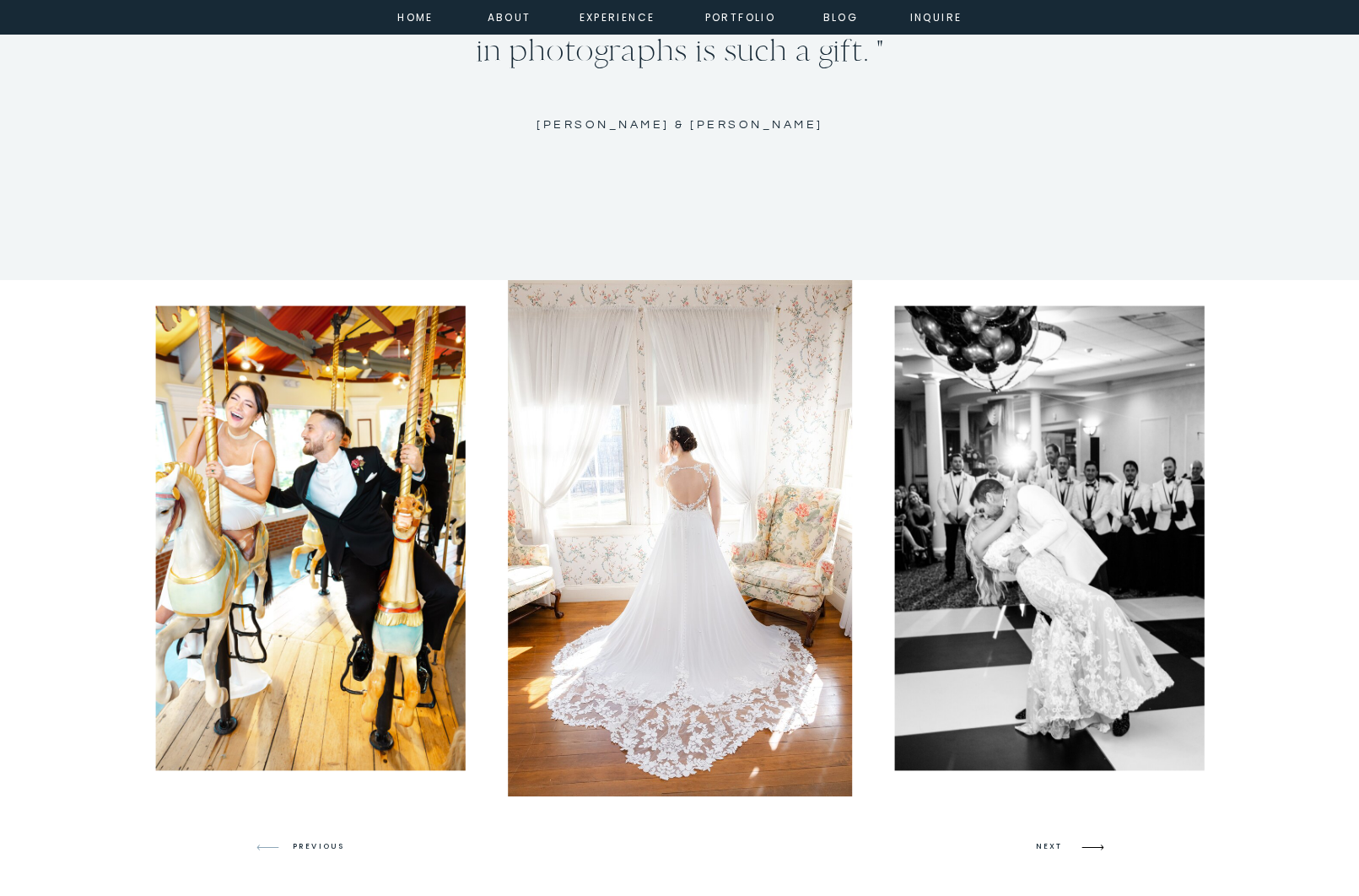
click at [1084, 843] on icon at bounding box center [1093, 847] width 40 height 40
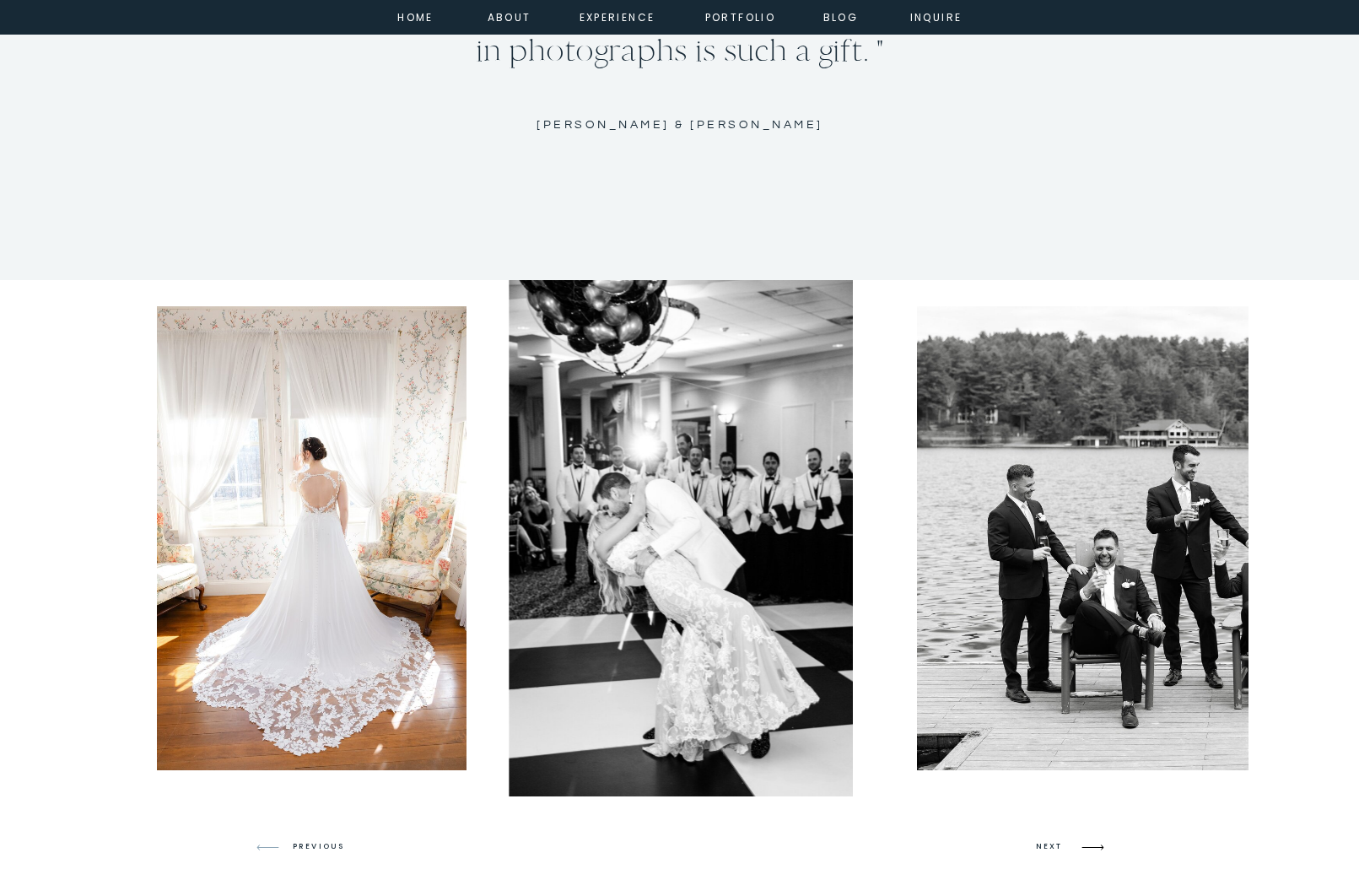
click at [1084, 843] on icon at bounding box center [1093, 847] width 40 height 40
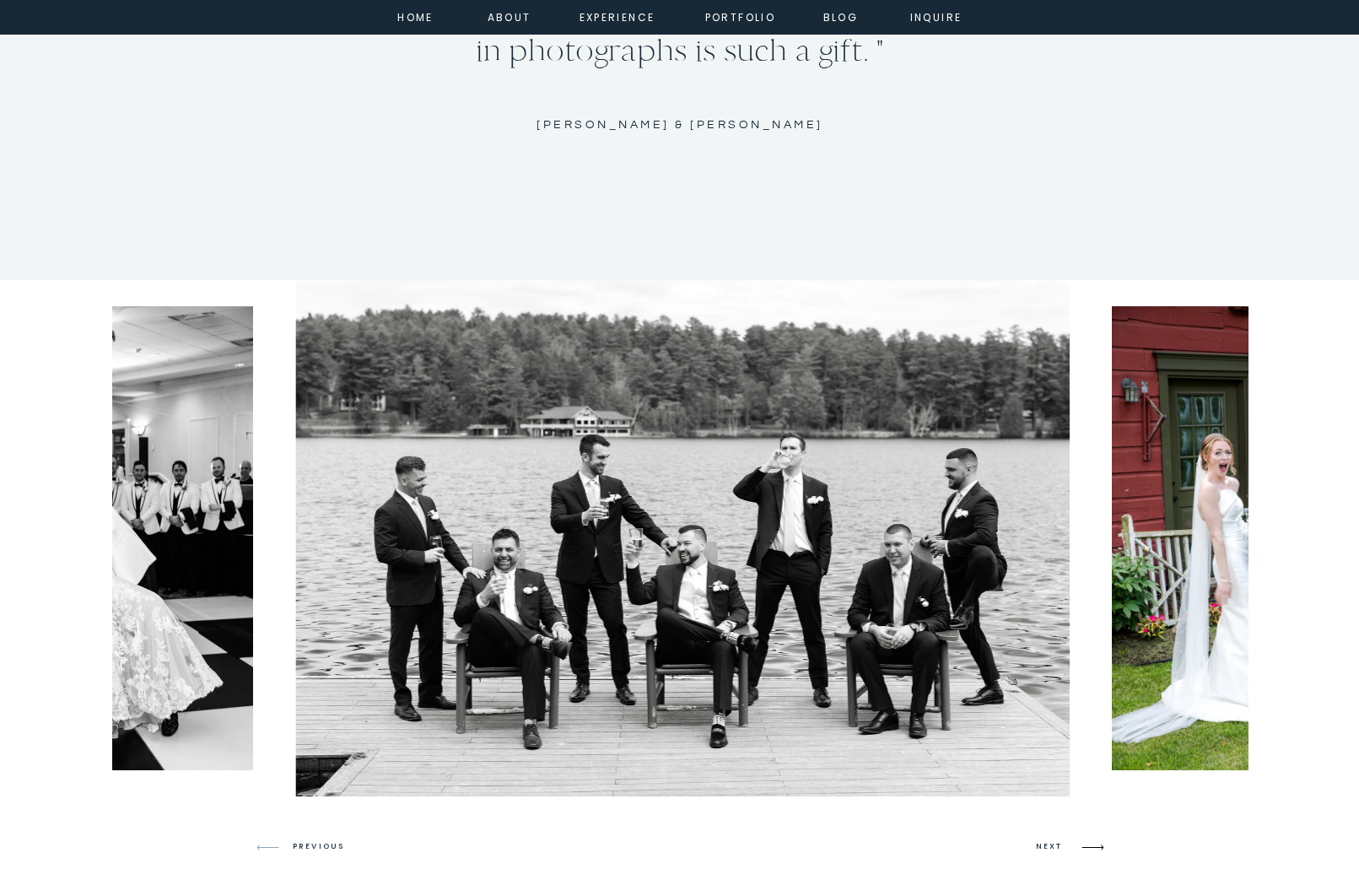
click at [1084, 843] on icon at bounding box center [1093, 847] width 40 height 40
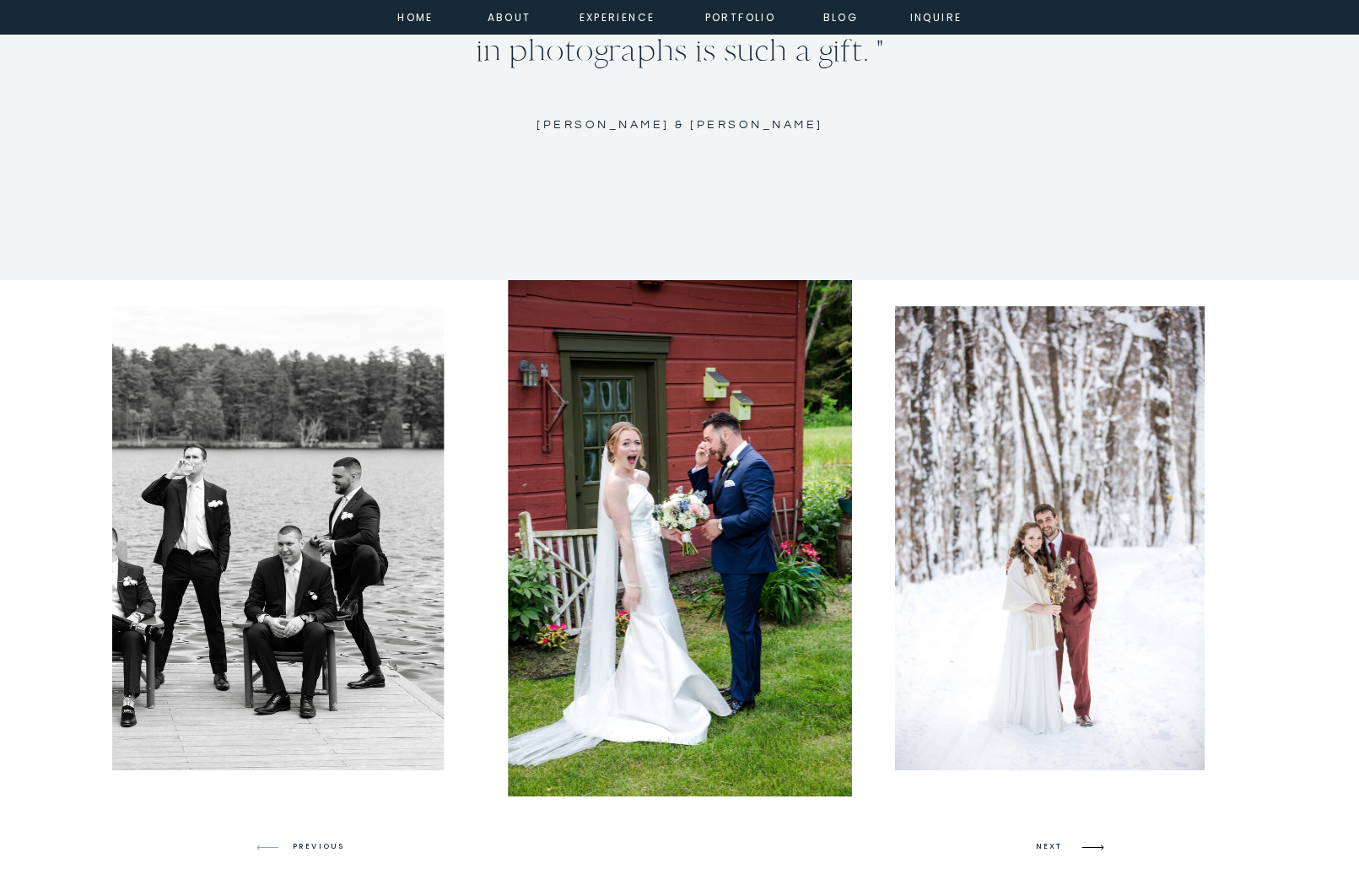
click at [1084, 843] on icon at bounding box center [1093, 847] width 40 height 40
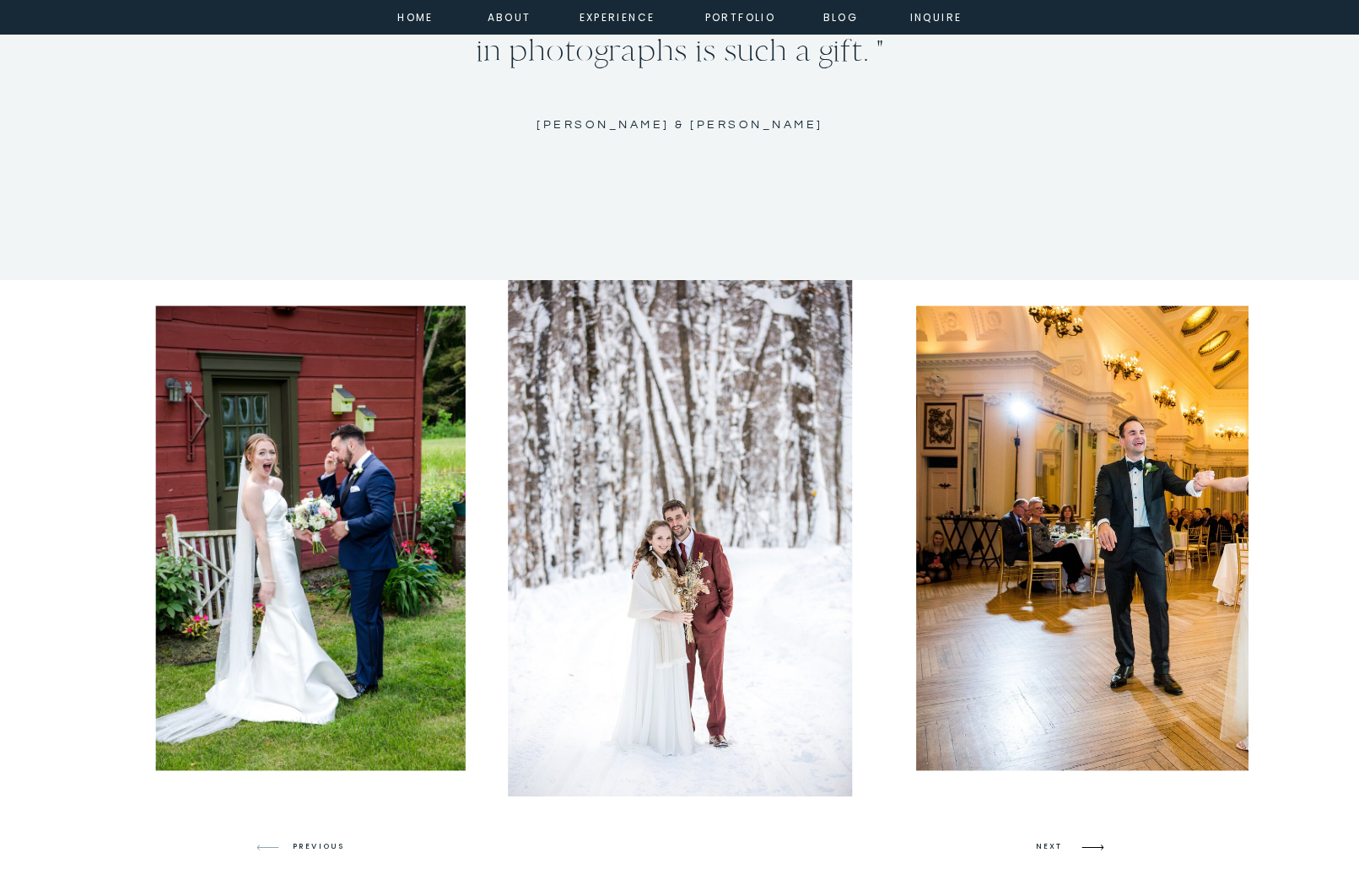
click at [1084, 843] on icon at bounding box center [1093, 847] width 40 height 40
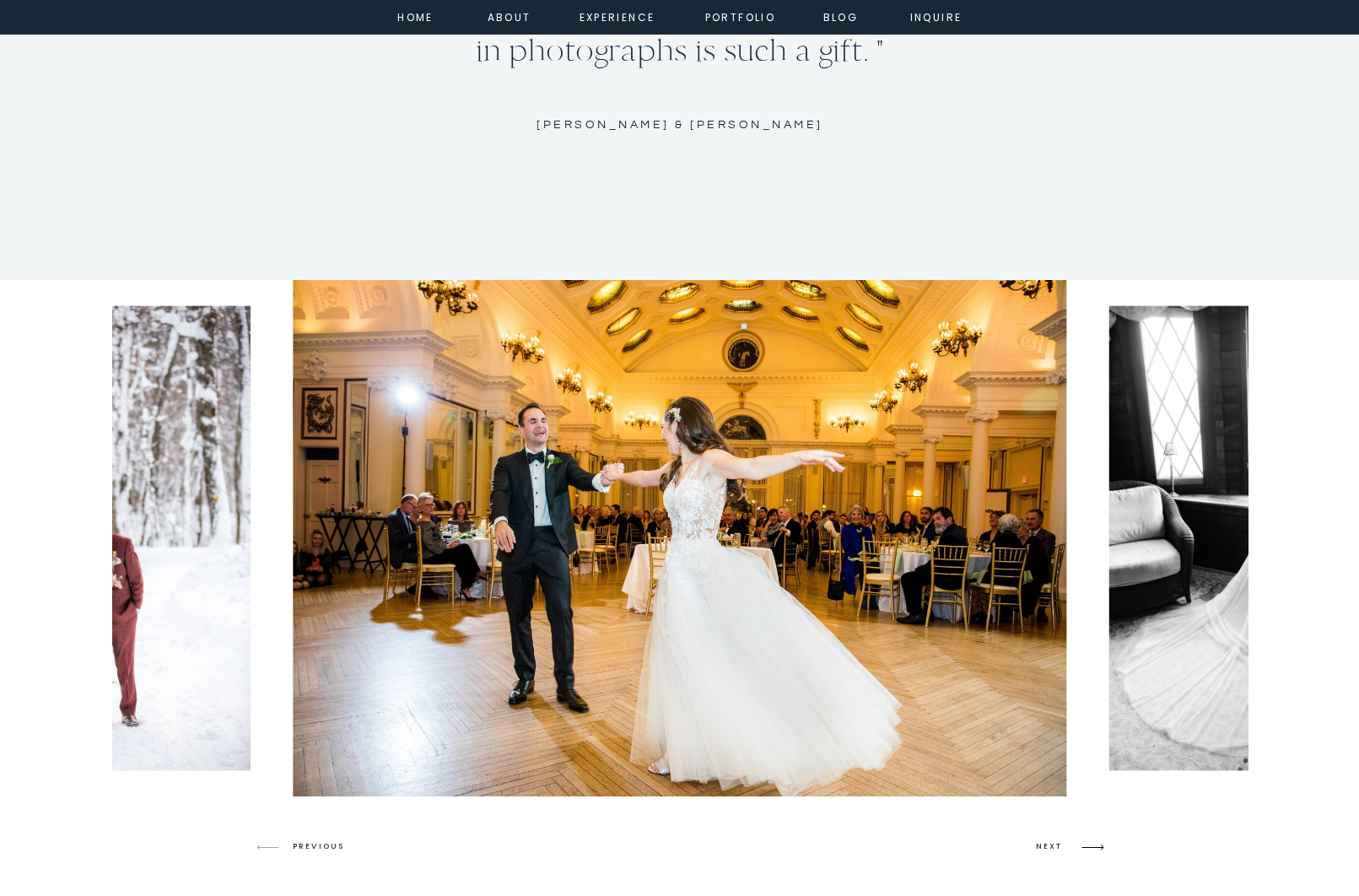
click at [1087, 847] on icon at bounding box center [1093, 847] width 40 height 40
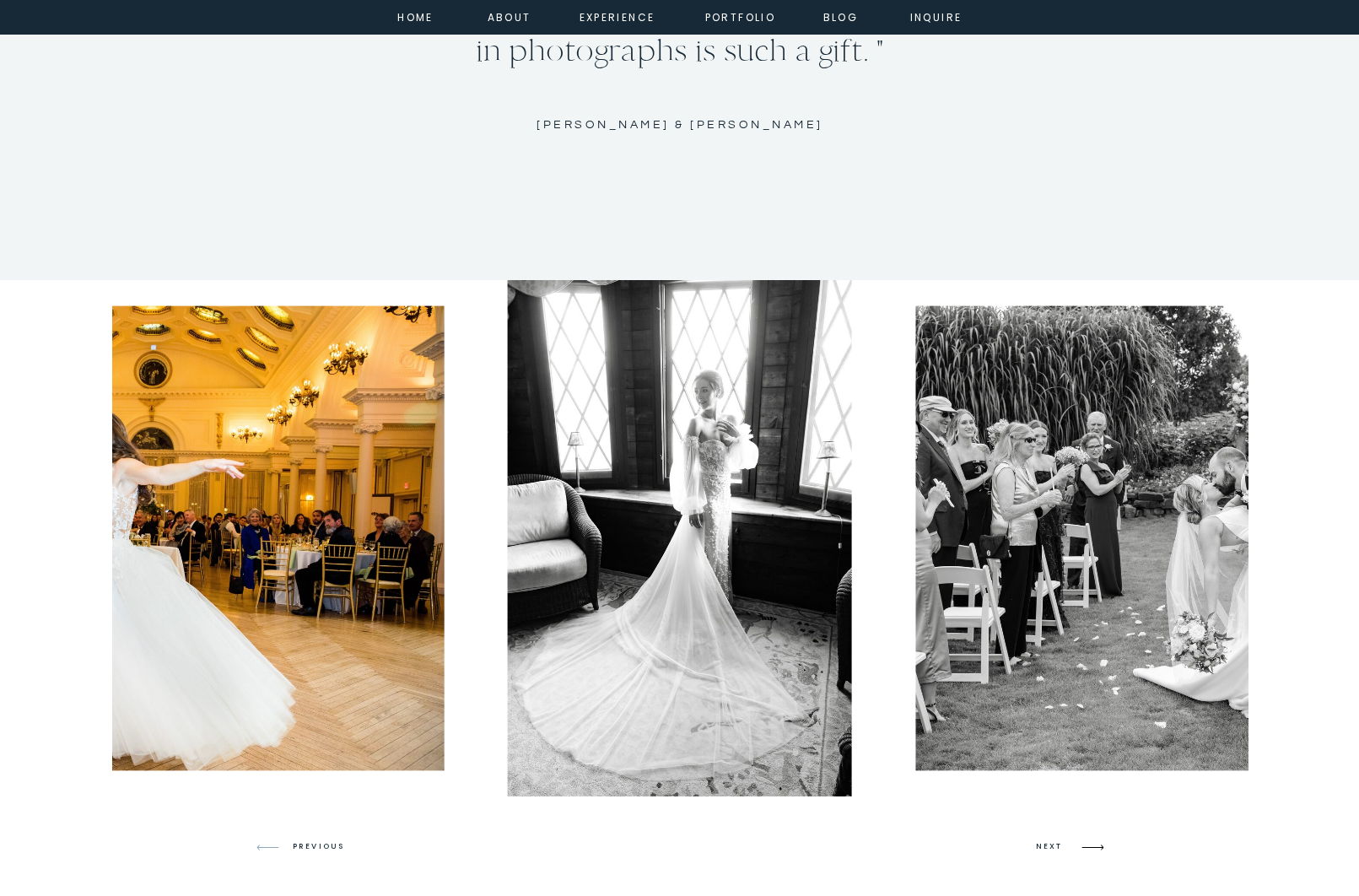
click at [1097, 852] on icon at bounding box center [1093, 847] width 40 height 40
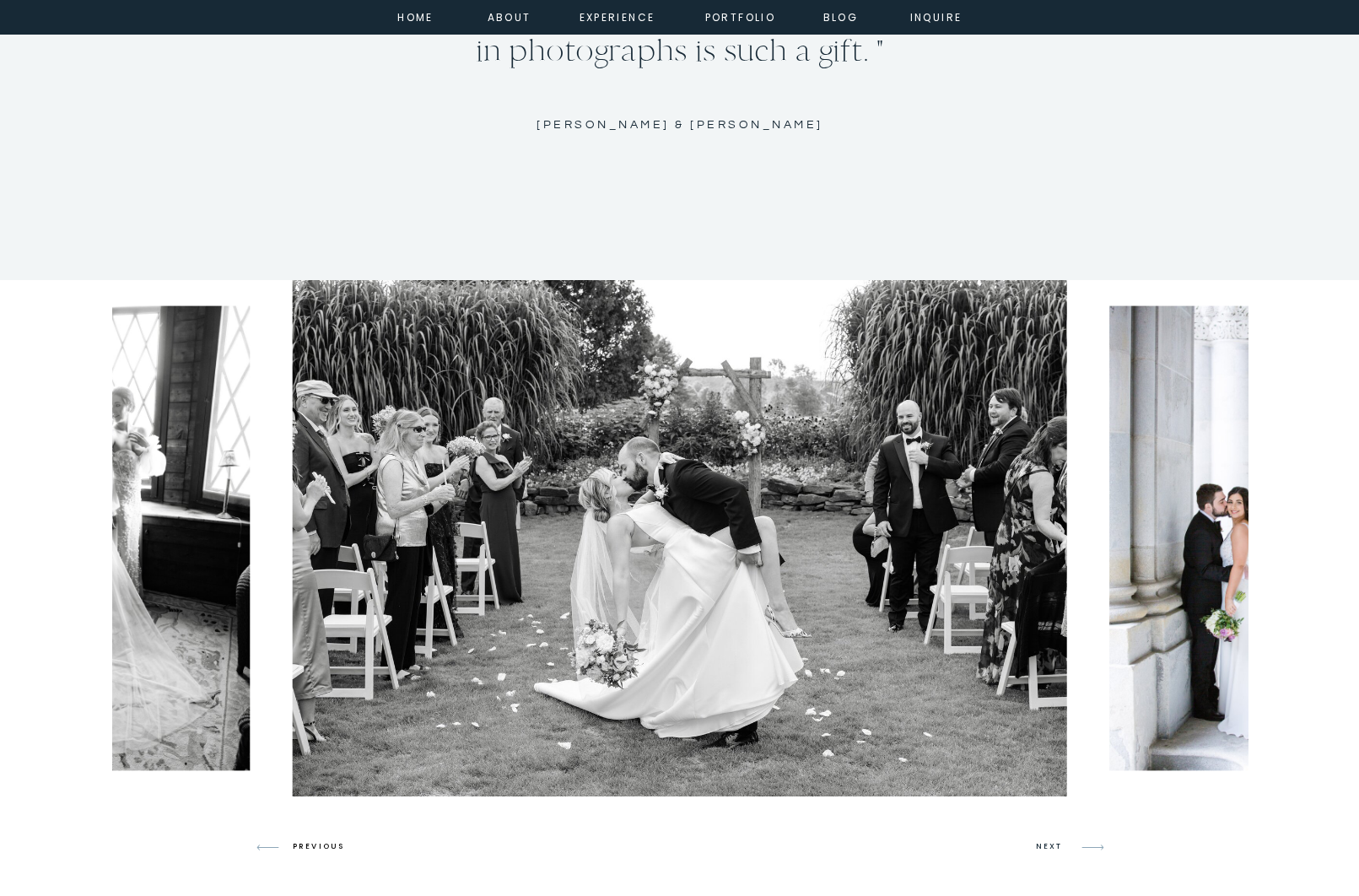
click at [312, 846] on h3 "PREVIOUS" at bounding box center [325, 846] width 65 height 15
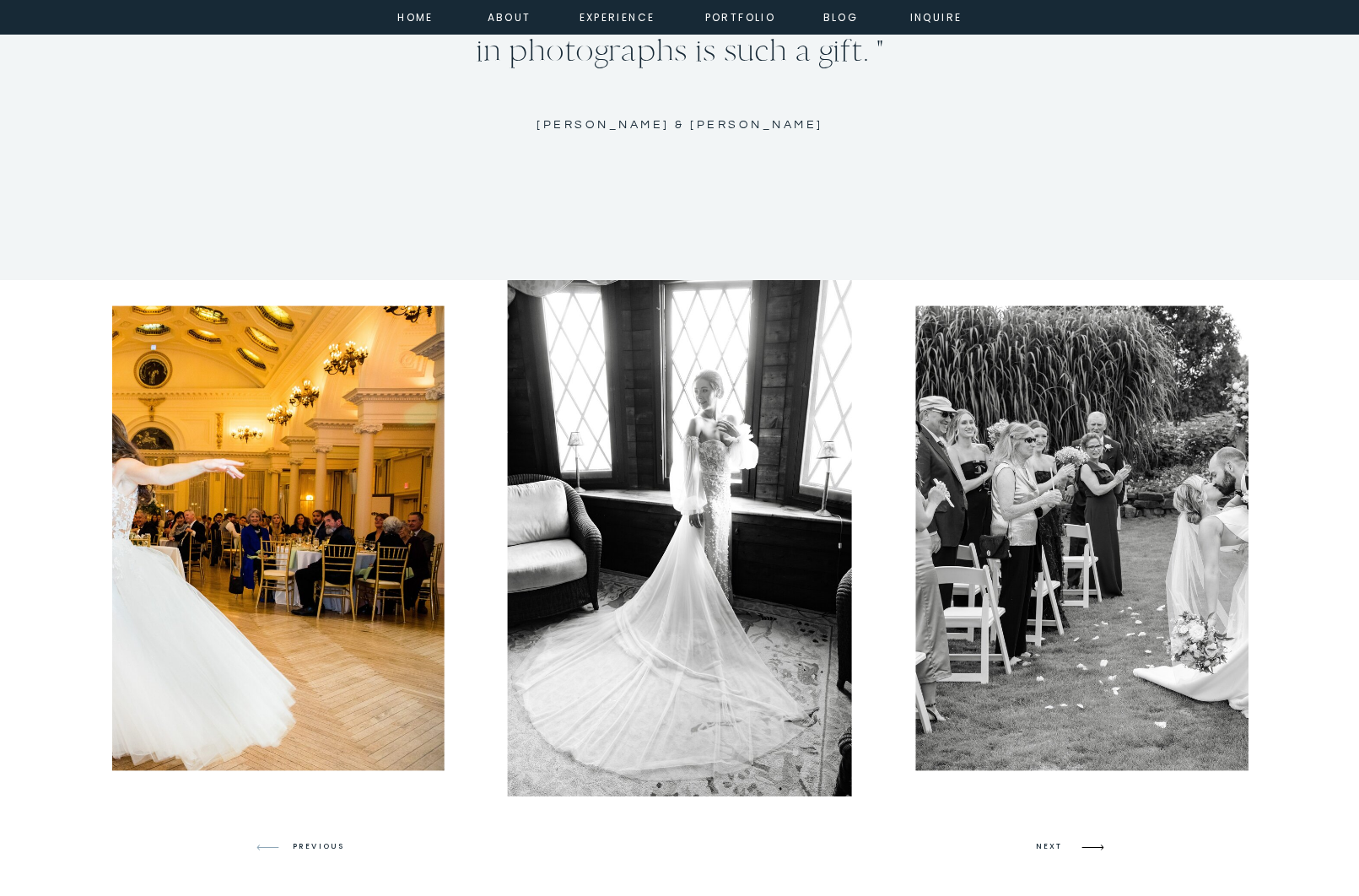
click at [1095, 846] on icon at bounding box center [1093, 847] width 40 height 40
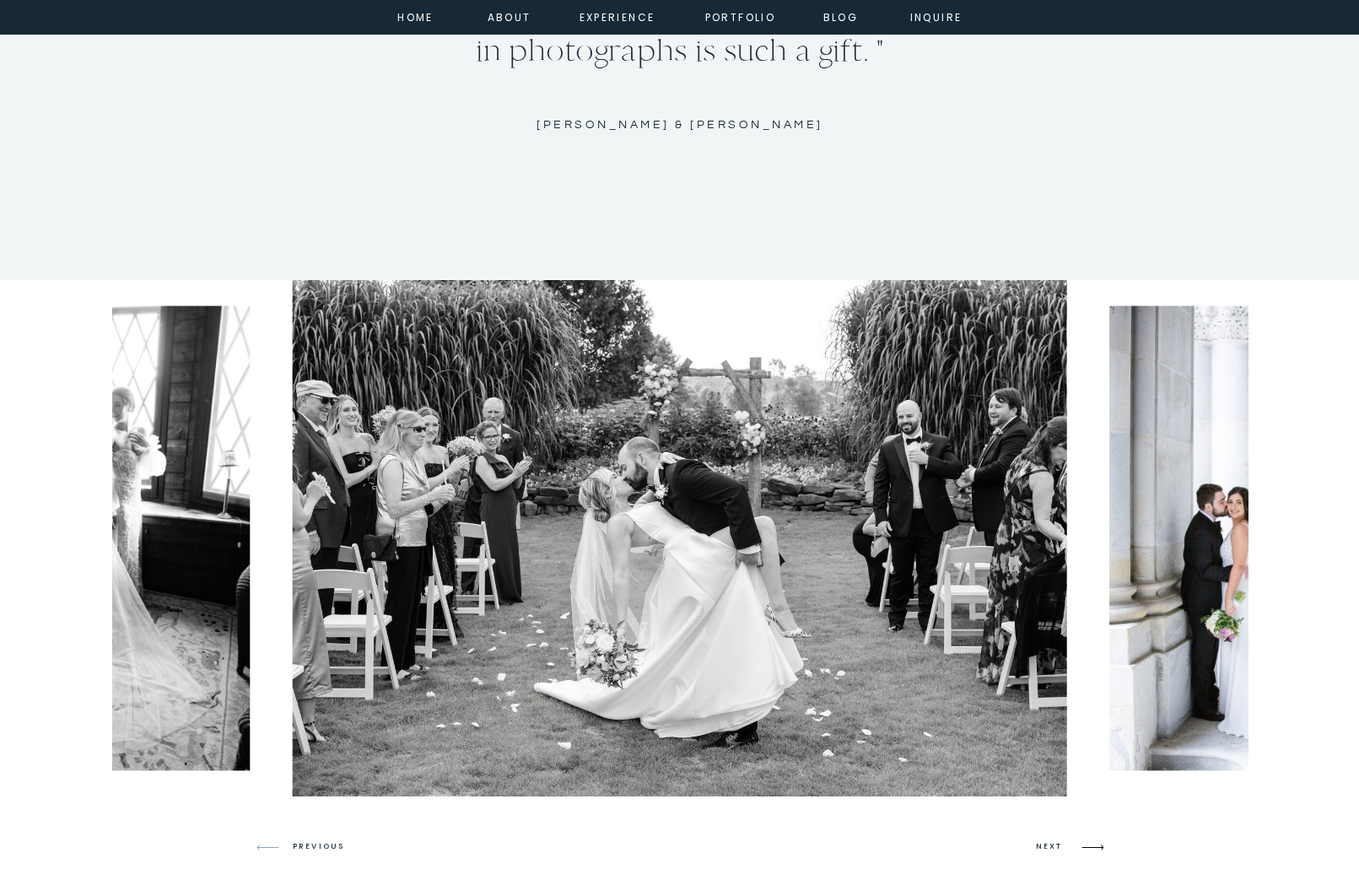
click at [1095, 846] on icon at bounding box center [1093, 847] width 40 height 40
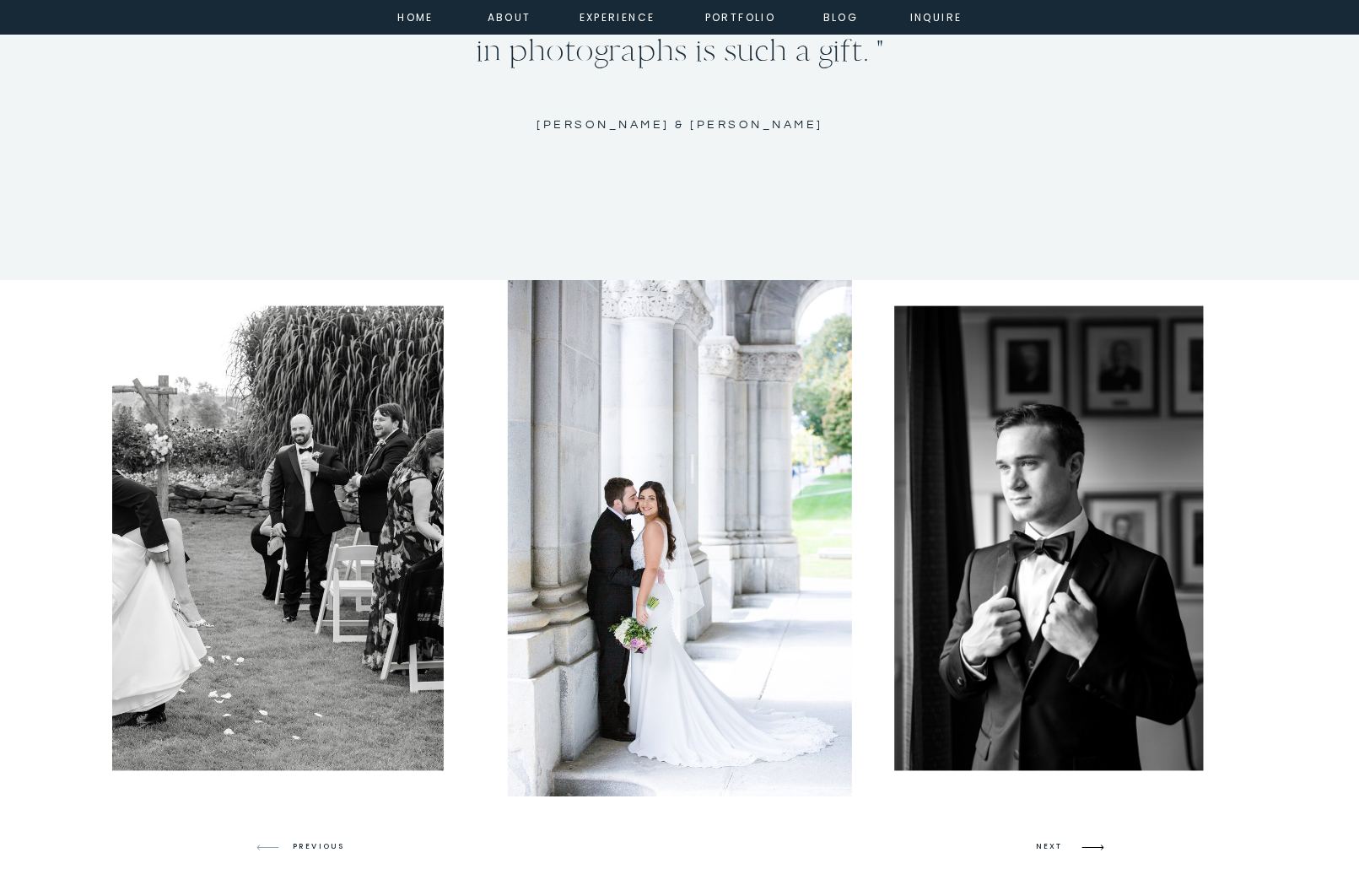
click at [1095, 846] on icon at bounding box center [1093, 847] width 40 height 40
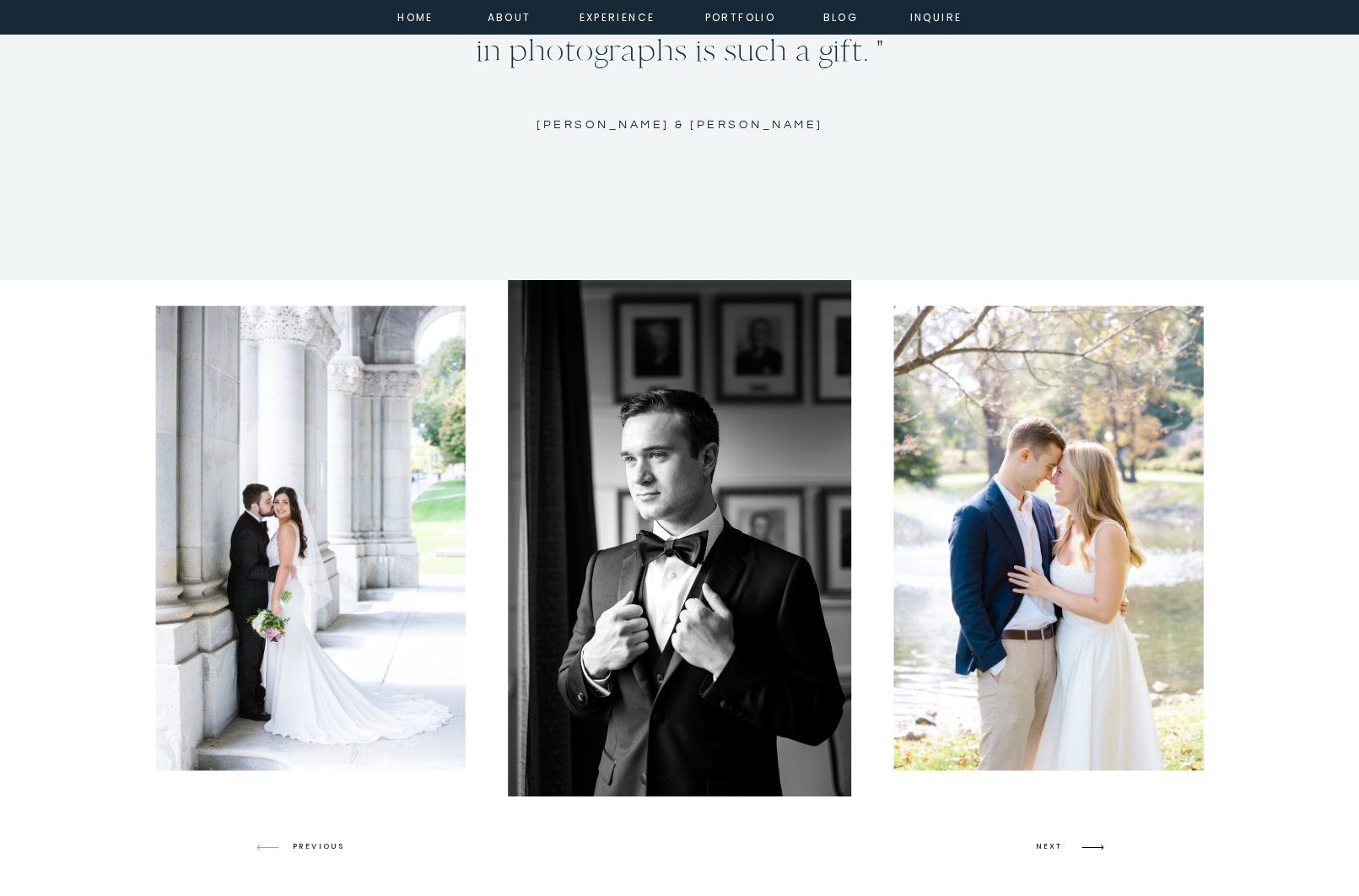
click at [1095, 846] on icon at bounding box center [1093, 847] width 40 height 40
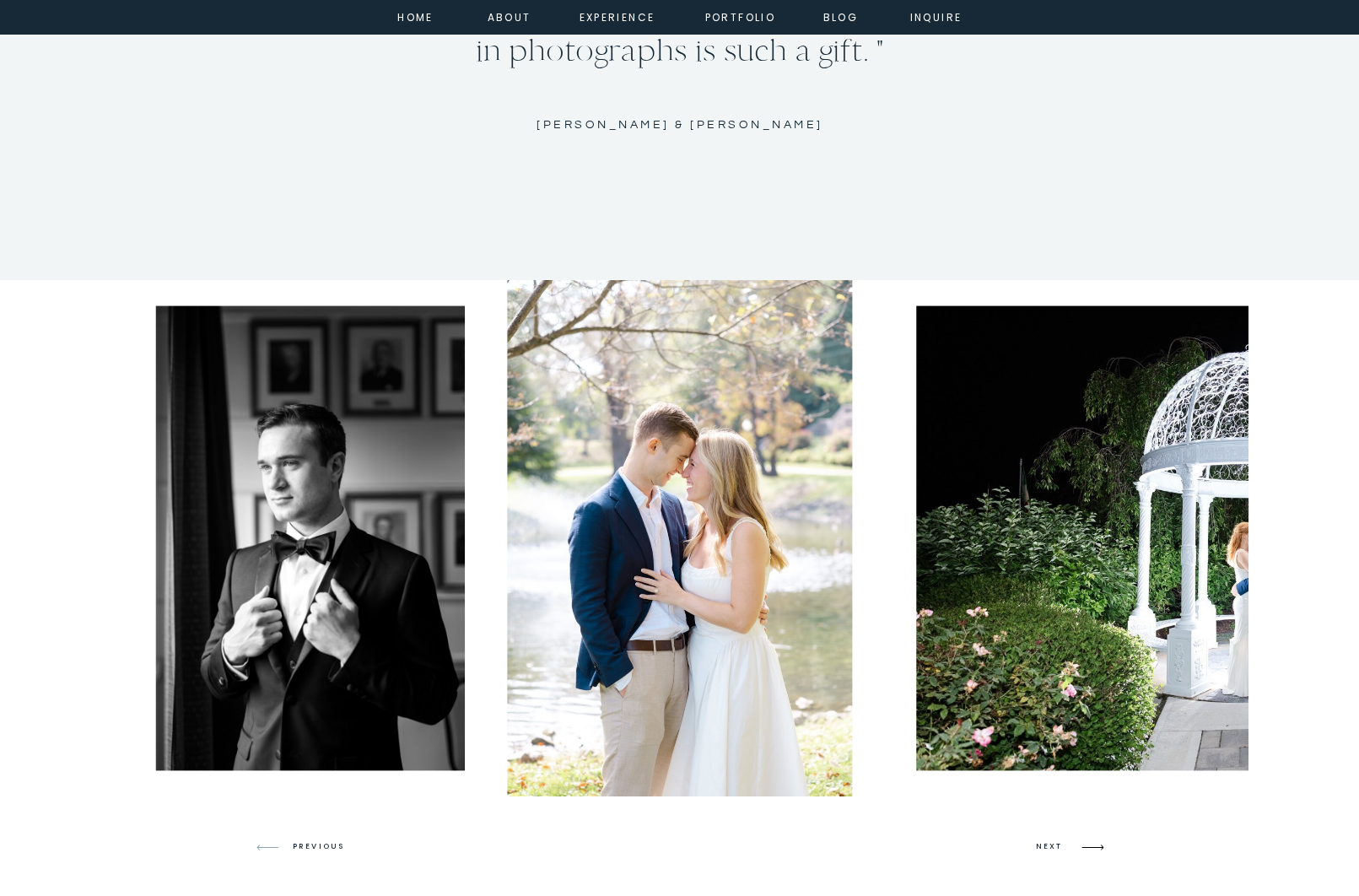
click at [1095, 846] on icon at bounding box center [1093, 847] width 40 height 40
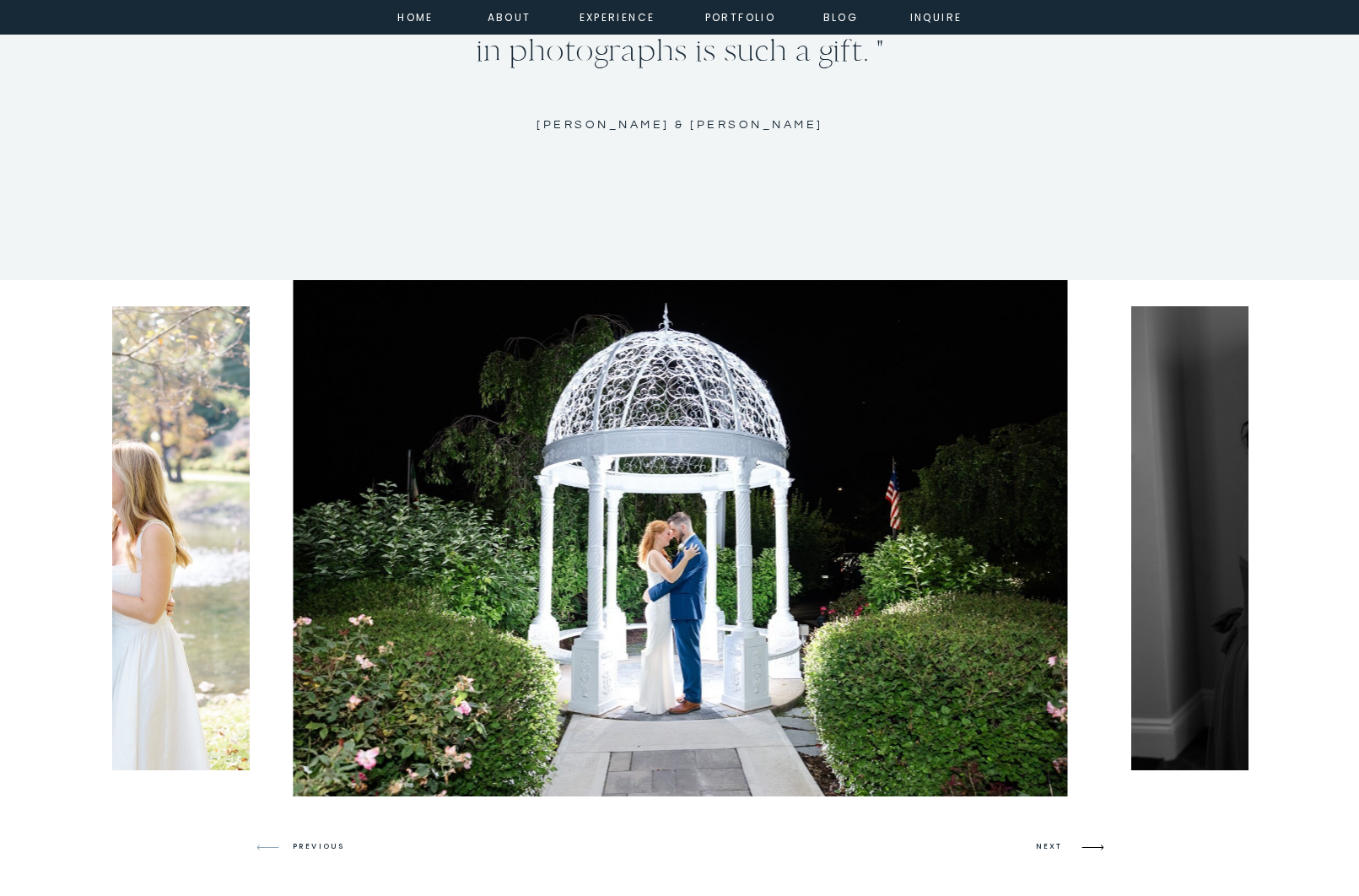
click at [1095, 846] on icon at bounding box center [1093, 847] width 40 height 40
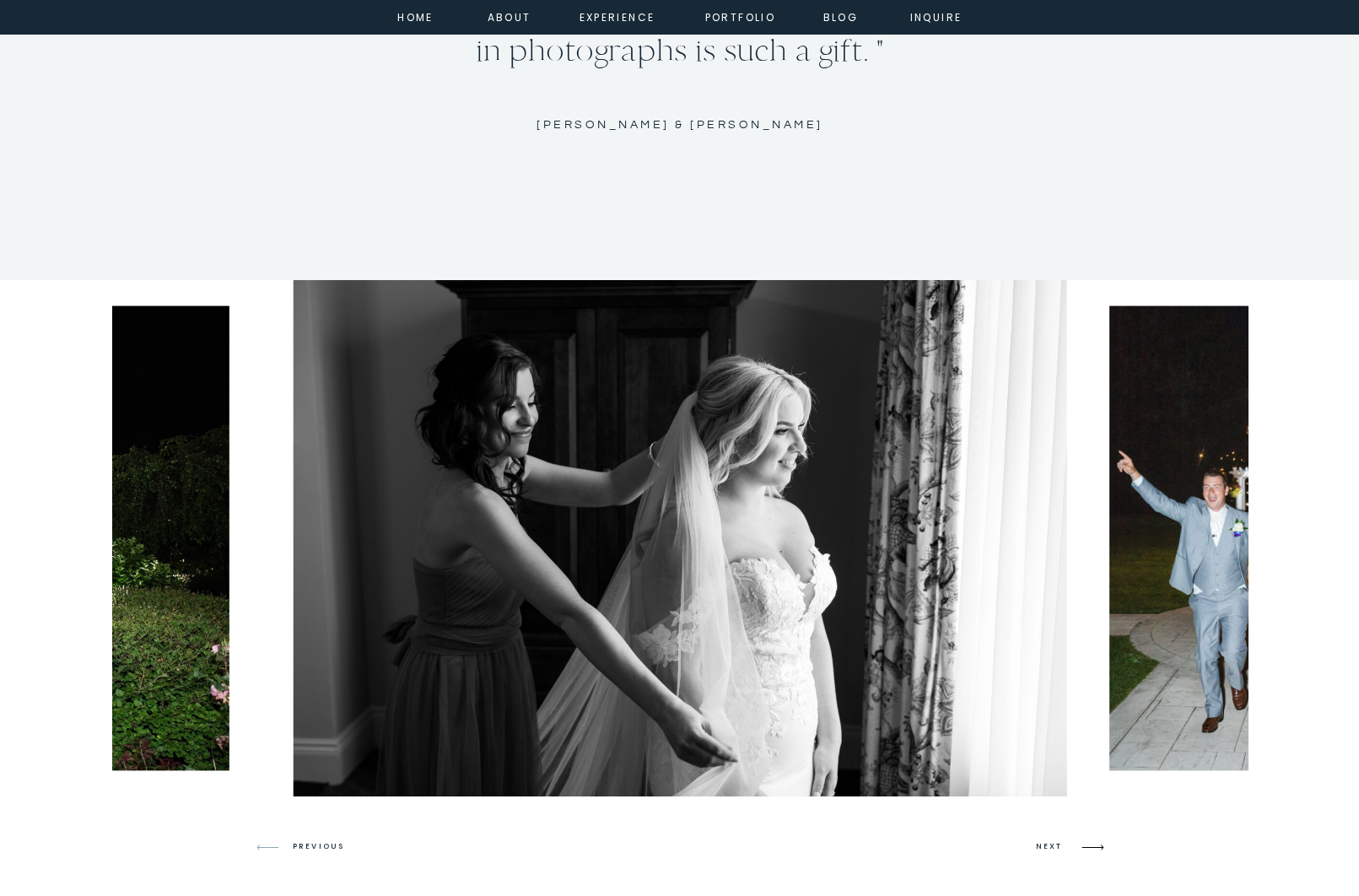
click at [1095, 846] on icon at bounding box center [1093, 847] width 40 height 40
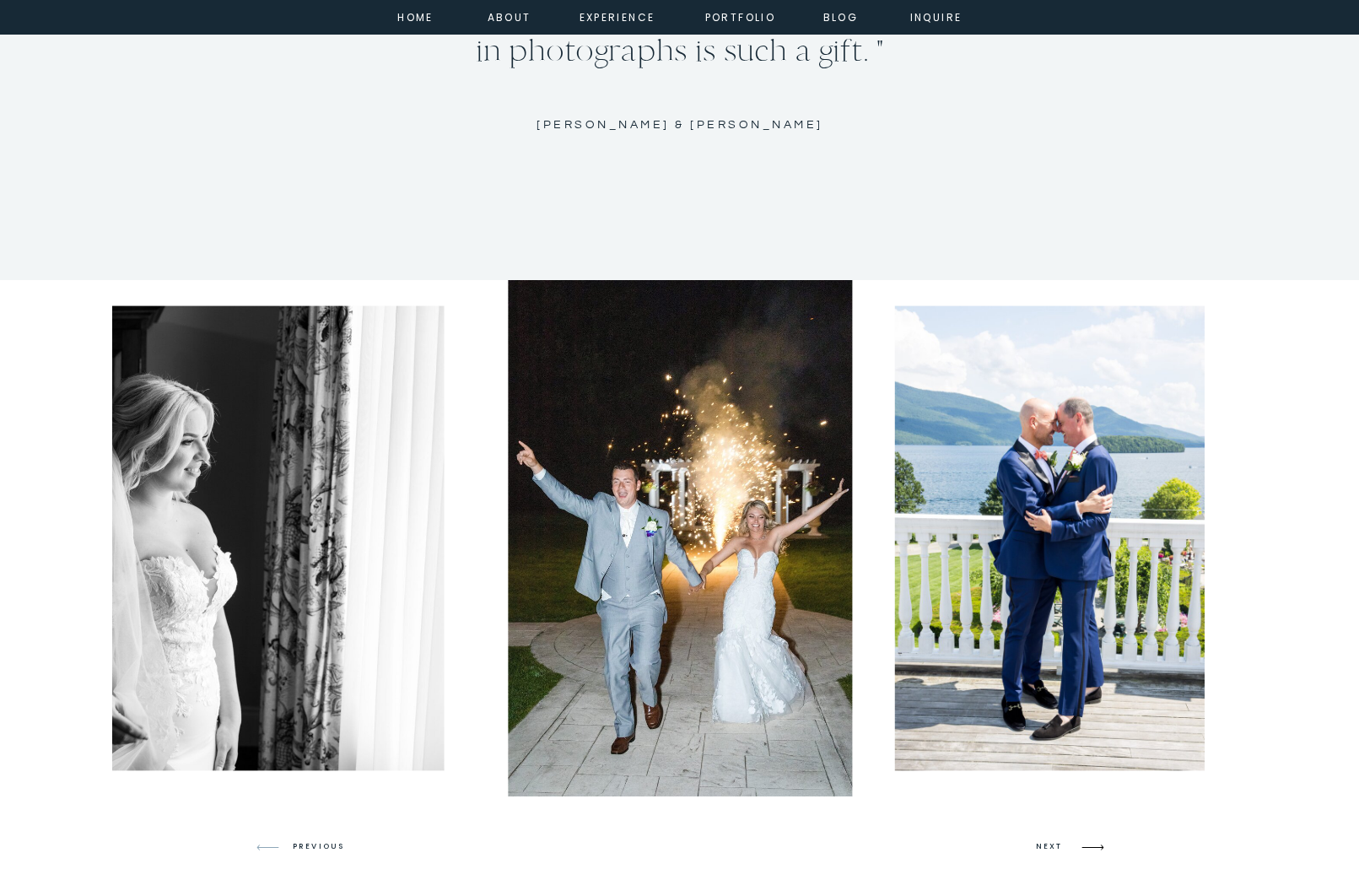
click at [1095, 846] on icon at bounding box center [1093, 847] width 40 height 40
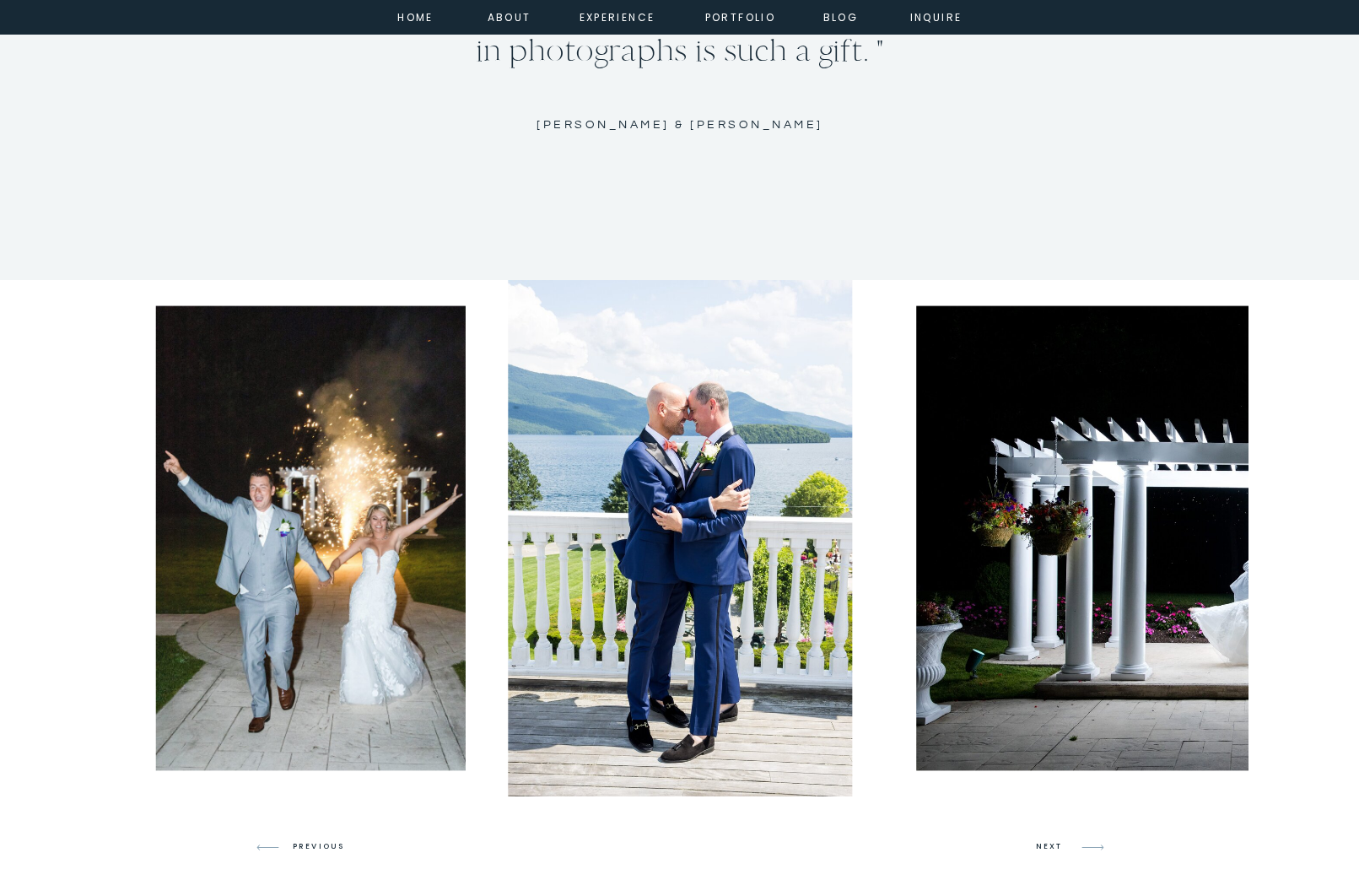
click at [310, 840] on h3 "PREVIOUS" at bounding box center [325, 846] width 65 height 15
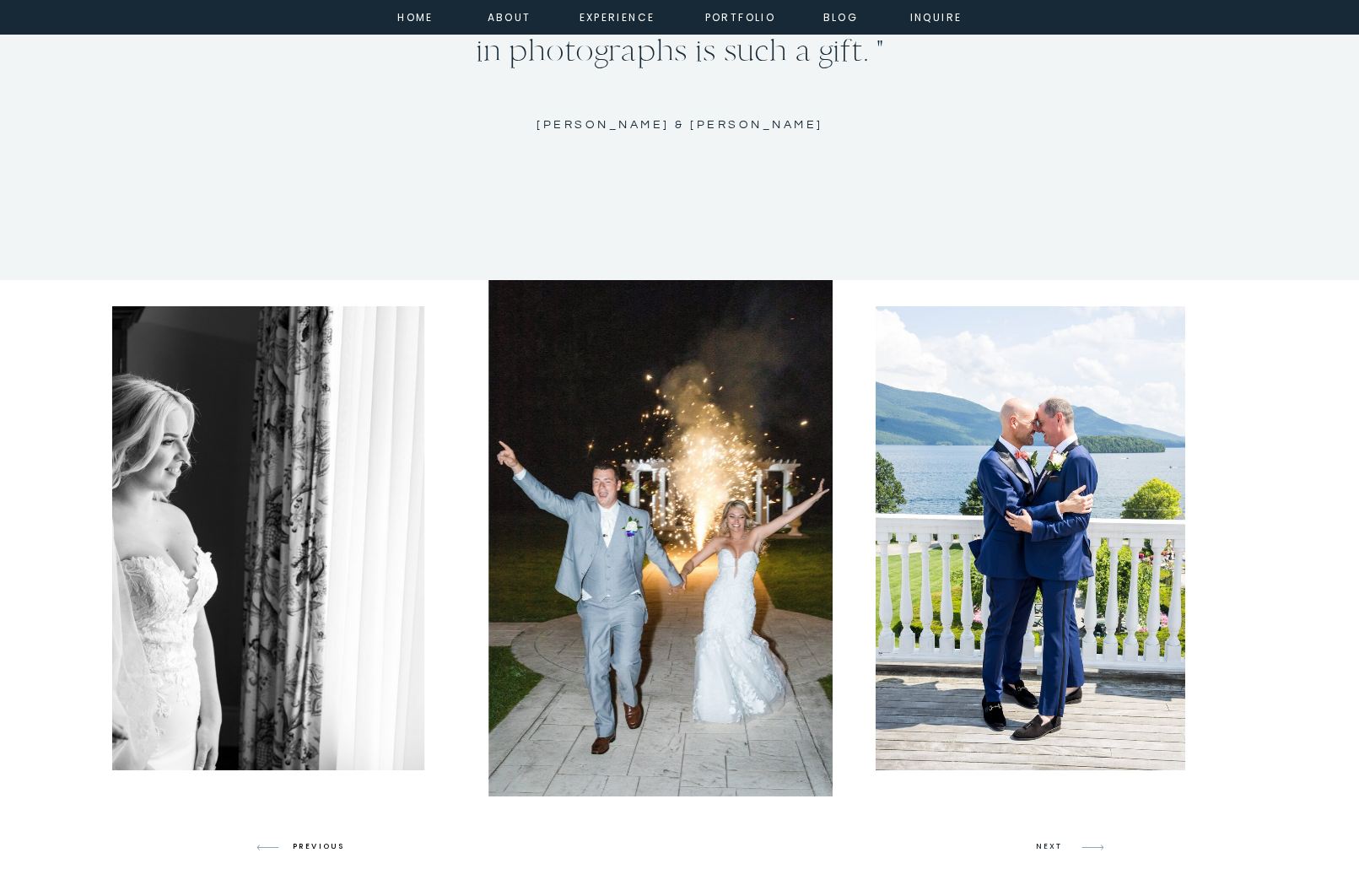
click at [310, 840] on h3 "PREVIOUS" at bounding box center [325, 846] width 65 height 15
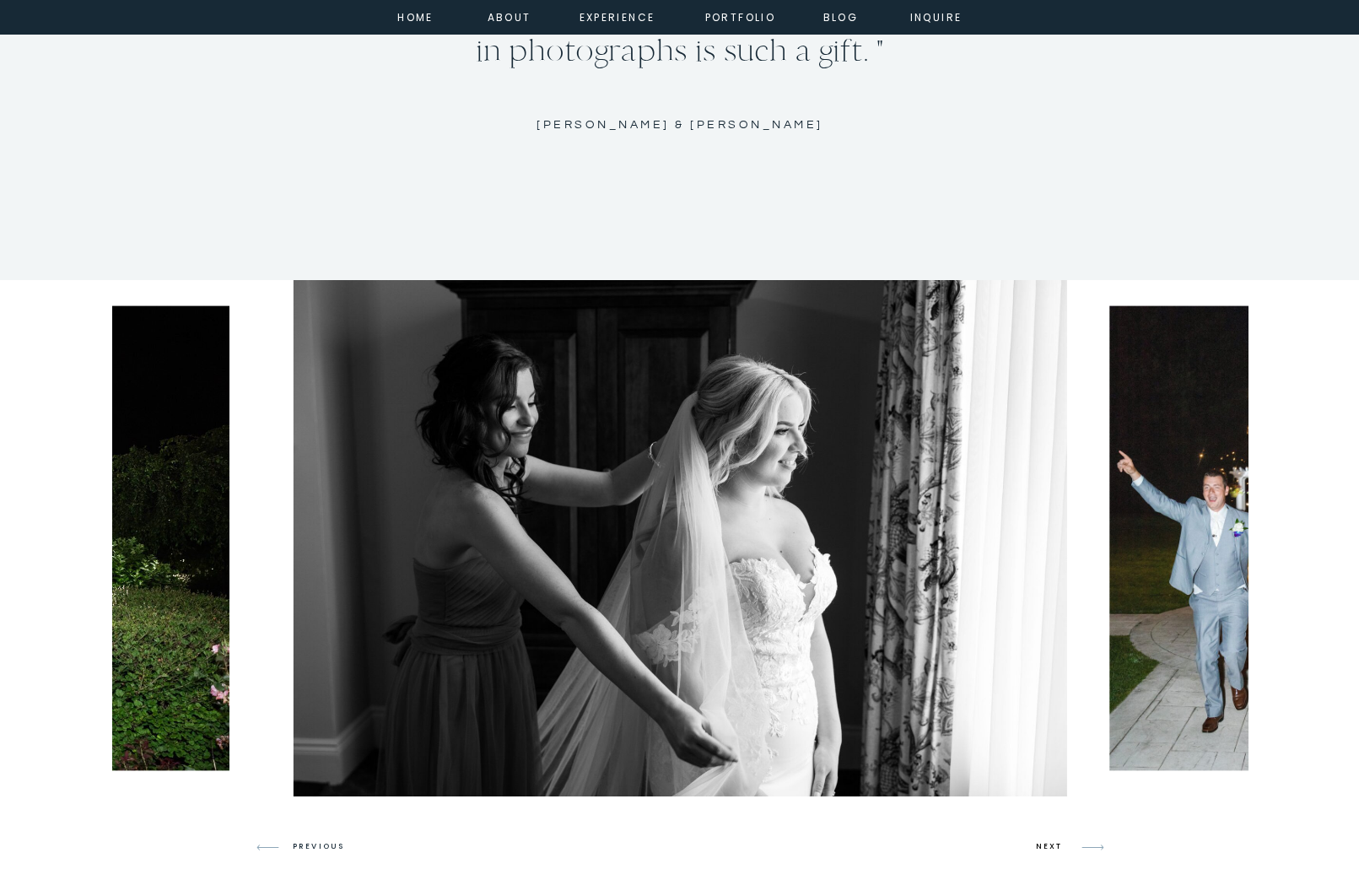
click at [1065, 843] on h3 "NEXT" at bounding box center [1052, 846] width 32 height 15
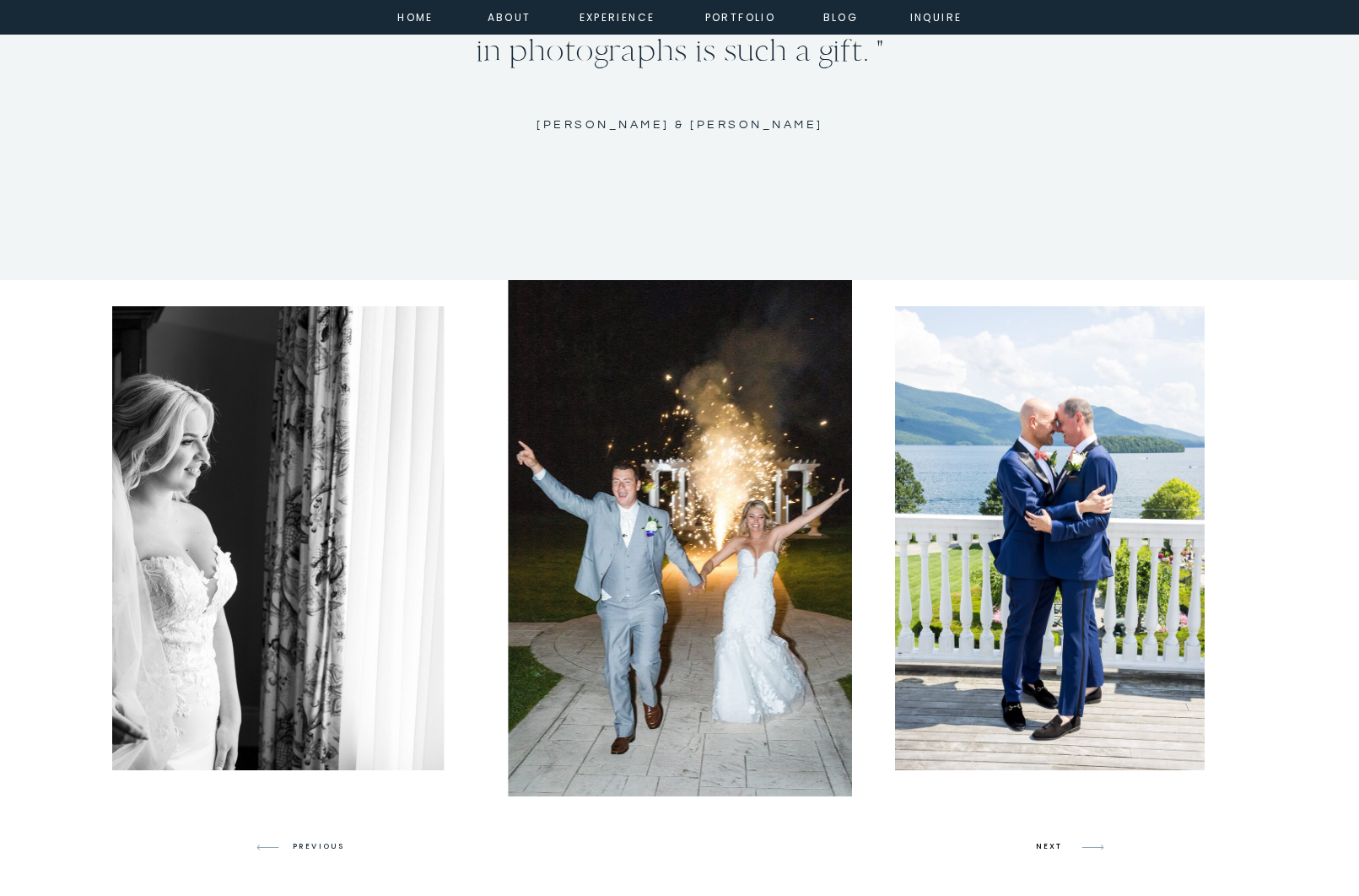
click at [1065, 843] on h3 "NEXT" at bounding box center [1052, 846] width 32 height 15
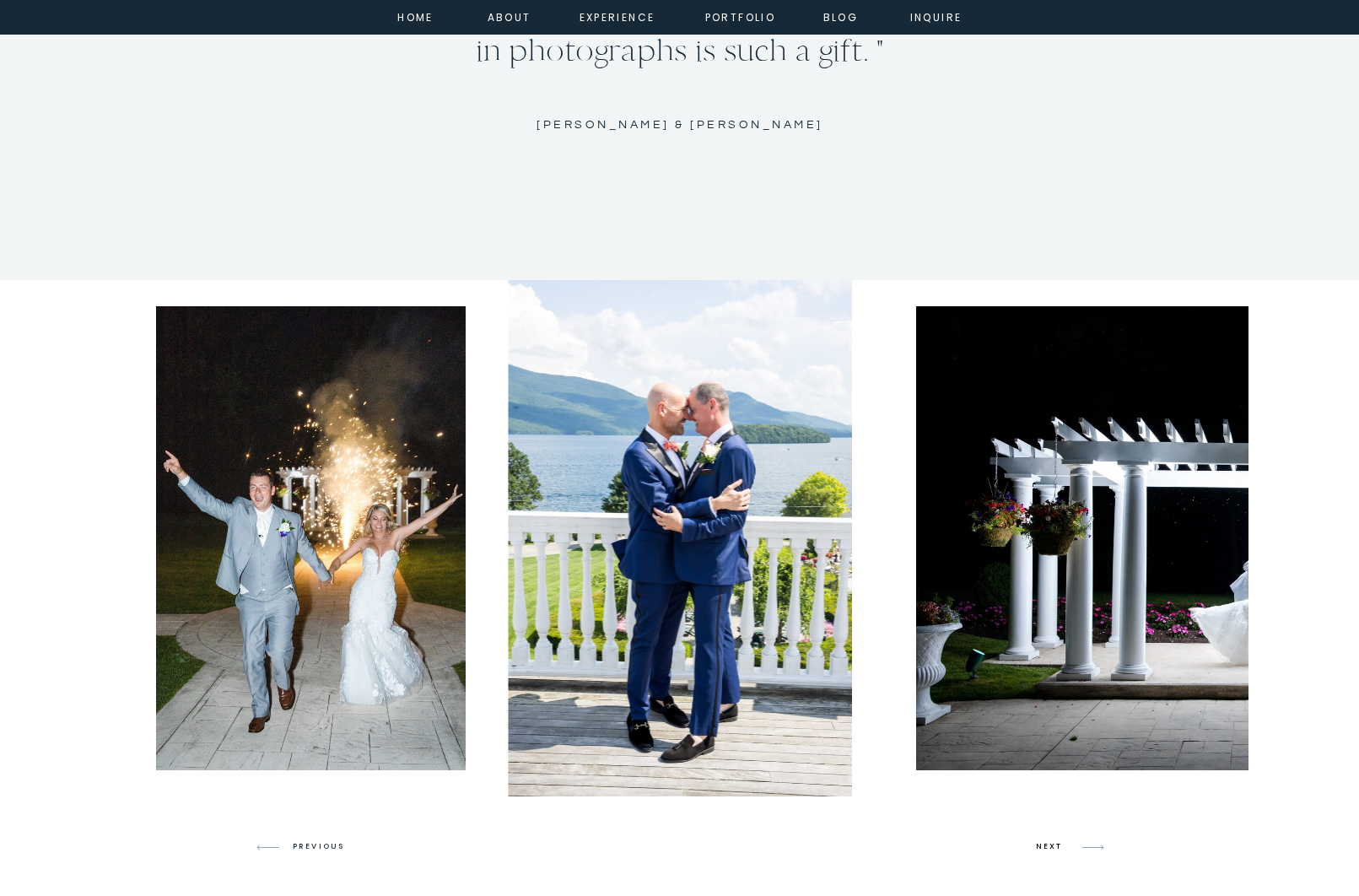
click at [1065, 843] on h3 "NEXT" at bounding box center [1052, 846] width 32 height 15
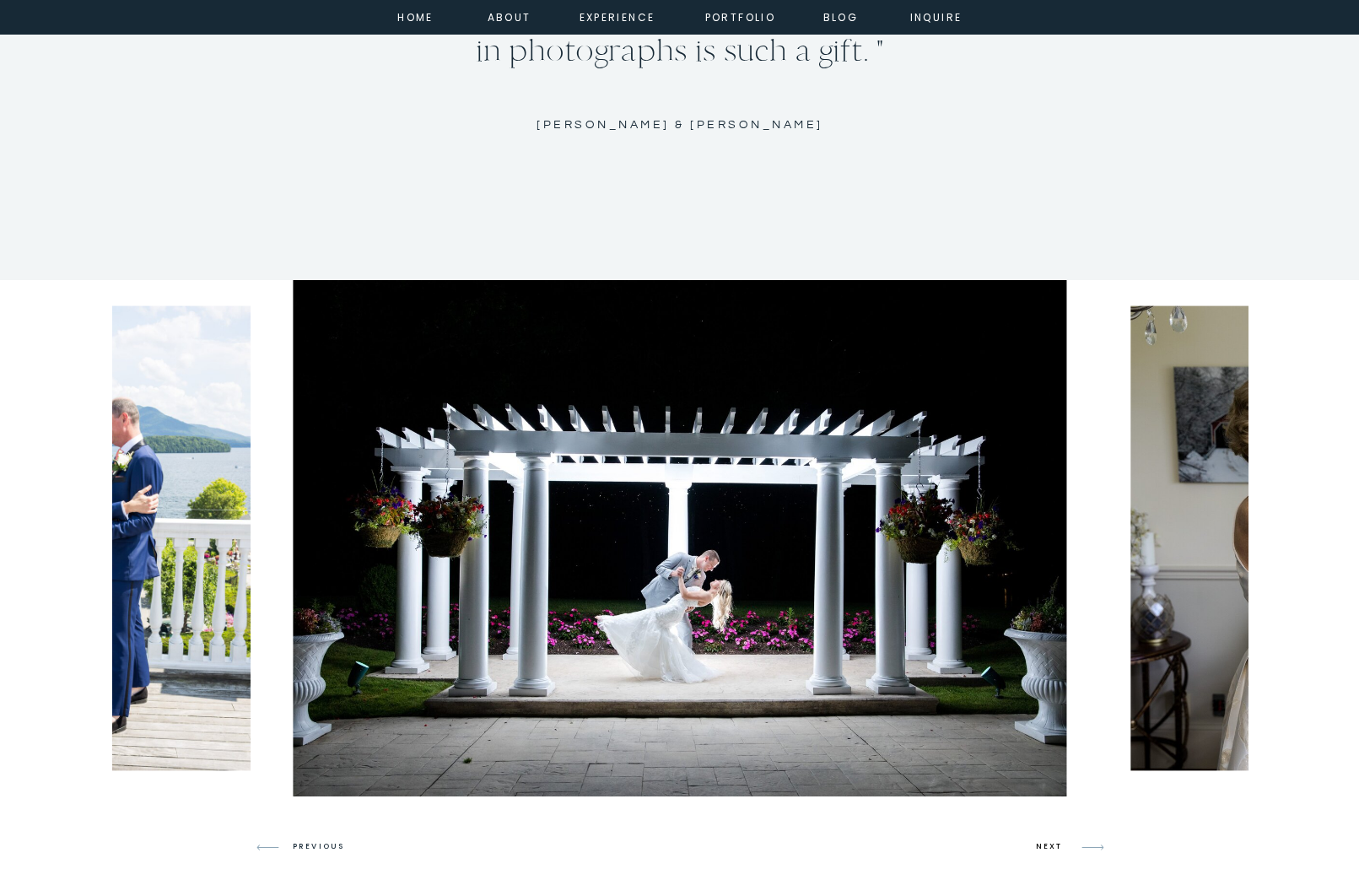
click at [1065, 843] on h3 "NEXT" at bounding box center [1052, 846] width 32 height 15
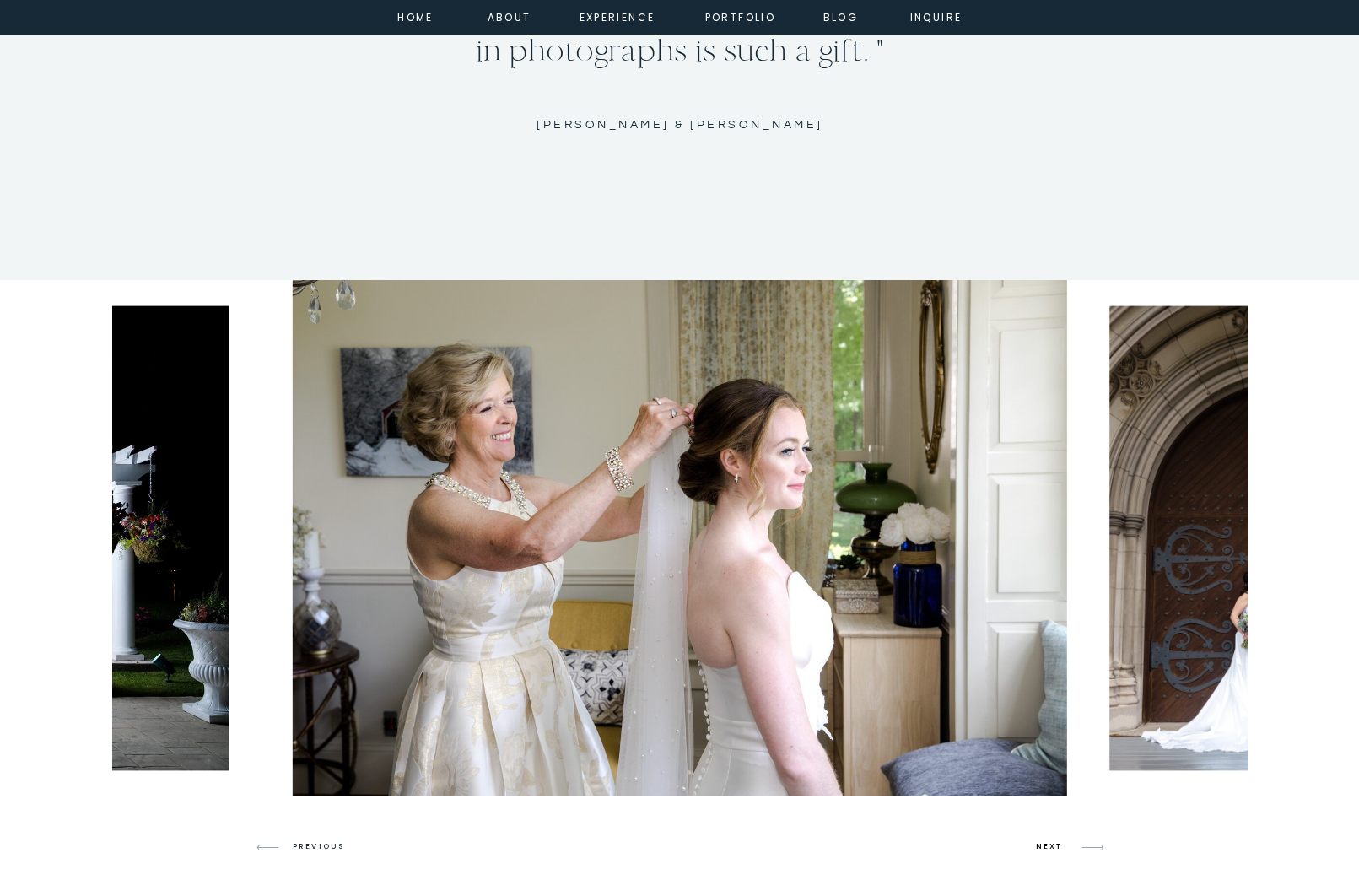
click at [1065, 843] on h3 "NEXT" at bounding box center [1052, 846] width 32 height 15
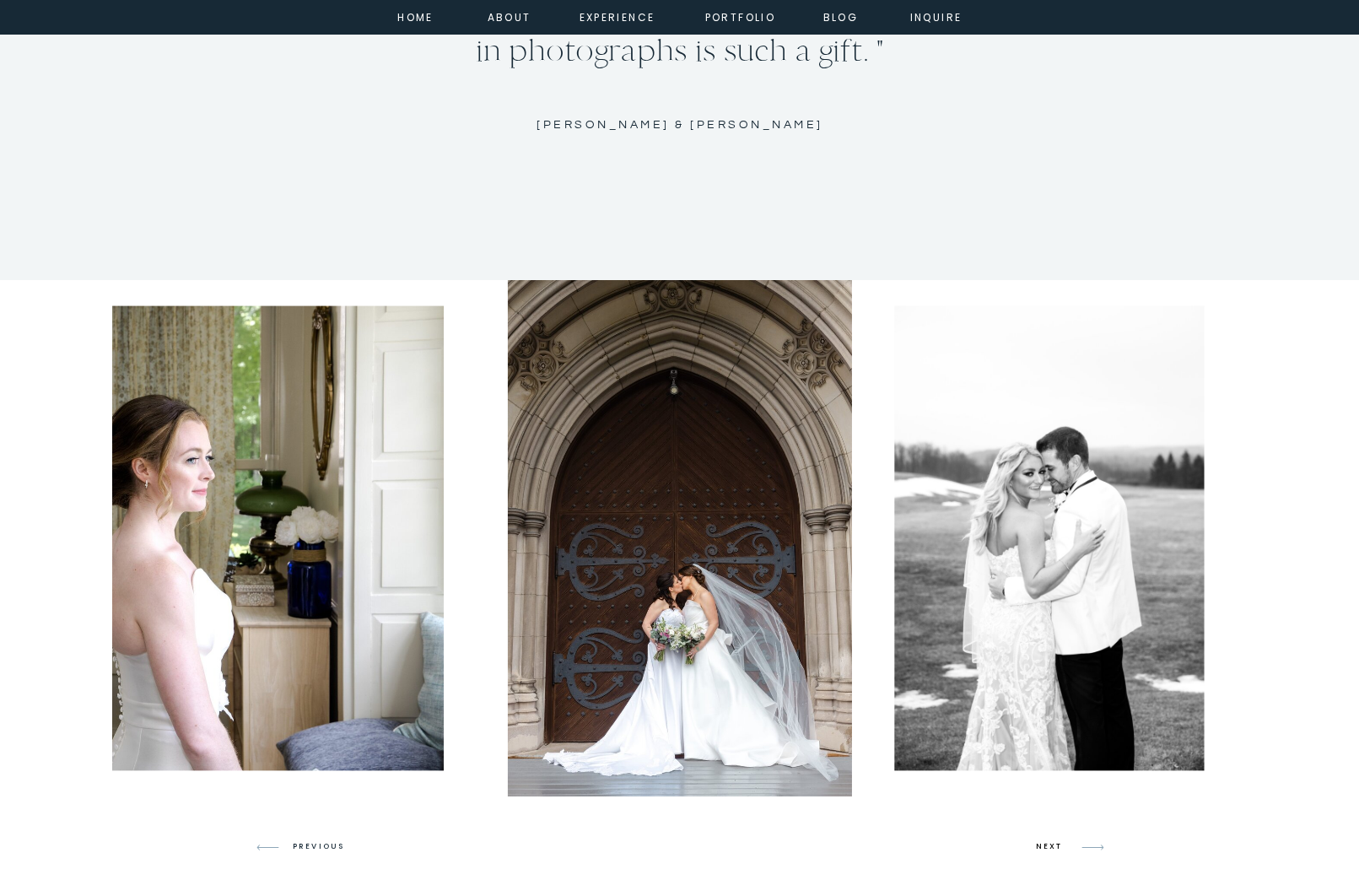
click at [1065, 843] on h3 "NEXT" at bounding box center [1052, 846] width 32 height 15
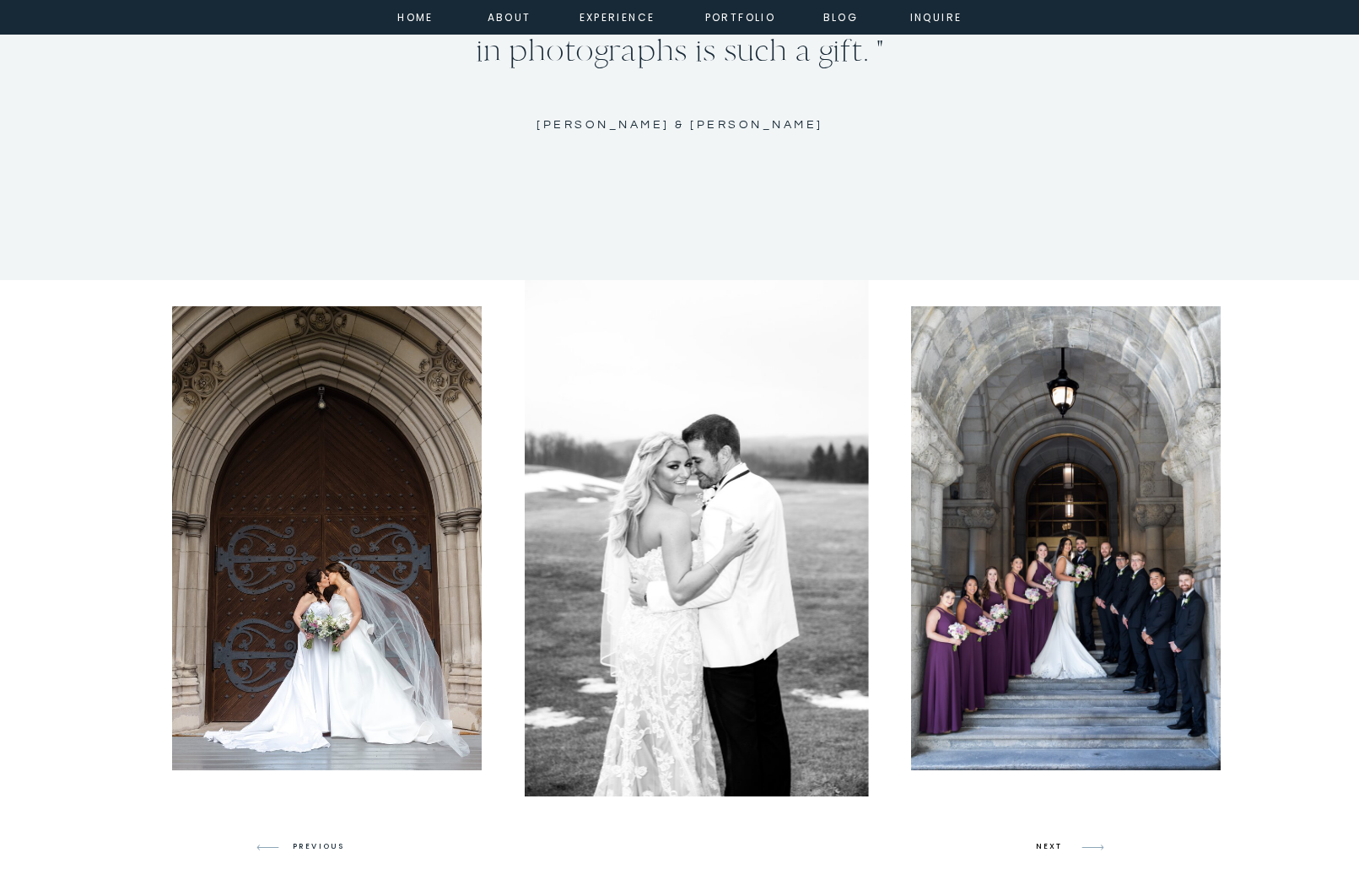
click at [1065, 843] on h3 "NEXT" at bounding box center [1052, 846] width 32 height 15
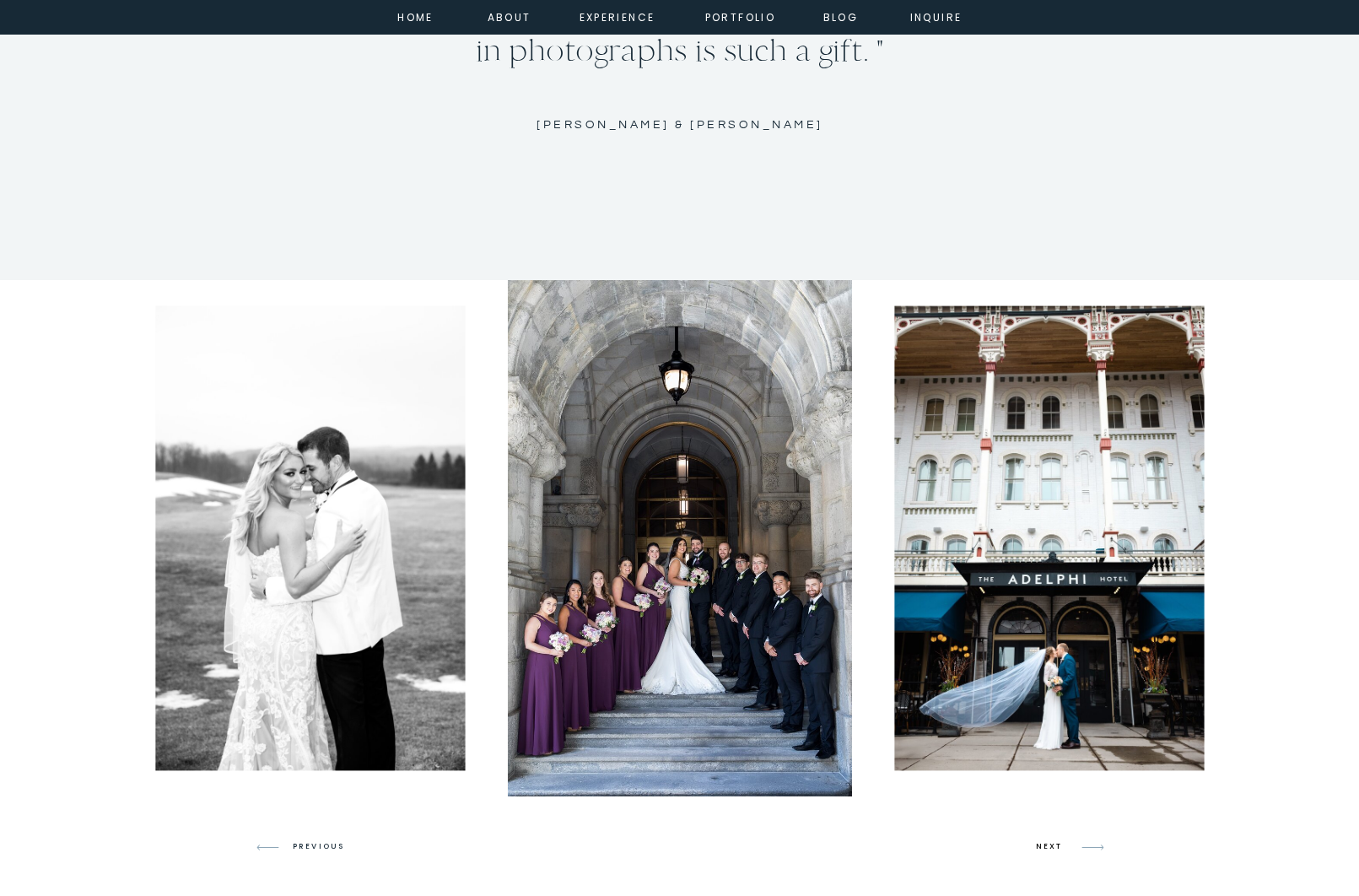
click at [1065, 843] on h3 "NEXT" at bounding box center [1052, 846] width 32 height 15
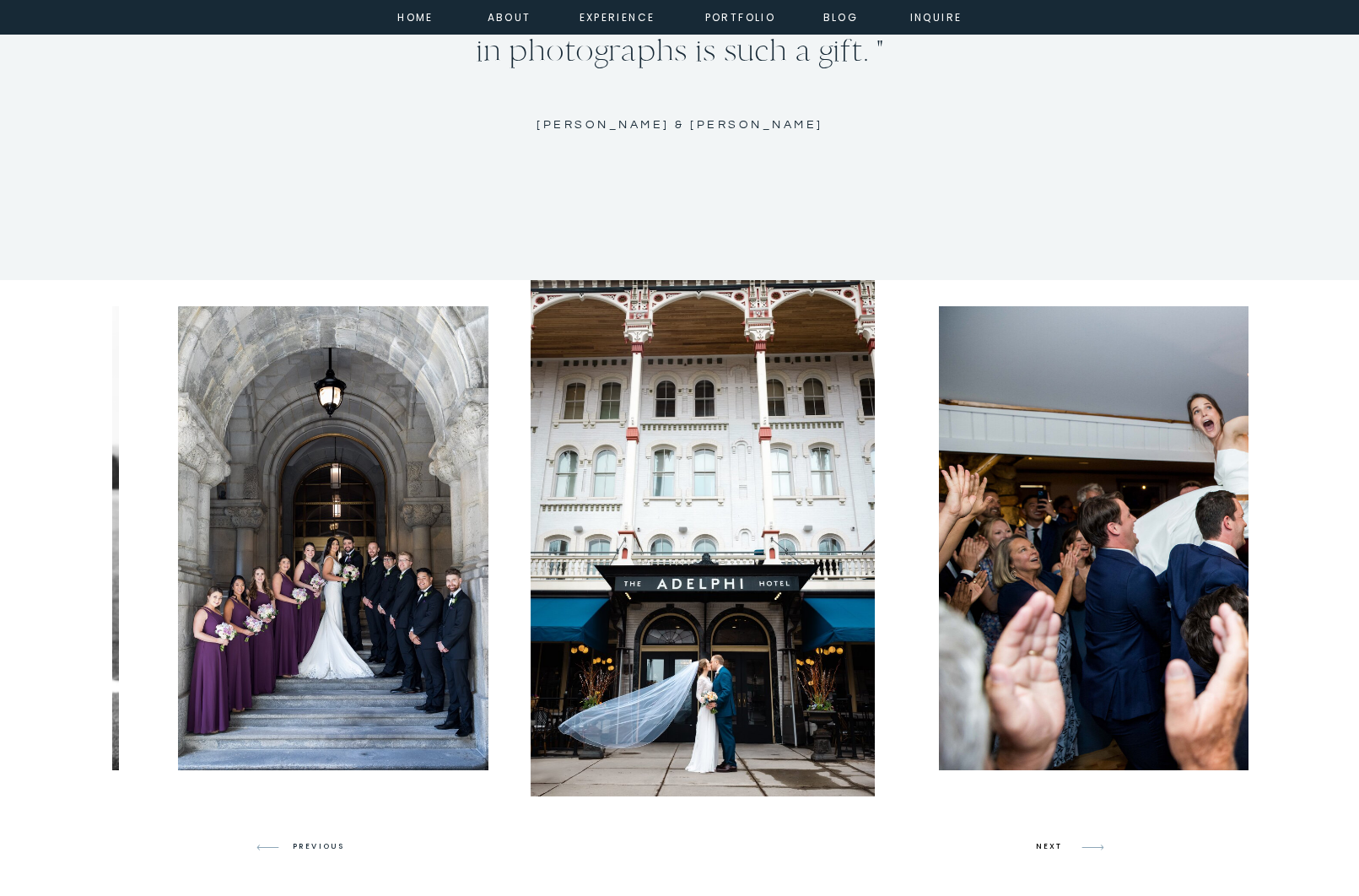
click at [1065, 843] on h3 "NEXT" at bounding box center [1052, 846] width 32 height 15
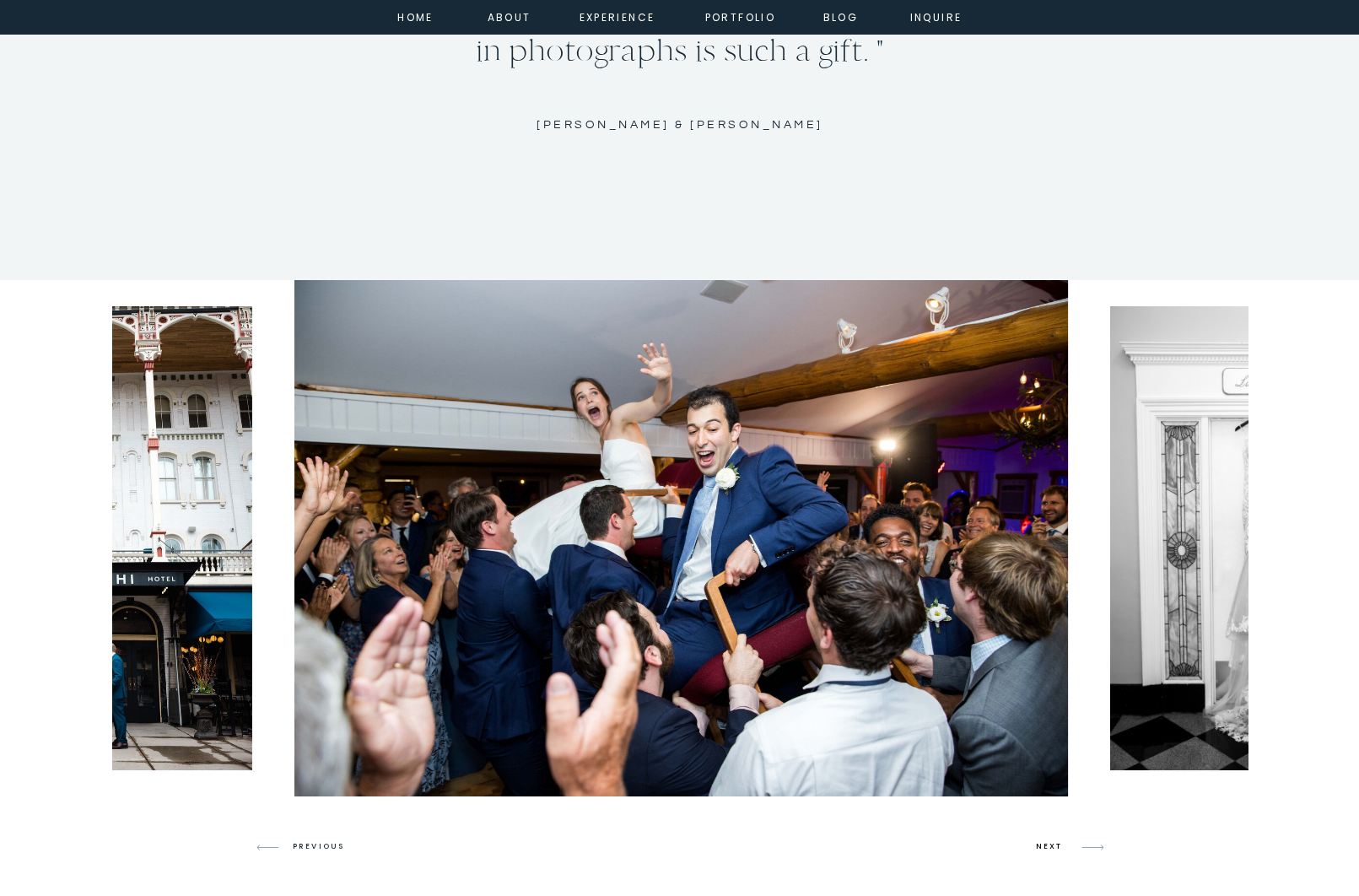
click at [1065, 843] on h3 "NEXT" at bounding box center [1052, 846] width 32 height 15
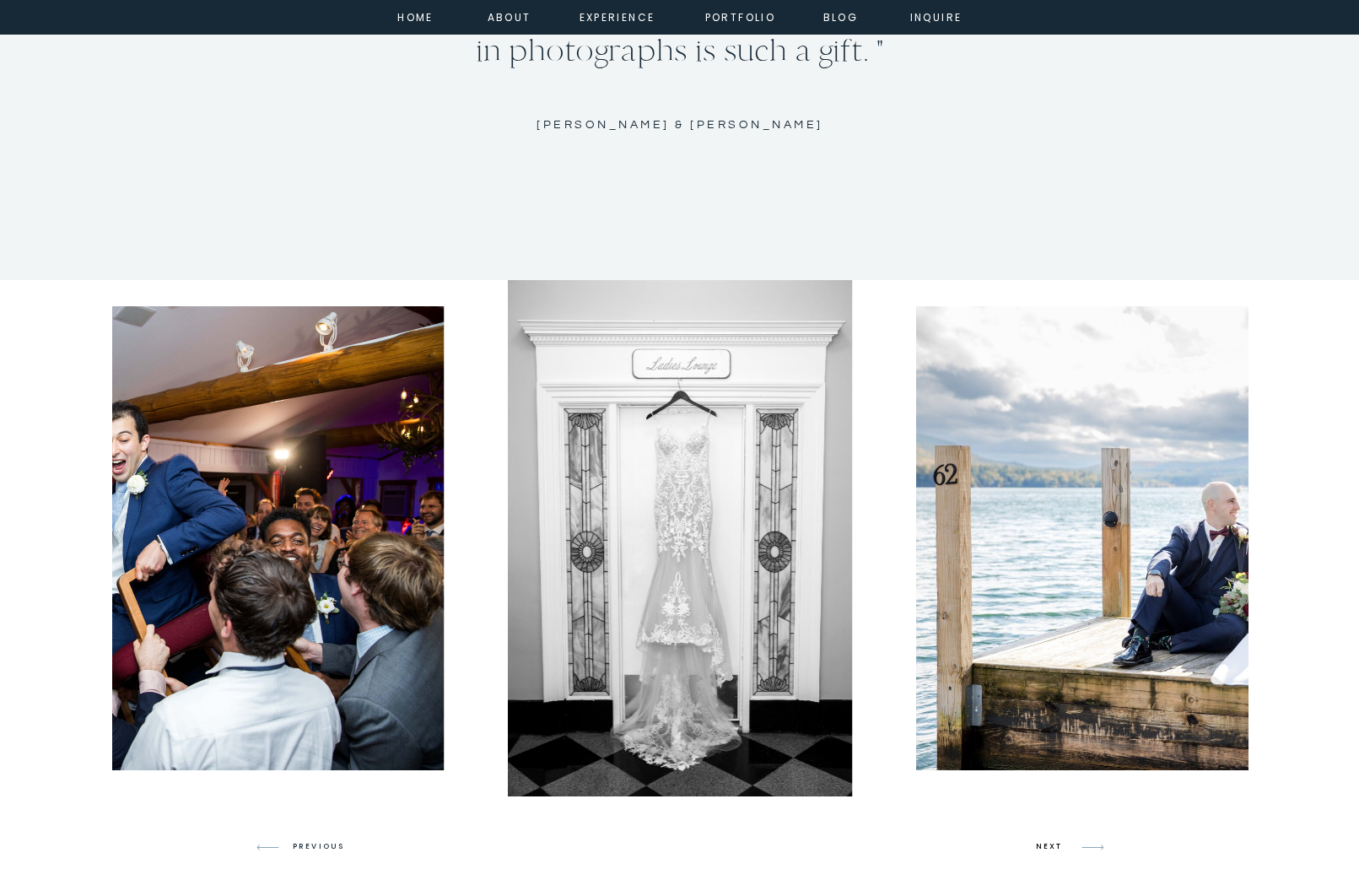
click at [1065, 843] on h3 "NEXT" at bounding box center [1052, 846] width 32 height 15
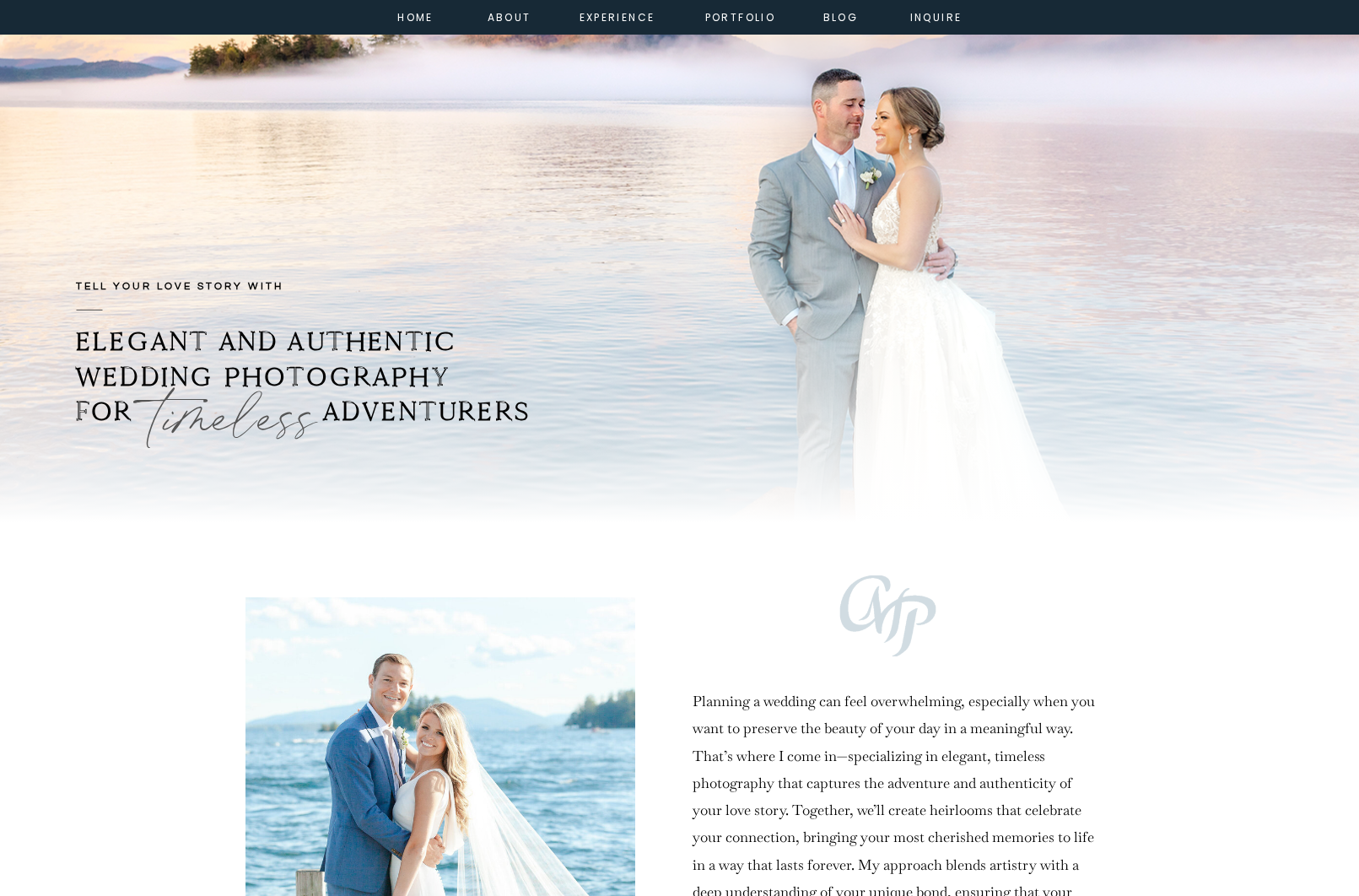
scroll to position [0, 0]
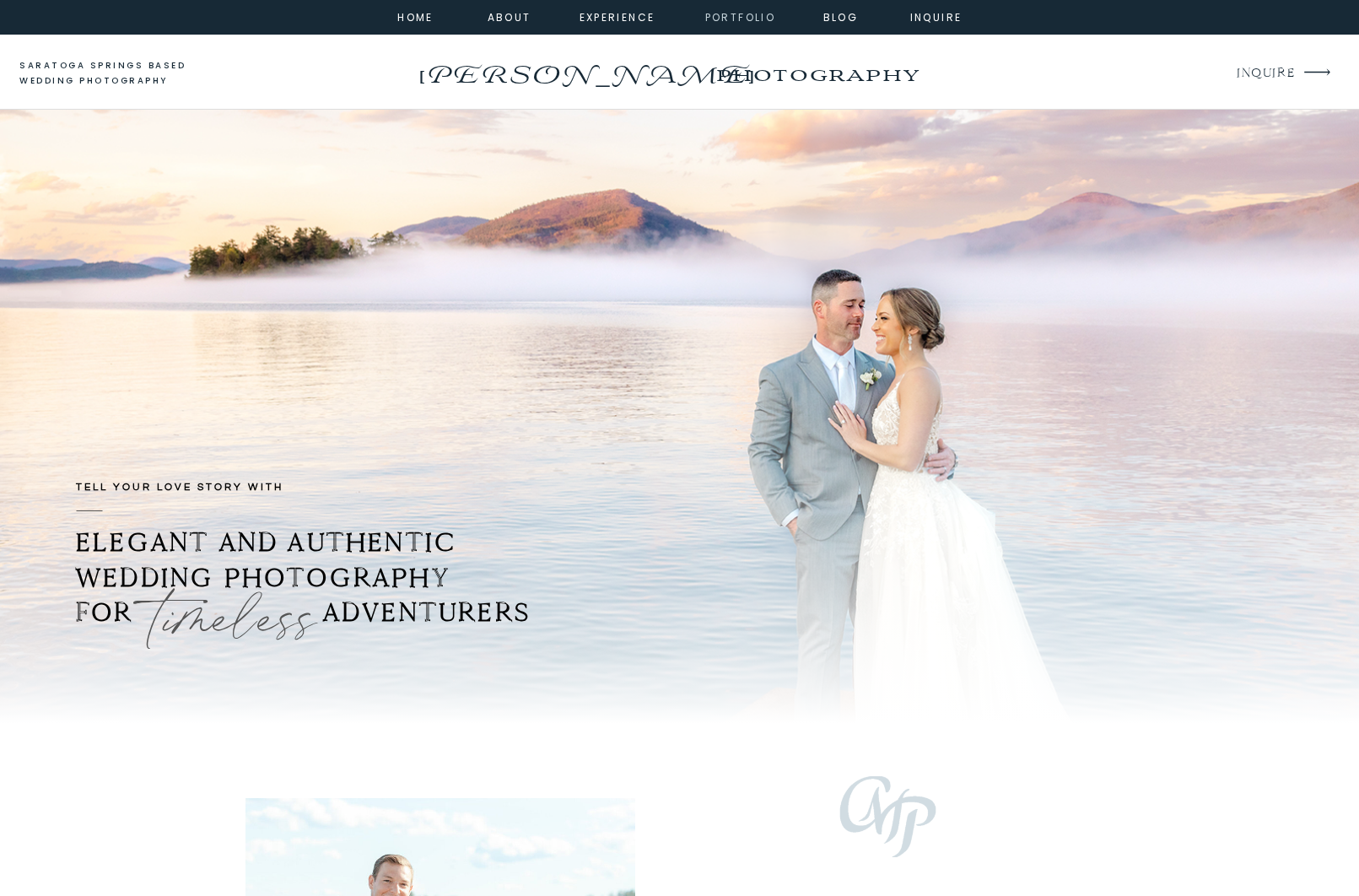
click at [741, 15] on nav "portfolio" at bounding box center [740, 15] width 73 height 15
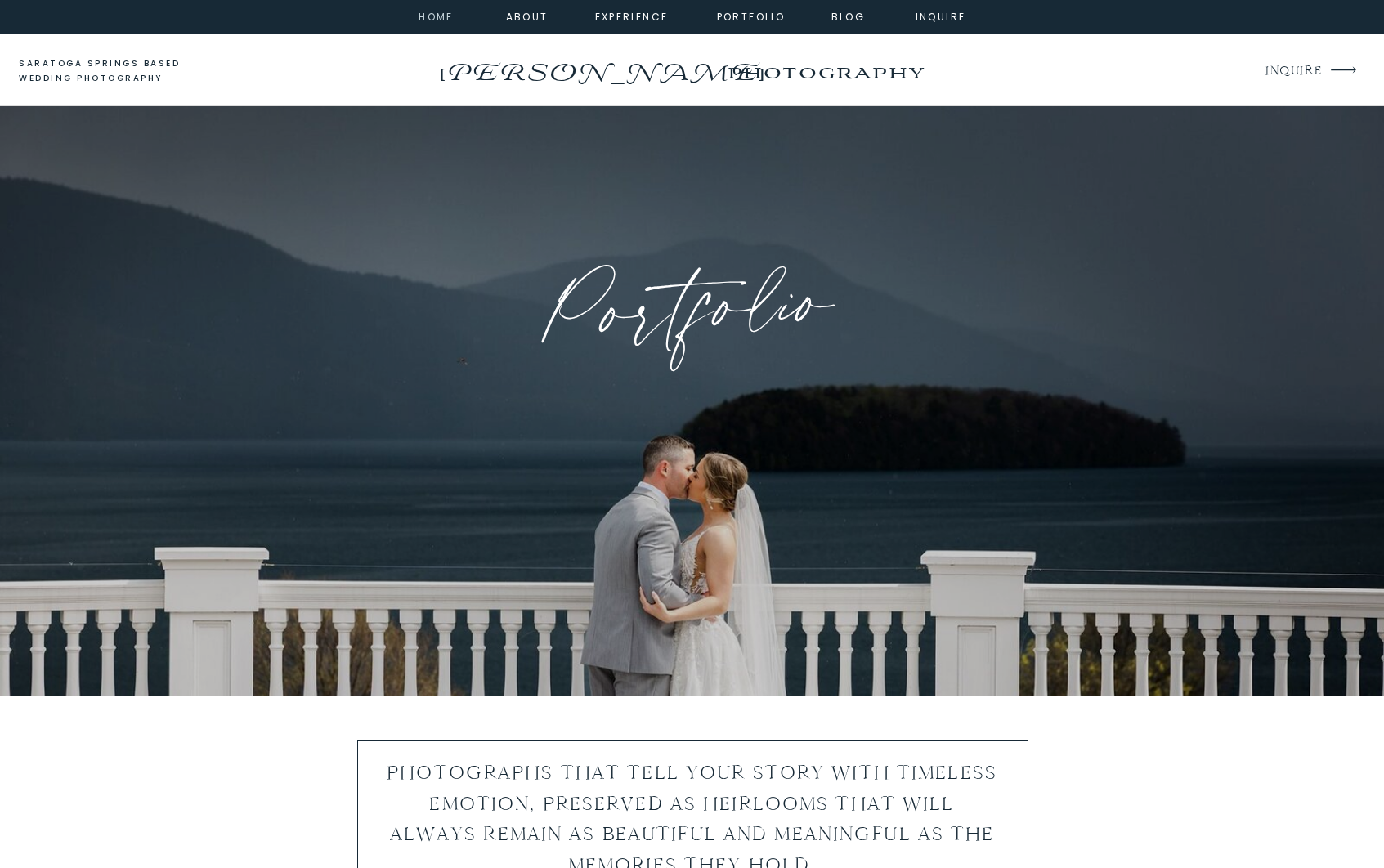
click at [440, 22] on nav "home" at bounding box center [437, 14] width 44 height 14
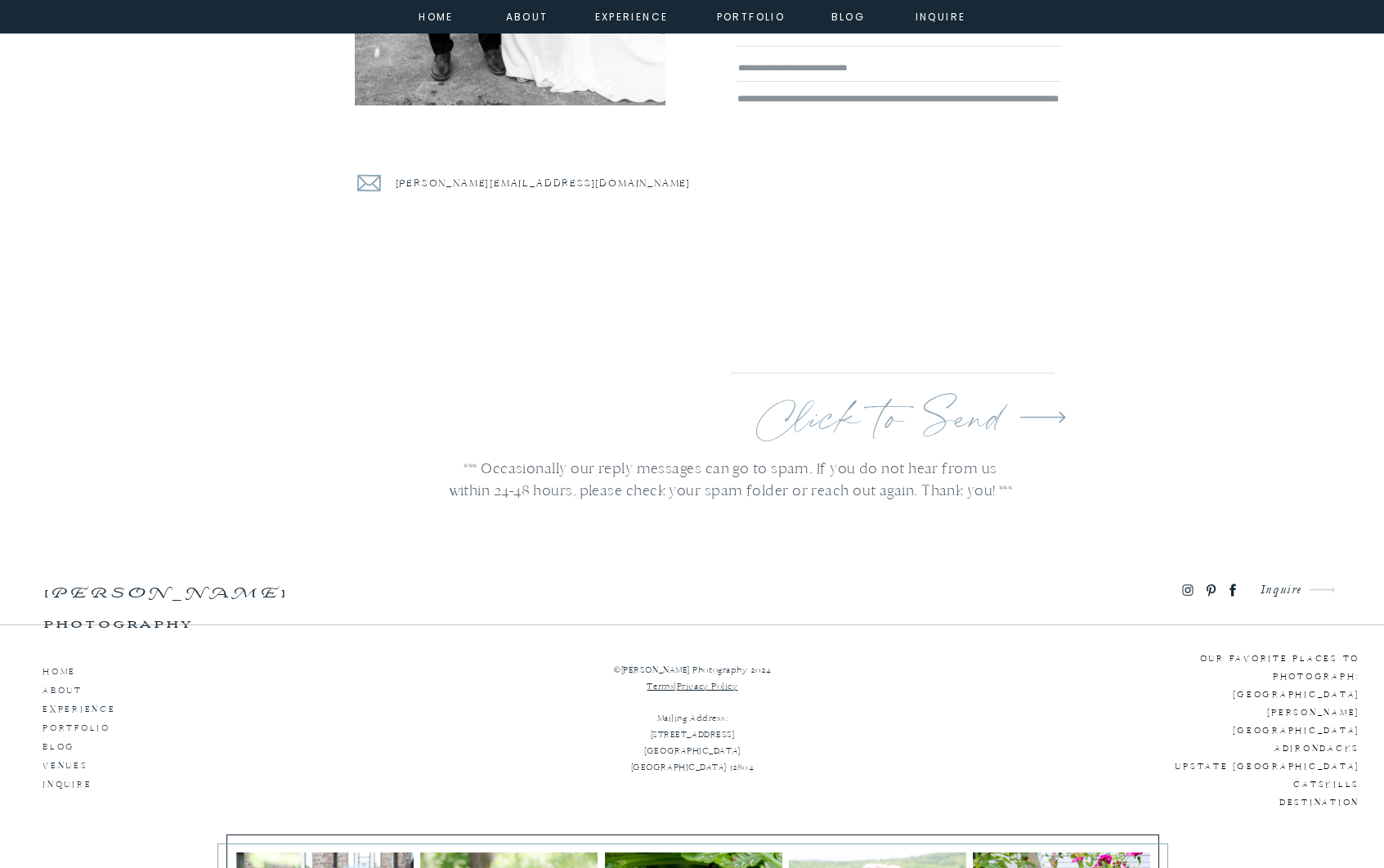
scroll to position [8666, 0]
